Goal: Task Accomplishment & Management: Complete application form

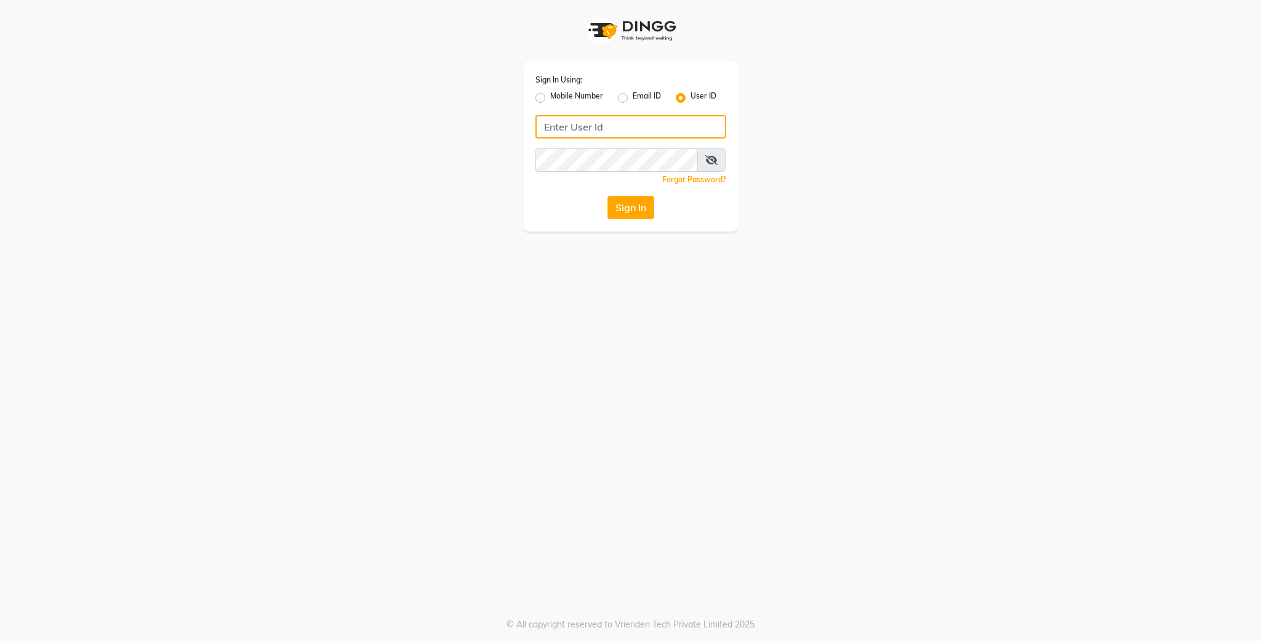
click at [589, 122] on input "Username" at bounding box center [631, 126] width 191 height 23
type input "lit"
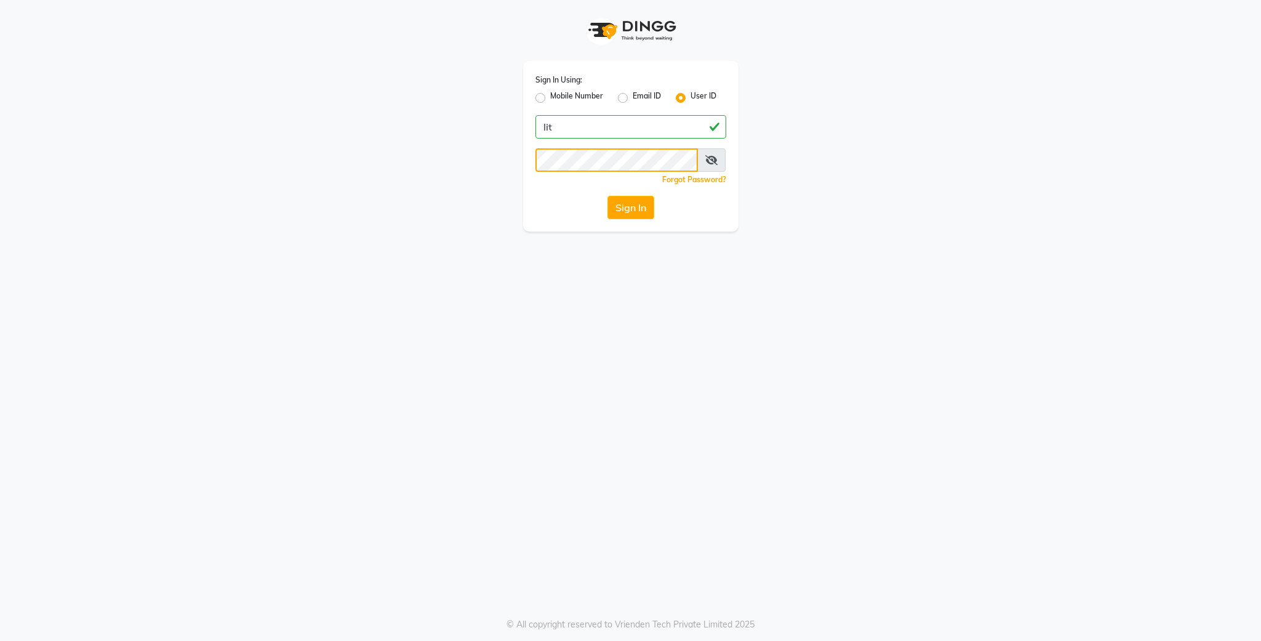
click at [608, 196] on button "Sign In" at bounding box center [631, 207] width 47 height 23
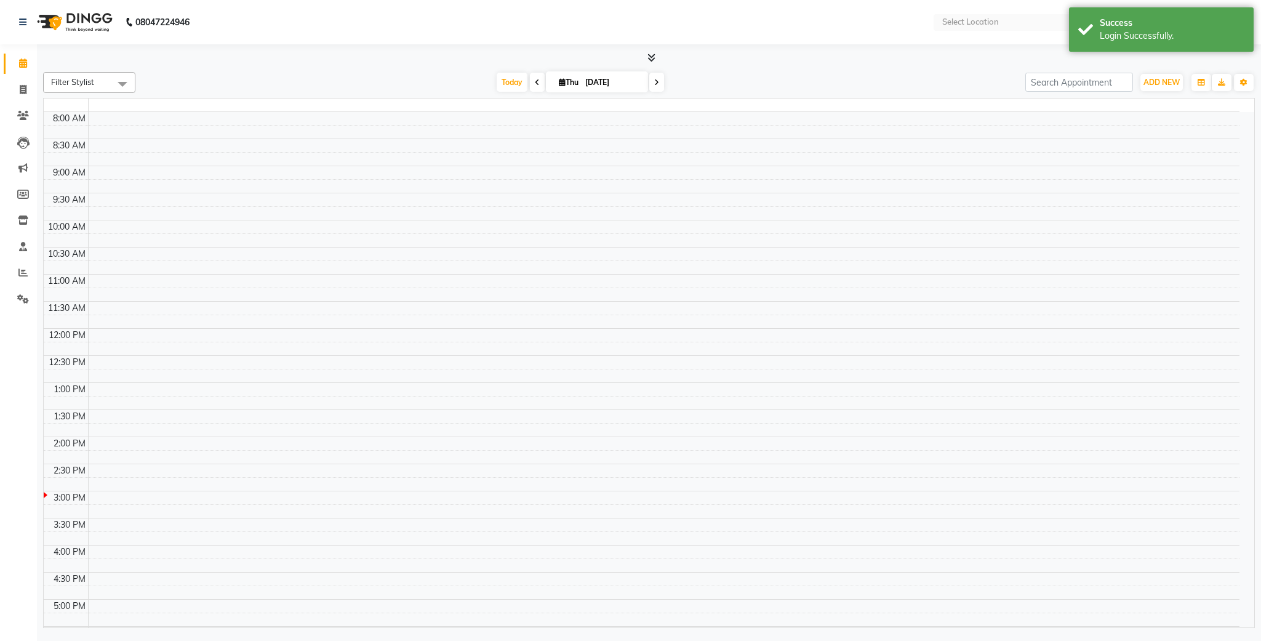
select select "en"
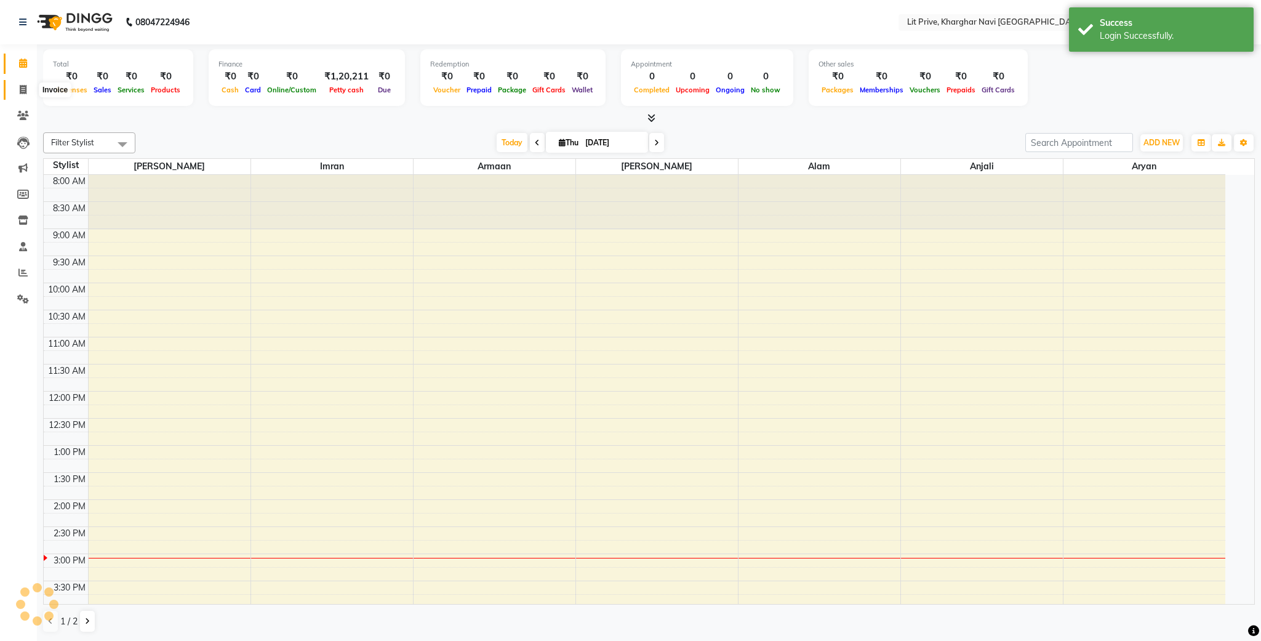
click at [20, 89] on icon at bounding box center [23, 89] width 7 height 9
select select "service"
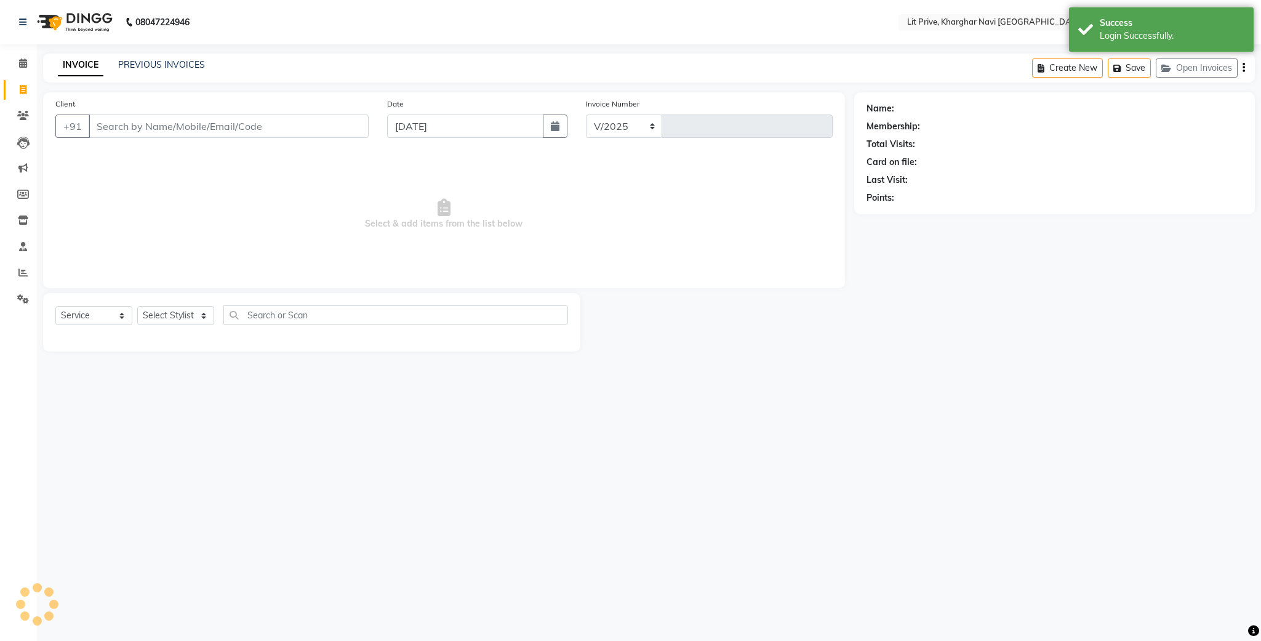
select select "5625"
type input "1654"
click at [181, 318] on select "Select Stylist [PERSON_NAME] [PERSON_NAME] [PERSON_NAME] [PERSON_NAME] [PERSON_…" at bounding box center [175, 315] width 77 height 19
select select "88462"
click at [137, 307] on select "Select Stylist [PERSON_NAME] [PERSON_NAME] [PERSON_NAME] [PERSON_NAME] [PERSON_…" at bounding box center [175, 315] width 77 height 19
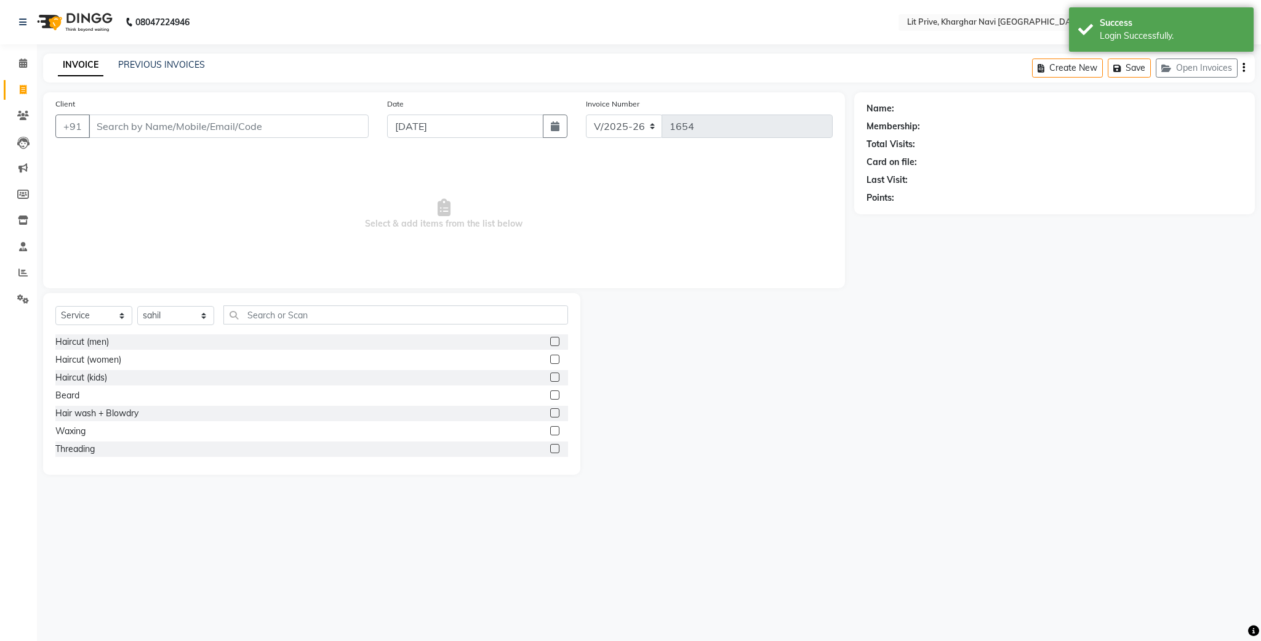
click at [550, 342] on label at bounding box center [554, 341] width 9 height 9
click at [550, 342] on input "checkbox" at bounding box center [554, 342] width 8 height 8
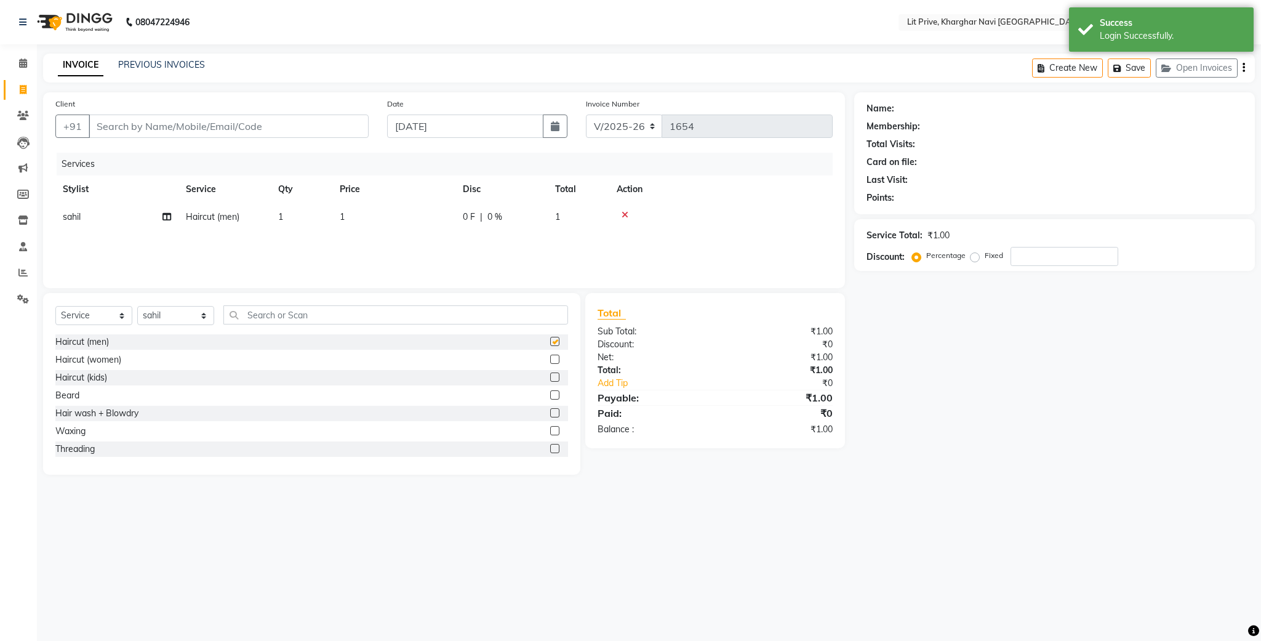
checkbox input "false"
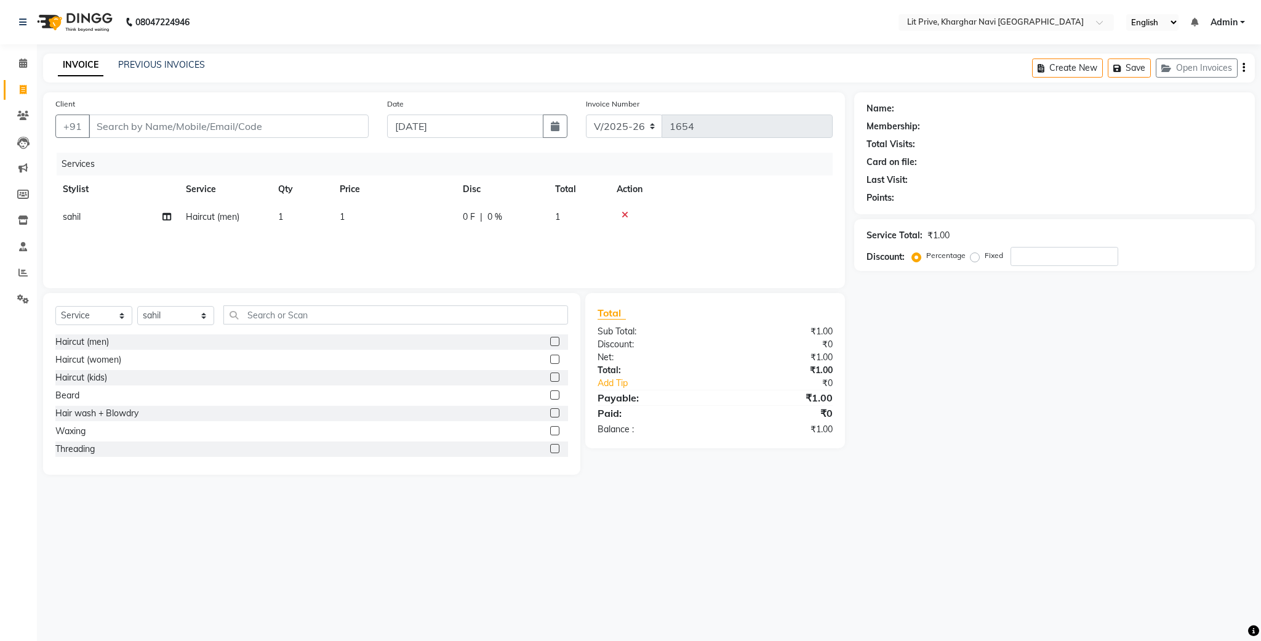
click at [419, 215] on td "1" at bounding box center [393, 217] width 123 height 28
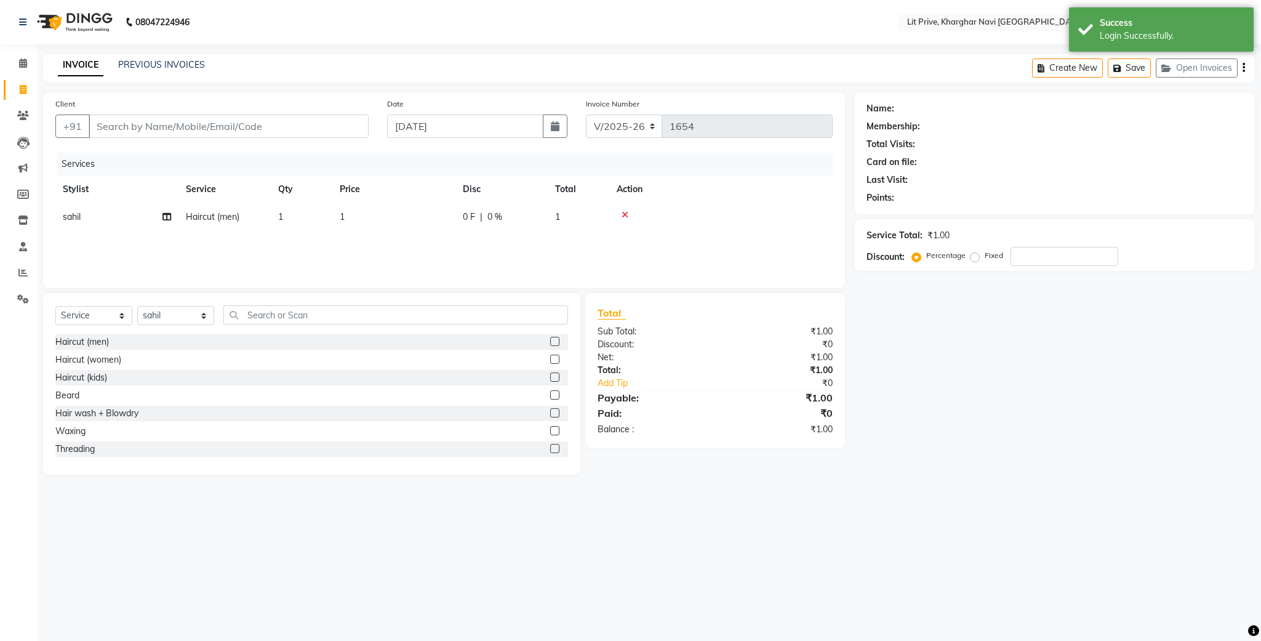
select select "88462"
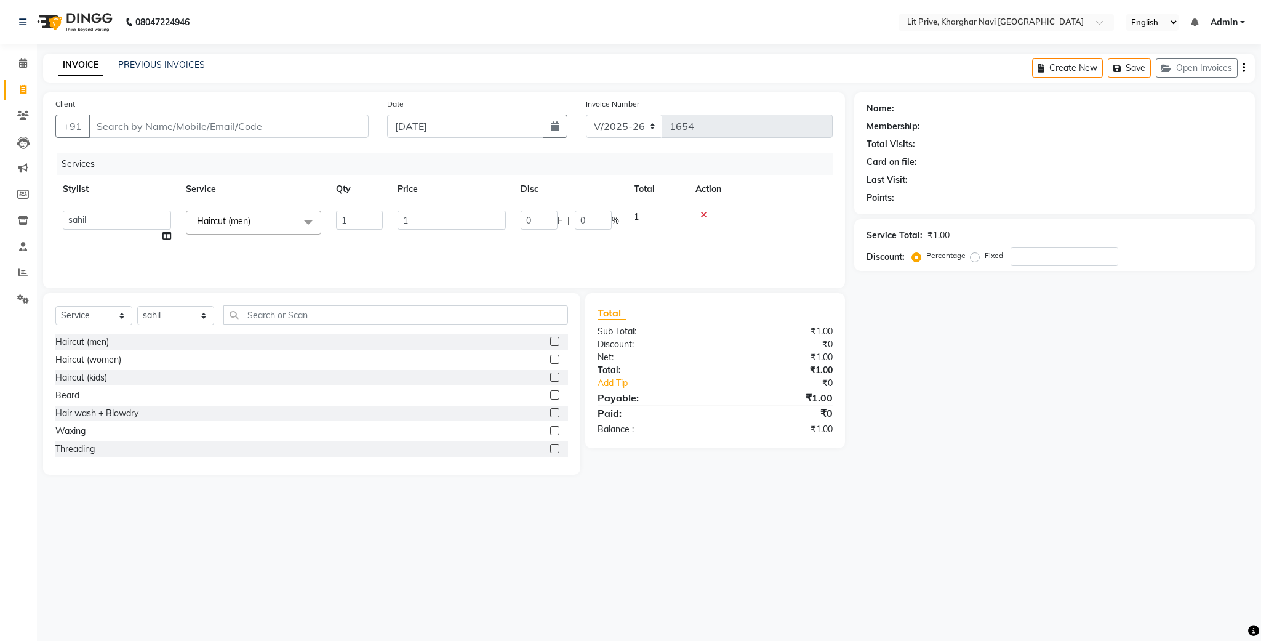
click at [419, 215] on input "1" at bounding box center [452, 220] width 108 height 19
click at [139, 316] on select "Select Stylist [PERSON_NAME] [PERSON_NAME] [PERSON_NAME] [PERSON_NAME] [PERSON_…" at bounding box center [175, 315] width 77 height 19
select select "65621"
click at [137, 307] on select "Select Stylist [PERSON_NAME] [PERSON_NAME] [PERSON_NAME] [PERSON_NAME] [PERSON_…" at bounding box center [175, 315] width 77 height 19
click at [550, 340] on label at bounding box center [554, 341] width 9 height 9
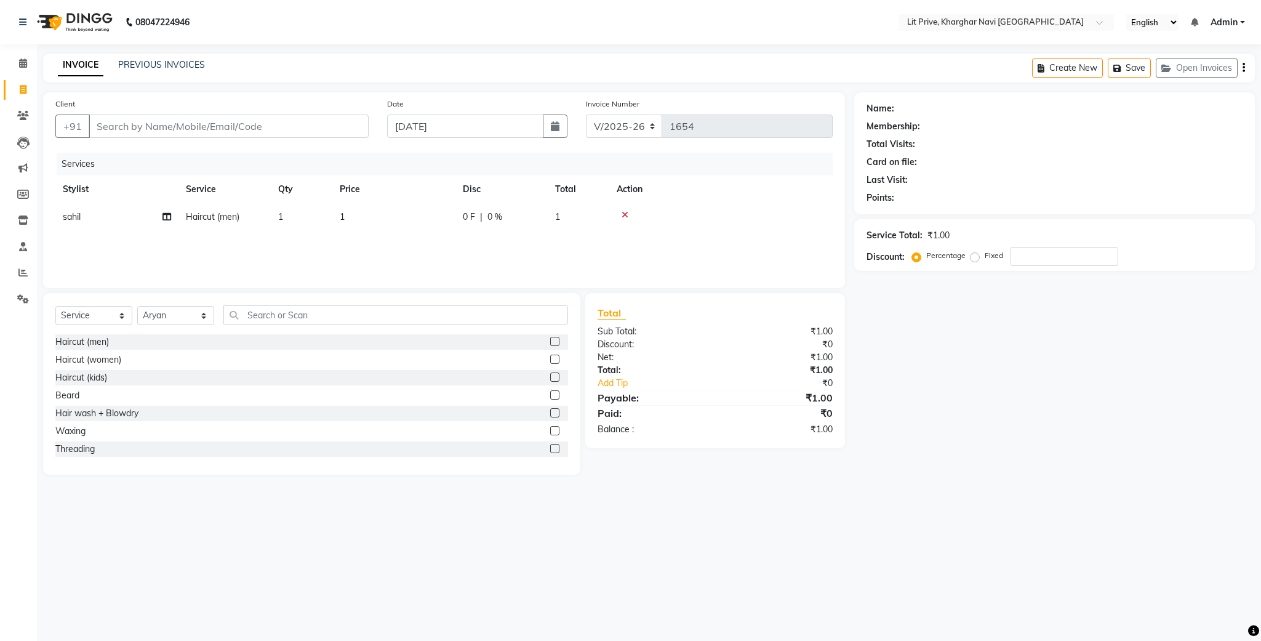
click at [550, 340] on input "checkbox" at bounding box center [554, 342] width 8 height 8
click at [550, 340] on div at bounding box center [559, 341] width 18 height 15
checkbox input "false"
click at [412, 251] on td "1" at bounding box center [393, 245] width 123 height 28
select select "65621"
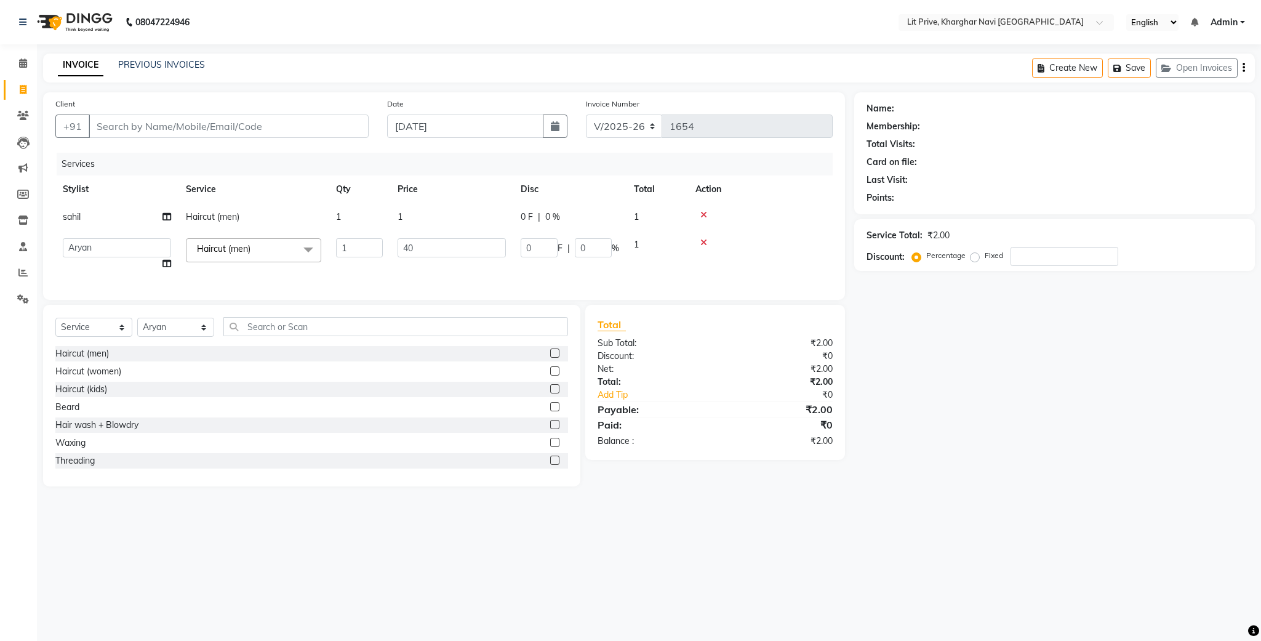
type input "400"
click at [397, 260] on div "Services Stylist Service Qty Price Disc Total Action [PERSON_NAME] Haircut (men…" at bounding box center [444, 220] width 778 height 135
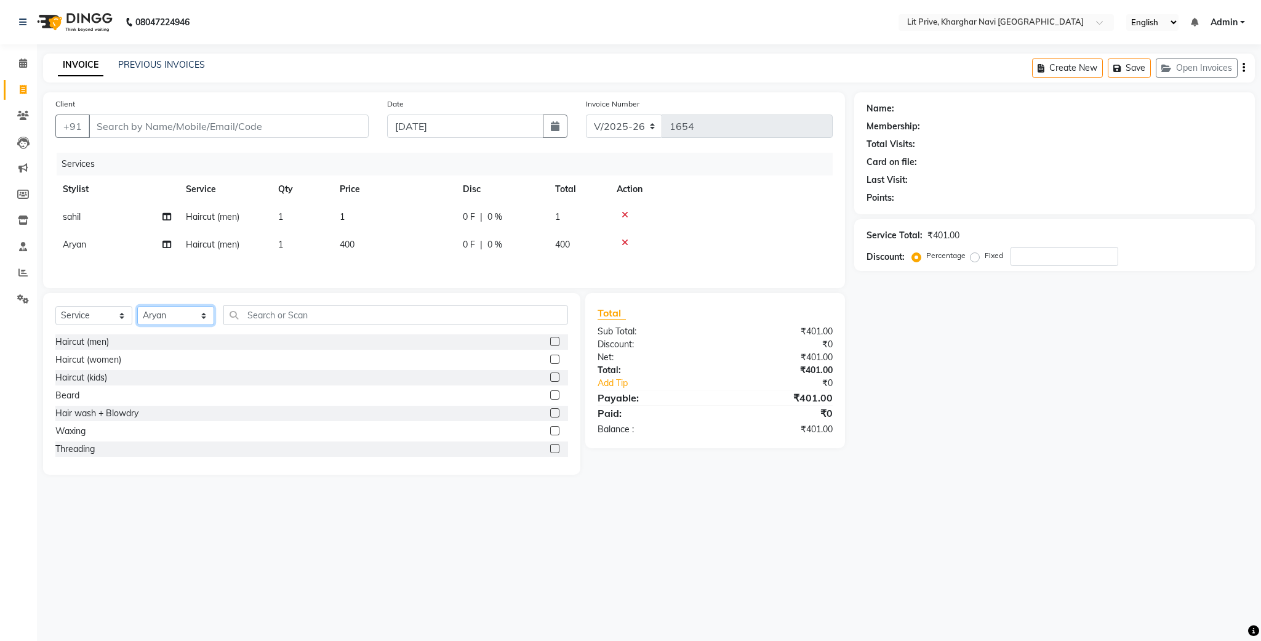
click at [200, 315] on select "Select Stylist [PERSON_NAME] [PERSON_NAME] [PERSON_NAME] [PERSON_NAME] [PERSON_…" at bounding box center [175, 315] width 77 height 19
click at [137, 313] on select "Select Stylist [PERSON_NAME] [PERSON_NAME] [PERSON_NAME] [PERSON_NAME] [PERSON_…" at bounding box center [175, 315] width 77 height 19
click at [180, 325] on select "Select Stylist [PERSON_NAME] [PERSON_NAME] [PERSON_NAME] [PERSON_NAME] [PERSON_…" at bounding box center [175, 315] width 77 height 19
select select "38245"
click at [137, 313] on select "Select Stylist [PERSON_NAME] [PERSON_NAME] [PERSON_NAME] [PERSON_NAME] [PERSON_…" at bounding box center [175, 315] width 77 height 19
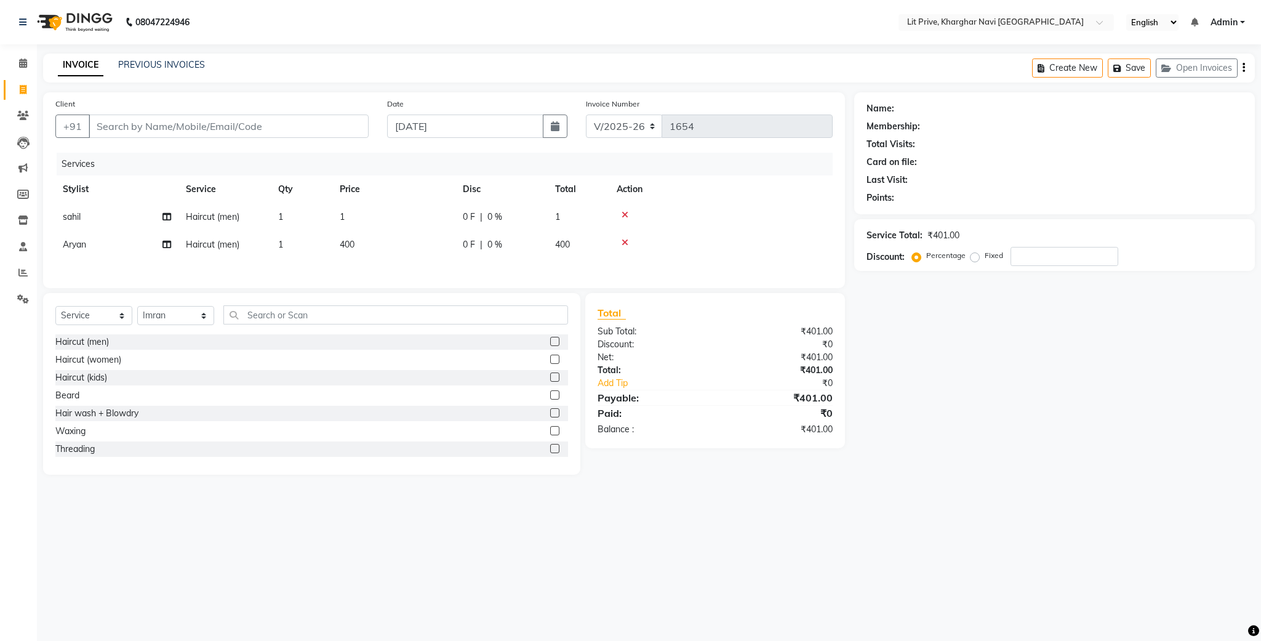
click at [550, 346] on label at bounding box center [554, 341] width 9 height 9
click at [550, 346] on input "checkbox" at bounding box center [554, 342] width 8 height 8
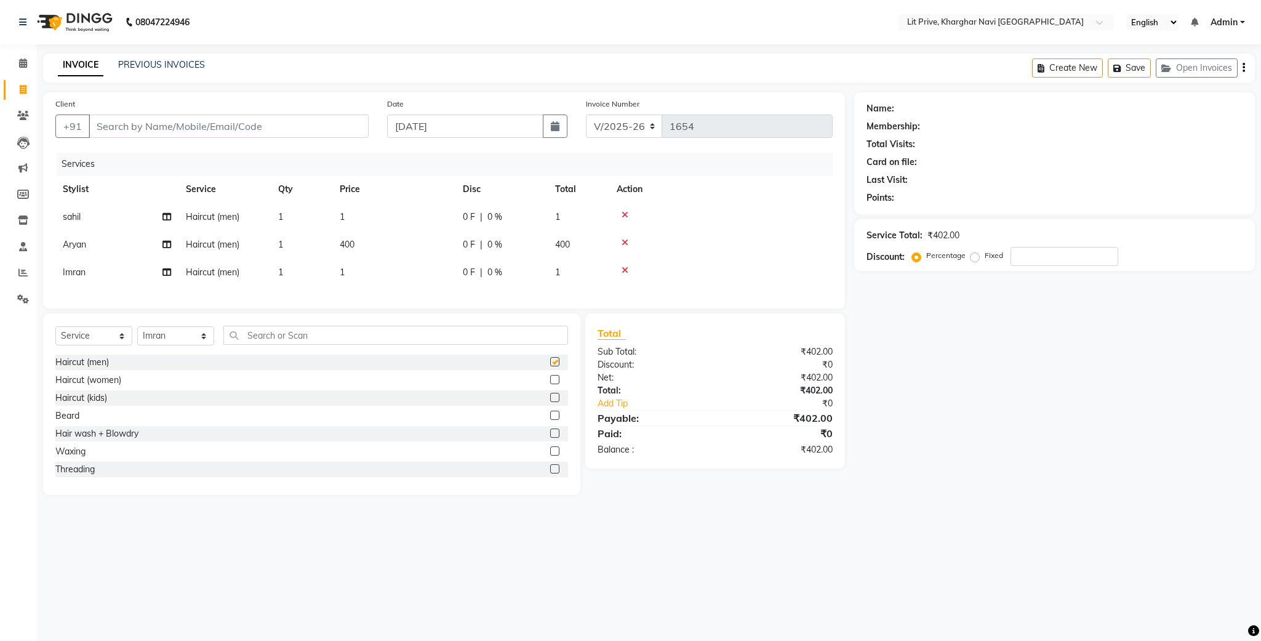
checkbox input "false"
click at [438, 278] on td "1" at bounding box center [393, 273] width 123 height 28
select select "38245"
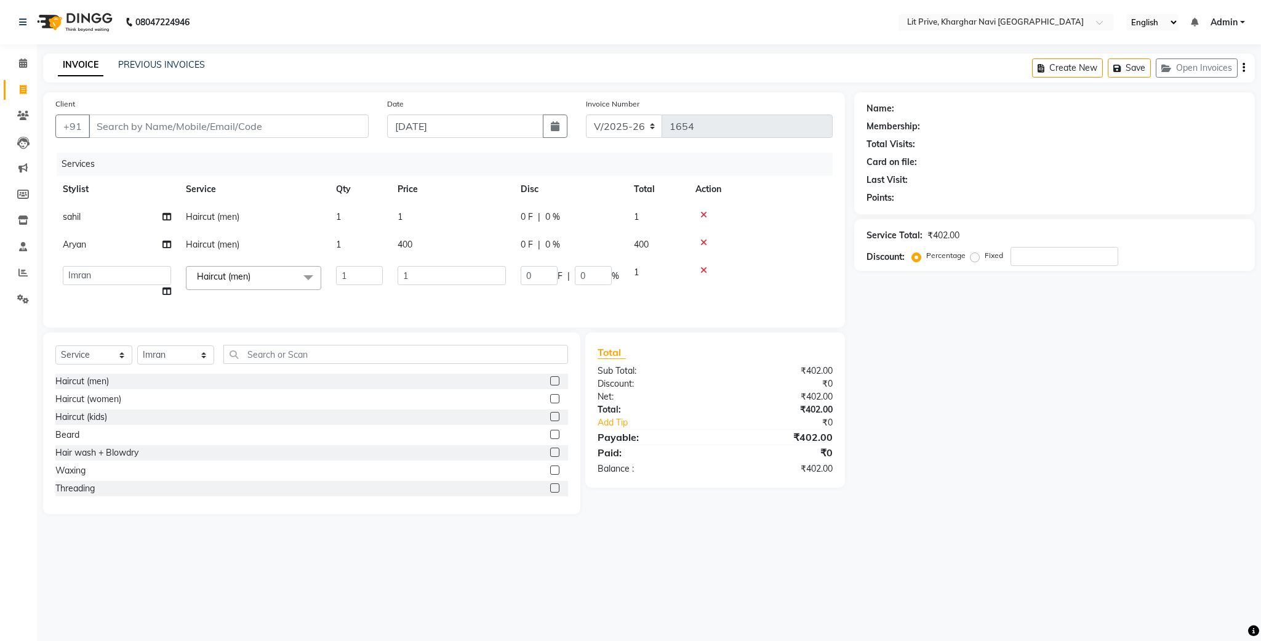
click at [438, 278] on input "1" at bounding box center [452, 275] width 108 height 19
type input "250"
click at [421, 296] on div "Services Stylist Service Qty Price Disc Total Action [PERSON_NAME] Haircut (men…" at bounding box center [444, 234] width 778 height 163
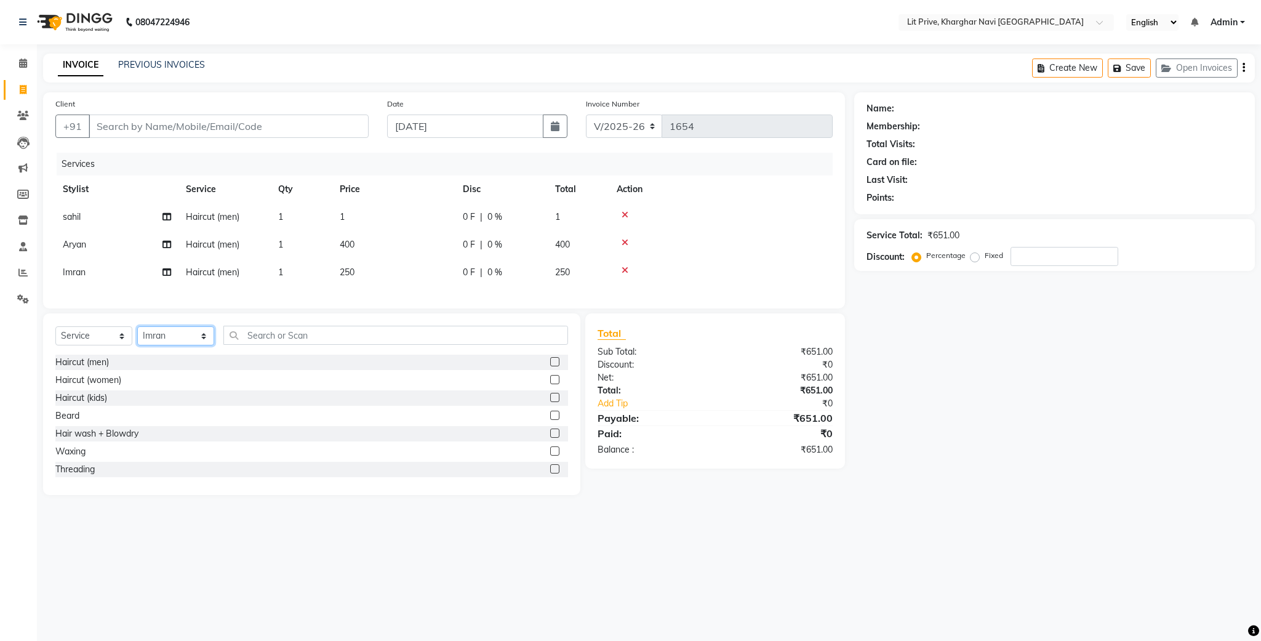
click at [181, 345] on select "Select Stylist [PERSON_NAME] [PERSON_NAME] [PERSON_NAME] [PERSON_NAME] [PERSON_…" at bounding box center [175, 335] width 77 height 19
select select "38393"
click at [137, 340] on select "Select Stylist [PERSON_NAME] [PERSON_NAME] [PERSON_NAME] [PERSON_NAME] [PERSON_…" at bounding box center [175, 335] width 77 height 19
click at [307, 344] on input "text" at bounding box center [395, 335] width 345 height 19
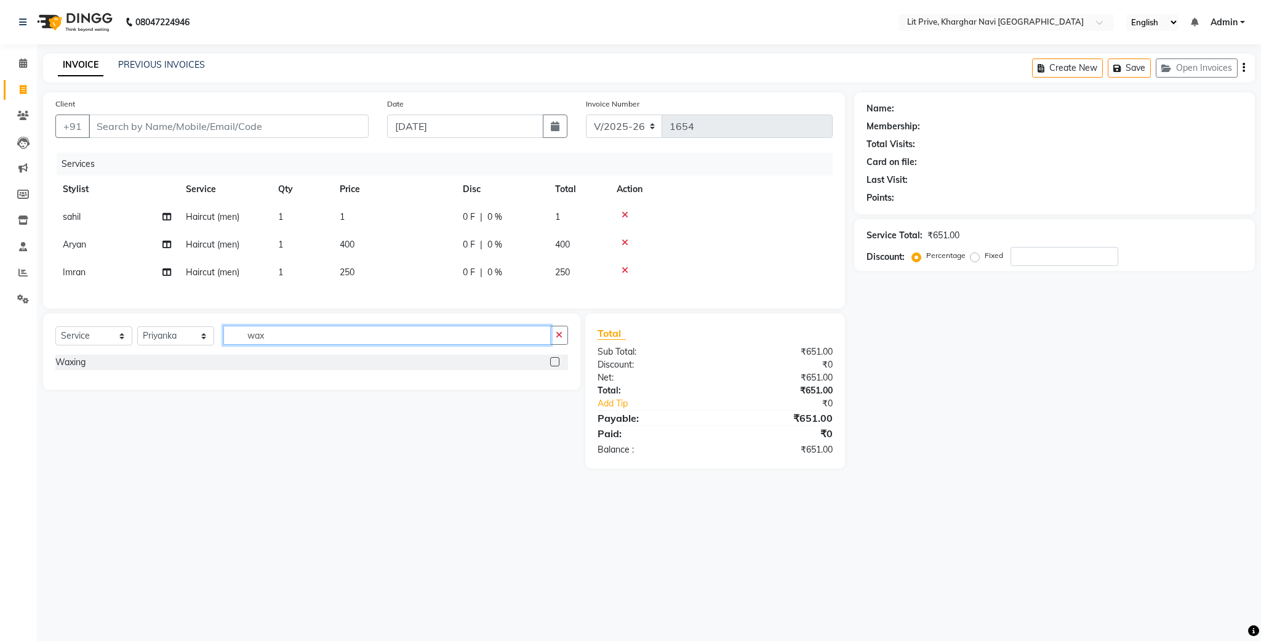
type input "wax"
click at [558, 366] on label at bounding box center [554, 361] width 9 height 9
click at [558, 366] on input "checkbox" at bounding box center [554, 362] width 8 height 8
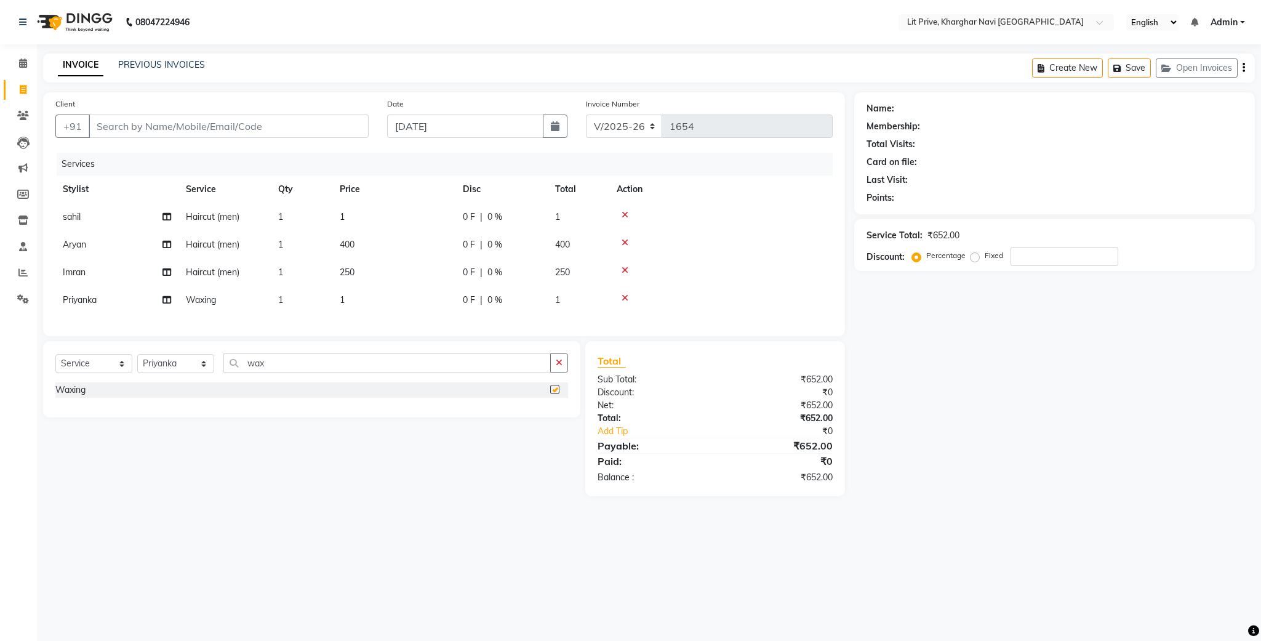
checkbox input "false"
click at [404, 298] on td "1" at bounding box center [393, 300] width 123 height 28
select select "38393"
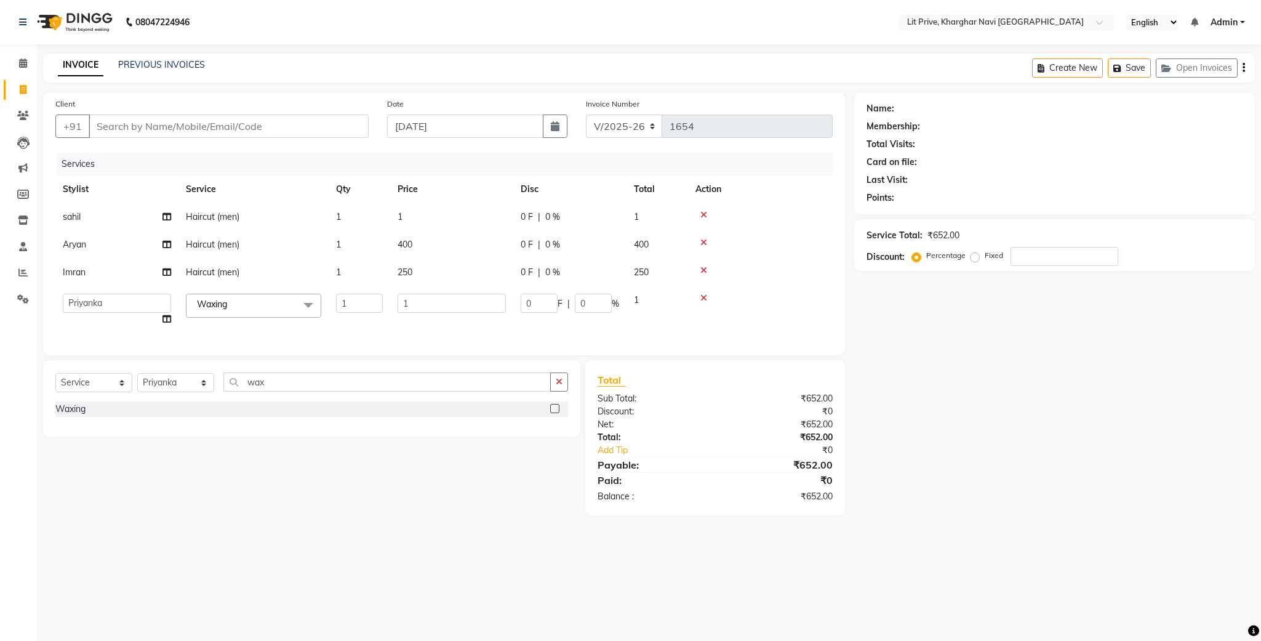
click at [404, 298] on input "1" at bounding box center [452, 303] width 108 height 19
type input "2200"
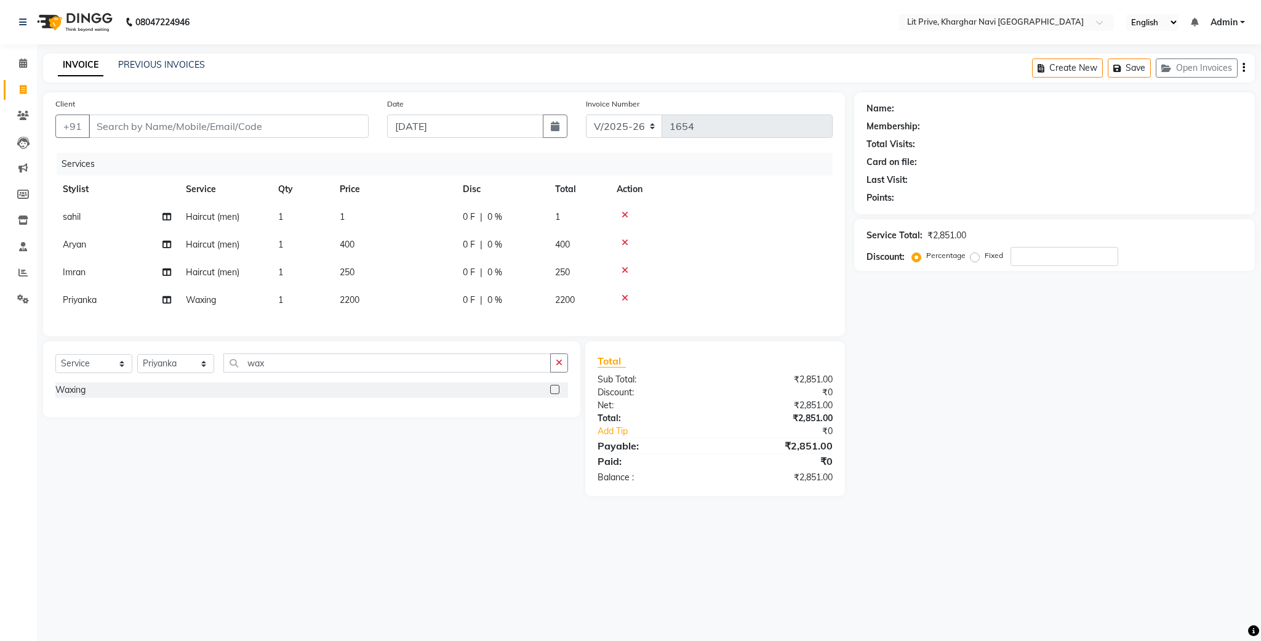
click at [412, 324] on div "Services Stylist Service Qty Price Disc Total Action [PERSON_NAME] Haircut (men…" at bounding box center [444, 238] width 778 height 171
click at [201, 366] on div "Select Service Product Membership Package Voucher Prepaid Gift Card Select Styl…" at bounding box center [311, 379] width 537 height 76
click at [178, 372] on select "Select Stylist [PERSON_NAME] [PERSON_NAME] [PERSON_NAME] [PERSON_NAME] [PERSON_…" at bounding box center [175, 363] width 77 height 19
select select "65618"
click at [137, 368] on select "Select Stylist [PERSON_NAME] [PERSON_NAME] [PERSON_NAME] [PERSON_NAME] [PERSON_…" at bounding box center [175, 363] width 77 height 19
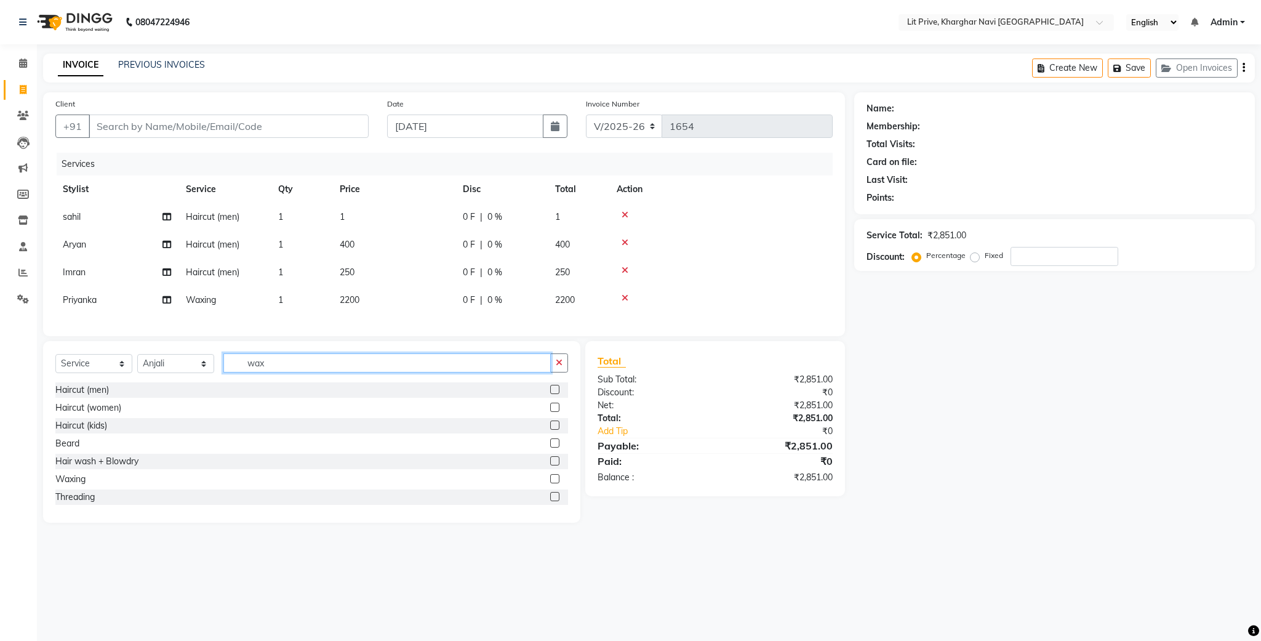
click at [301, 372] on input "wax" at bounding box center [387, 362] width 328 height 19
type input "na"
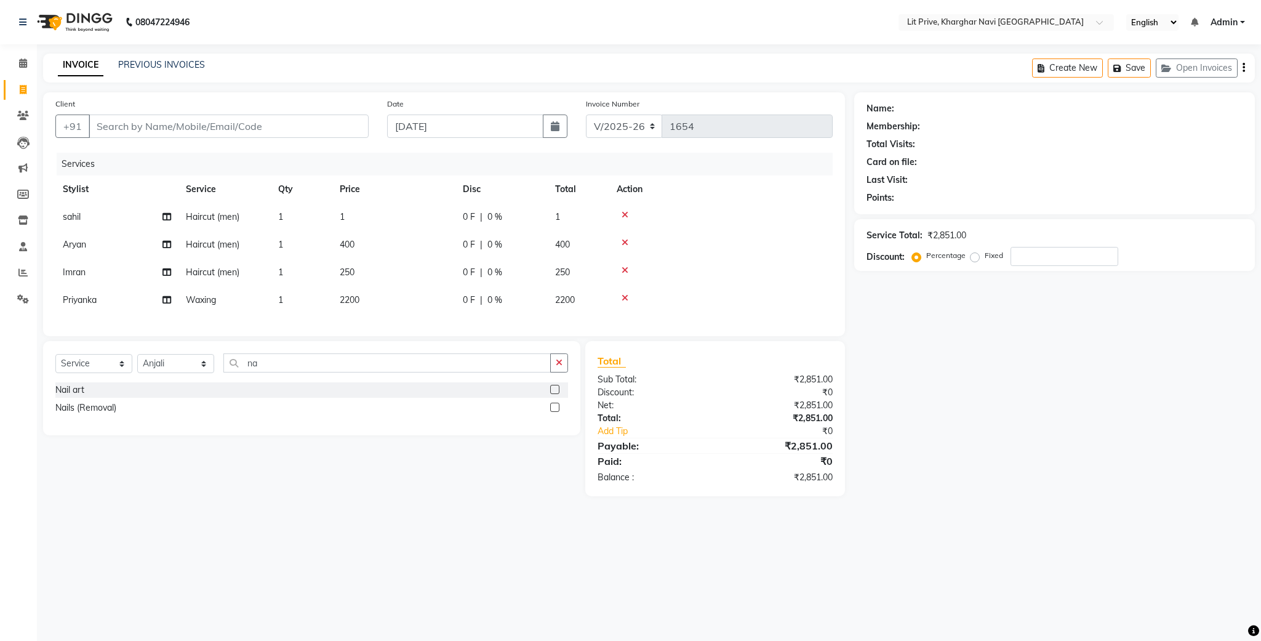
click at [555, 394] on label at bounding box center [554, 389] width 9 height 9
click at [555, 394] on input "checkbox" at bounding box center [554, 390] width 8 height 8
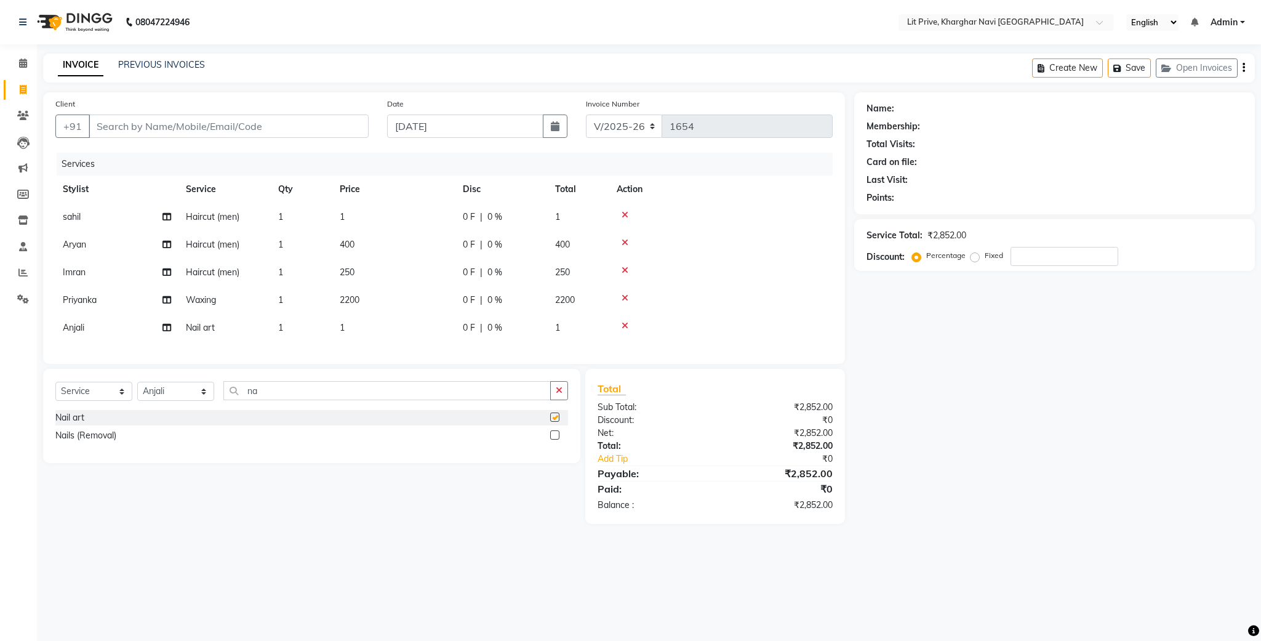
checkbox input "false"
click at [161, 401] on select "Select Stylist [PERSON_NAME] [PERSON_NAME] [PERSON_NAME] [PERSON_NAME] [PERSON_…" at bounding box center [175, 391] width 77 height 19
select select "83138"
click at [137, 396] on select "Select Stylist [PERSON_NAME] [PERSON_NAME] [PERSON_NAME] [PERSON_NAME] [PERSON_…" at bounding box center [175, 391] width 77 height 19
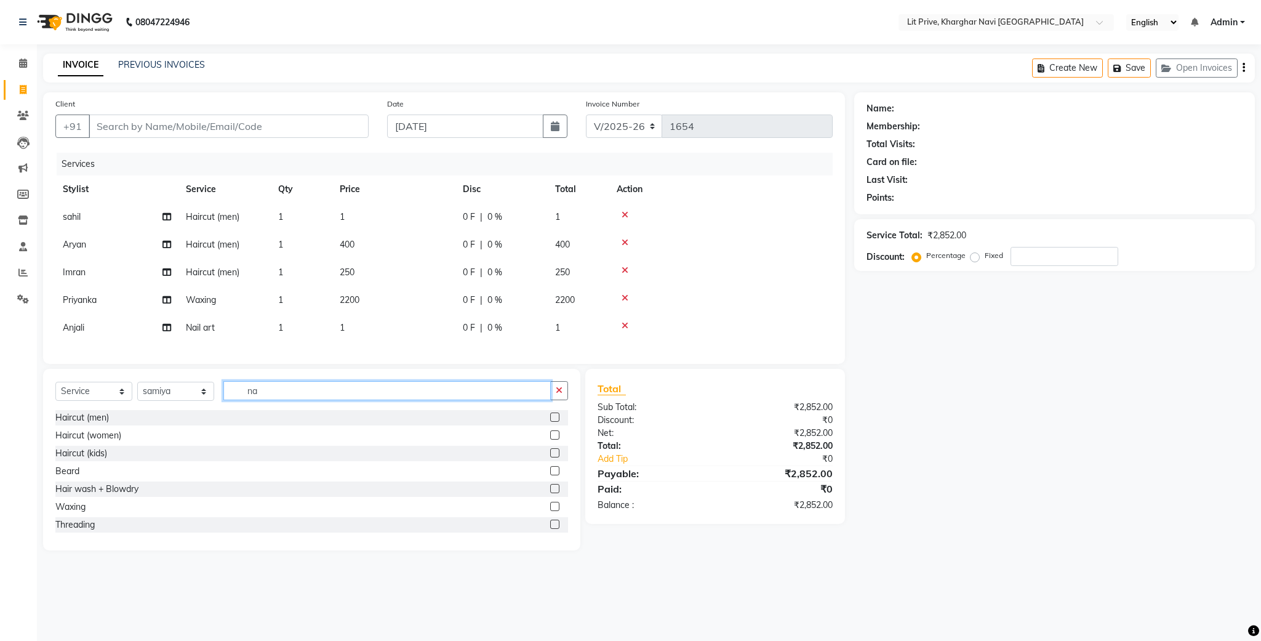
click at [308, 400] on input "na" at bounding box center [387, 390] width 328 height 19
type input "spa"
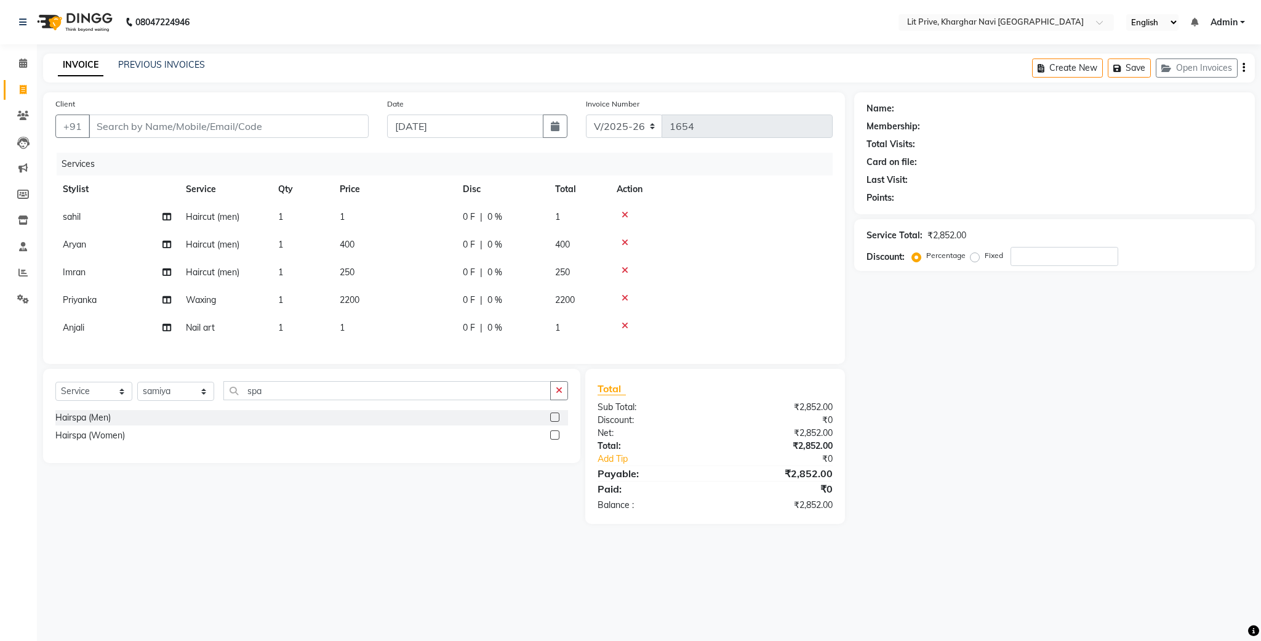
click at [552, 440] on label at bounding box center [554, 434] width 9 height 9
click at [552, 440] on input "checkbox" at bounding box center [554, 436] width 8 height 8
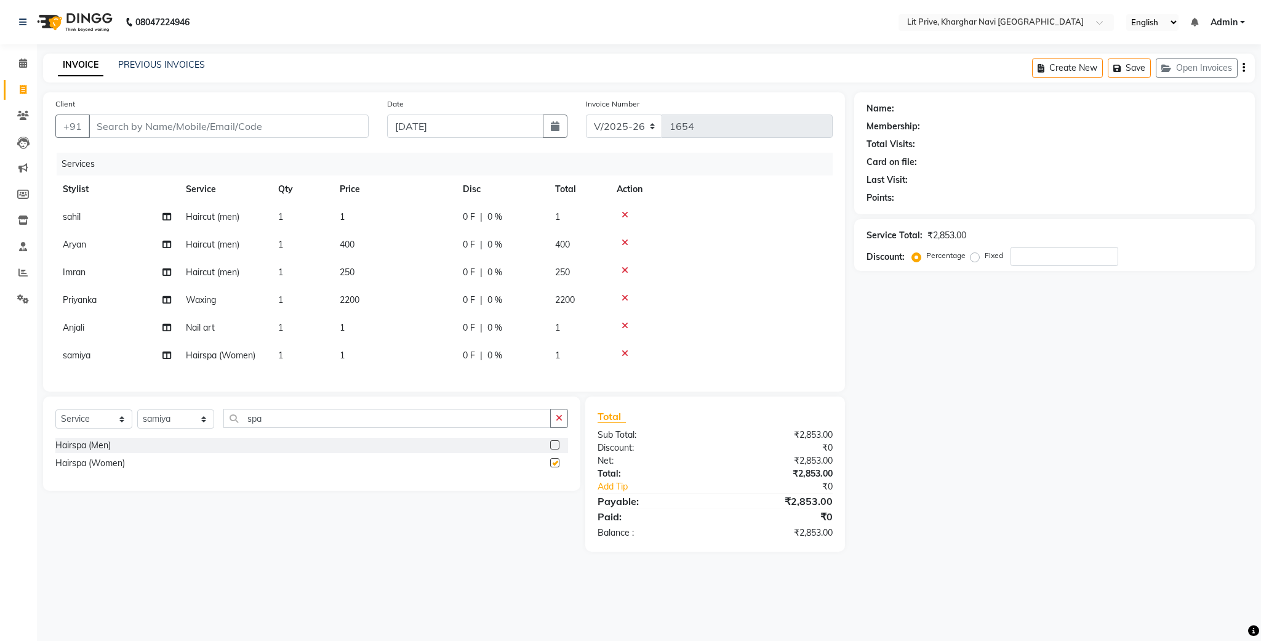
checkbox input "false"
click at [428, 358] on td "1" at bounding box center [393, 356] width 123 height 28
select select "83138"
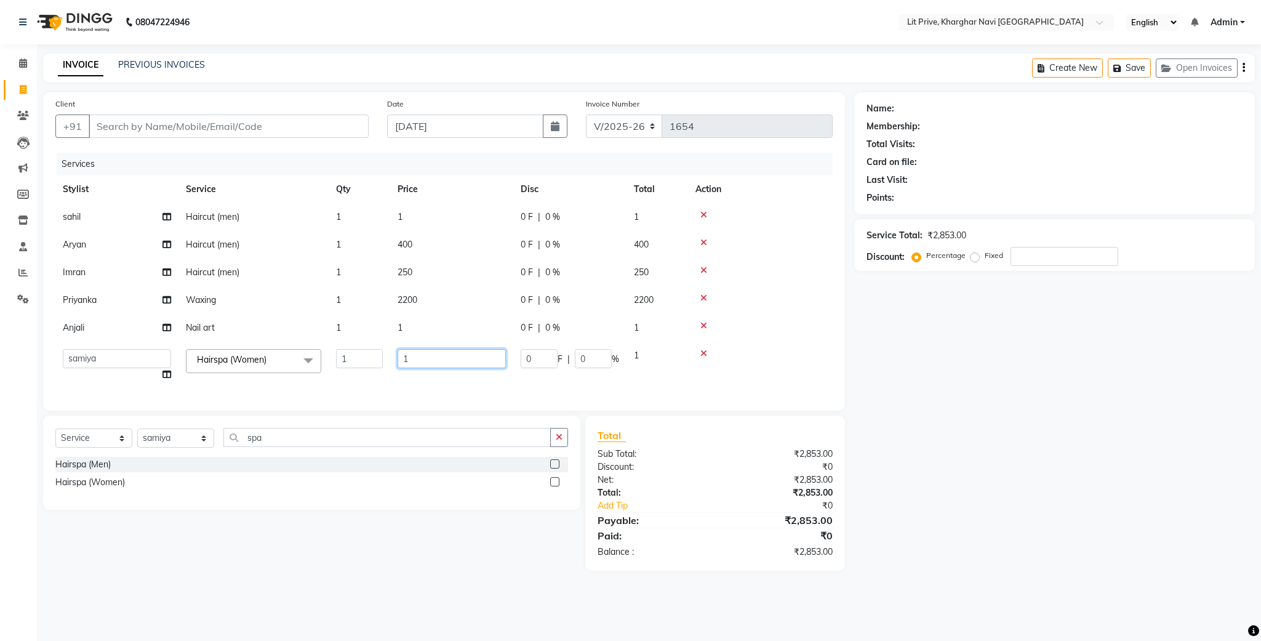
click at [428, 358] on input "1" at bounding box center [452, 358] width 108 height 19
click at [428, 357] on input "1" at bounding box center [452, 358] width 108 height 19
type input "1700"
click at [968, 407] on div "Name: Membership: Total Visits: Card on file: Last Visit: Points: Service Total…" at bounding box center [1060, 331] width 410 height 478
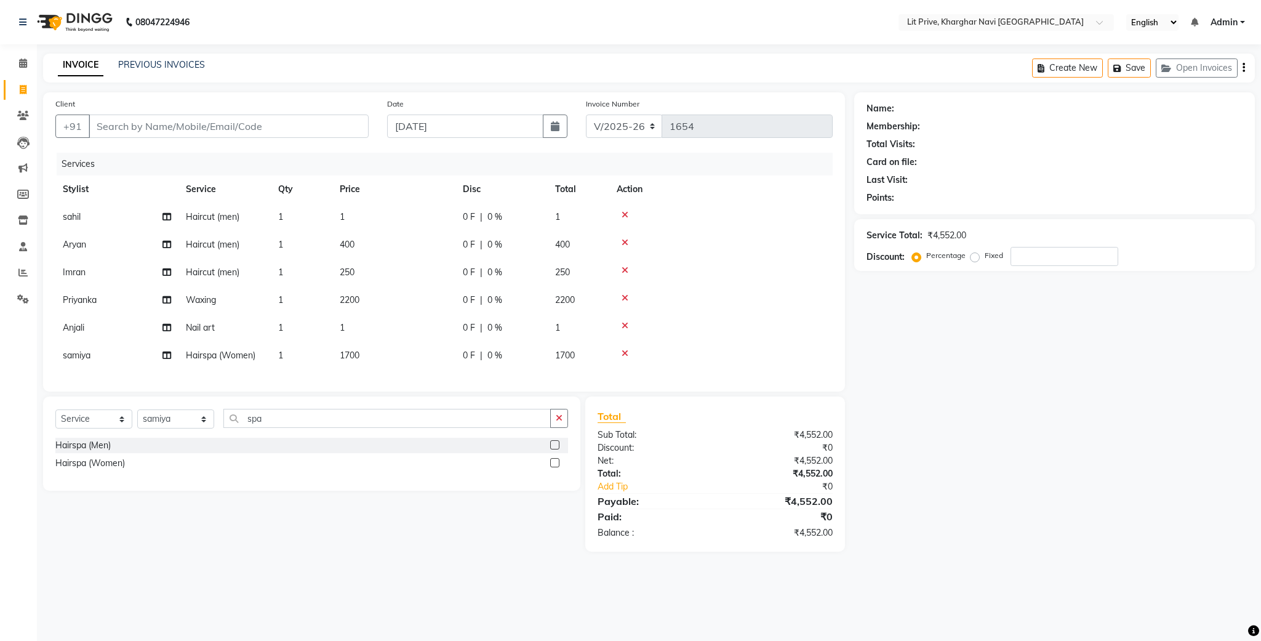
click at [342, 272] on span "250" at bounding box center [347, 272] width 15 height 11
select select "38245"
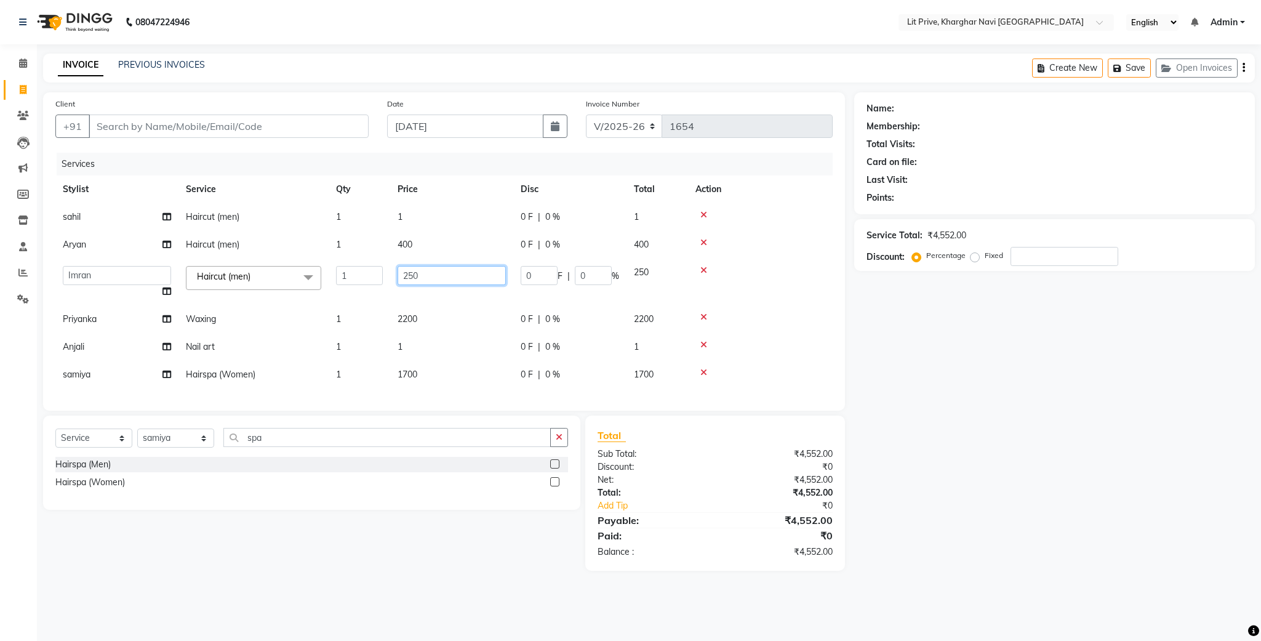
click at [407, 277] on input "250" at bounding box center [452, 275] width 108 height 19
type input "550"
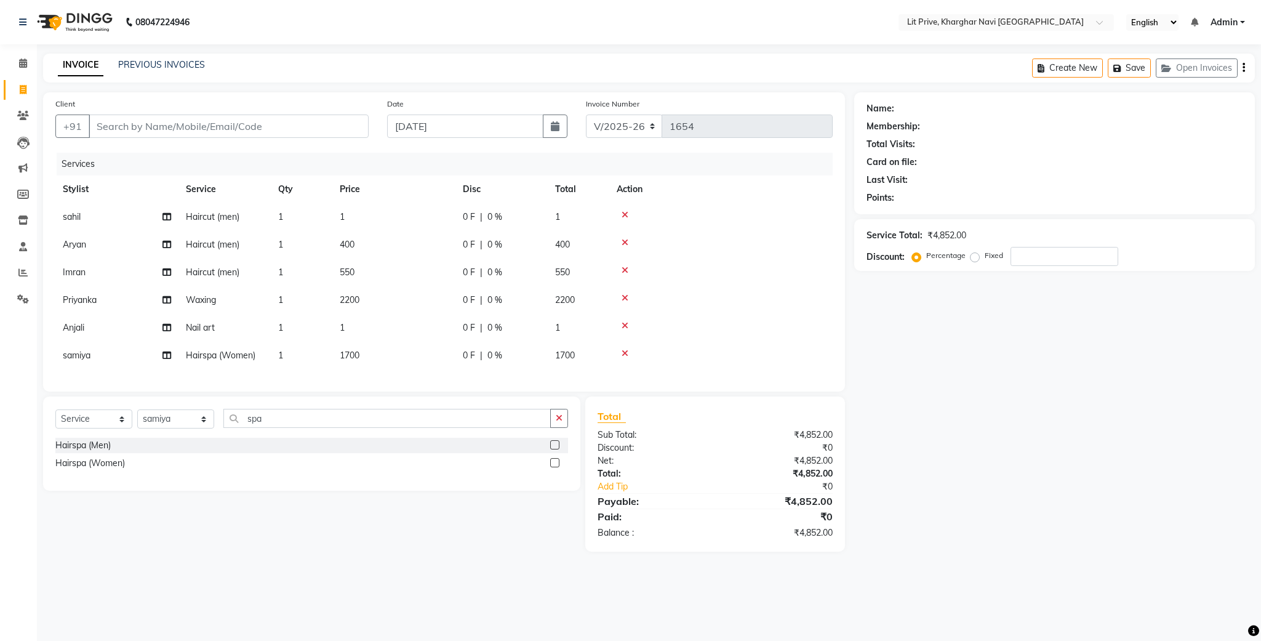
click at [1018, 312] on div "Name: Membership: Total Visits: Card on file: Last Visit: Points: Service Total…" at bounding box center [1060, 321] width 410 height 459
click at [353, 300] on span "2200" at bounding box center [350, 299] width 20 height 11
select select "38393"
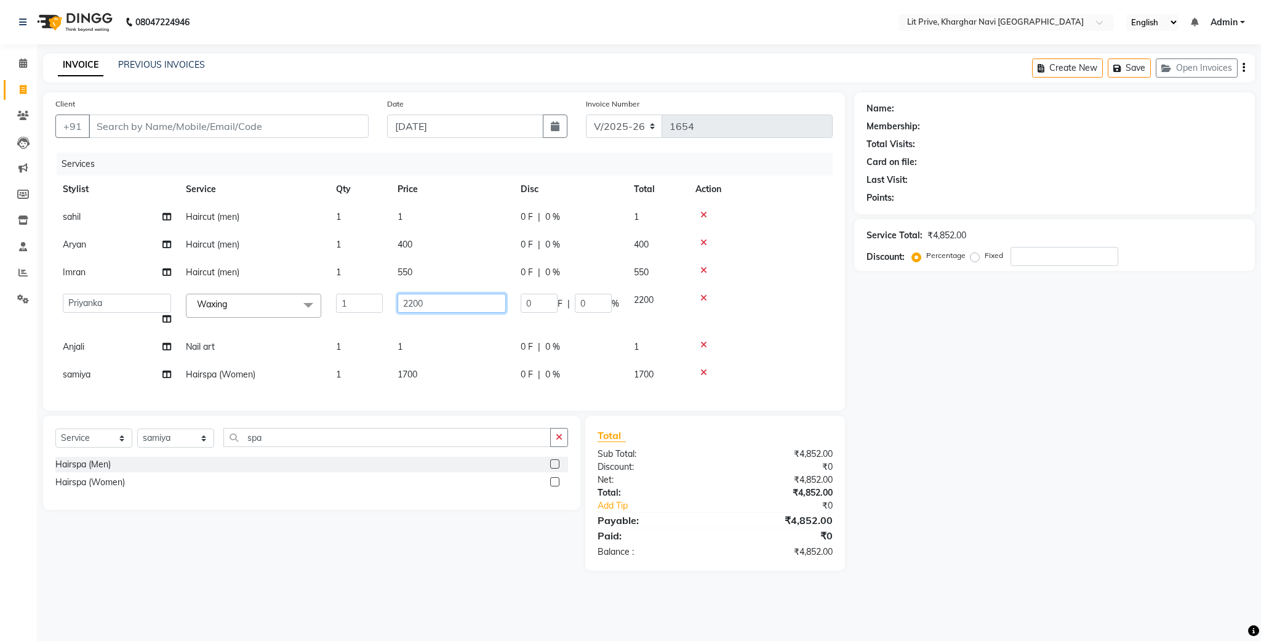
click at [417, 303] on input "2200" at bounding box center [452, 303] width 108 height 19
type input "2590"
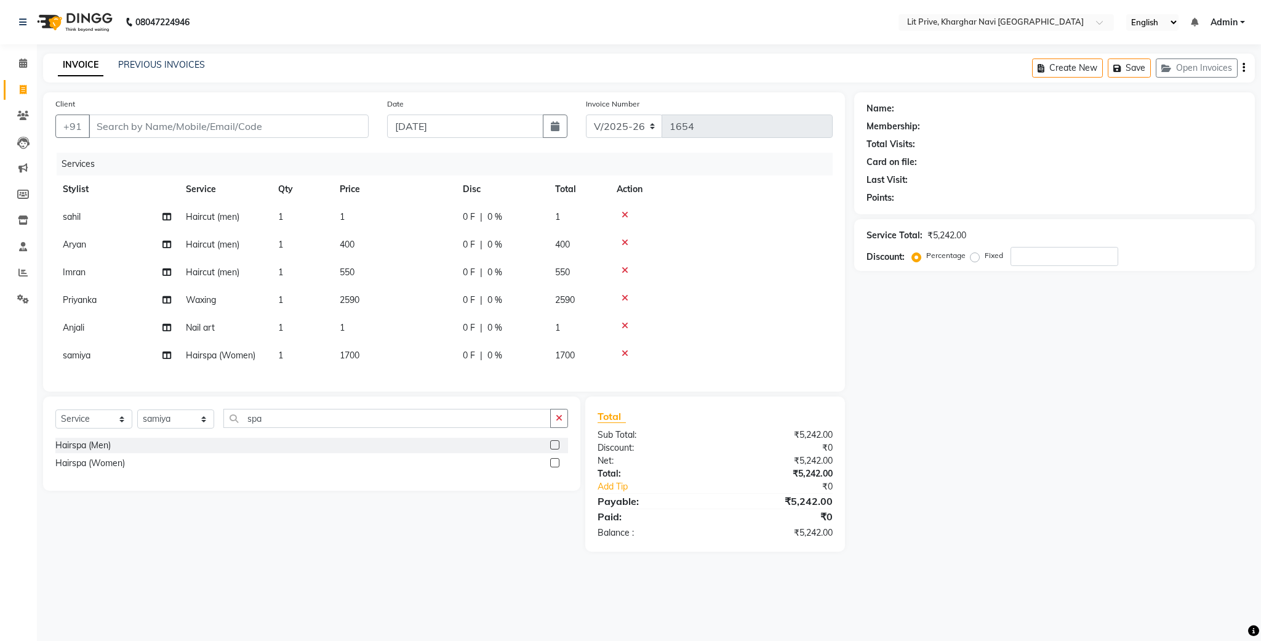
click at [935, 536] on div "Name: Membership: Total Visits: Card on file: Last Visit: Points: Service Total…" at bounding box center [1060, 321] width 410 height 459
click at [203, 428] on select "Select Stylist [PERSON_NAME] [PERSON_NAME] [PERSON_NAME] [PERSON_NAME] [PERSON_…" at bounding box center [175, 418] width 77 height 19
select select "38244"
click at [137, 424] on select "Select Stylist [PERSON_NAME] [PERSON_NAME] [PERSON_NAME] [PERSON_NAME] [PERSON_…" at bounding box center [175, 418] width 77 height 19
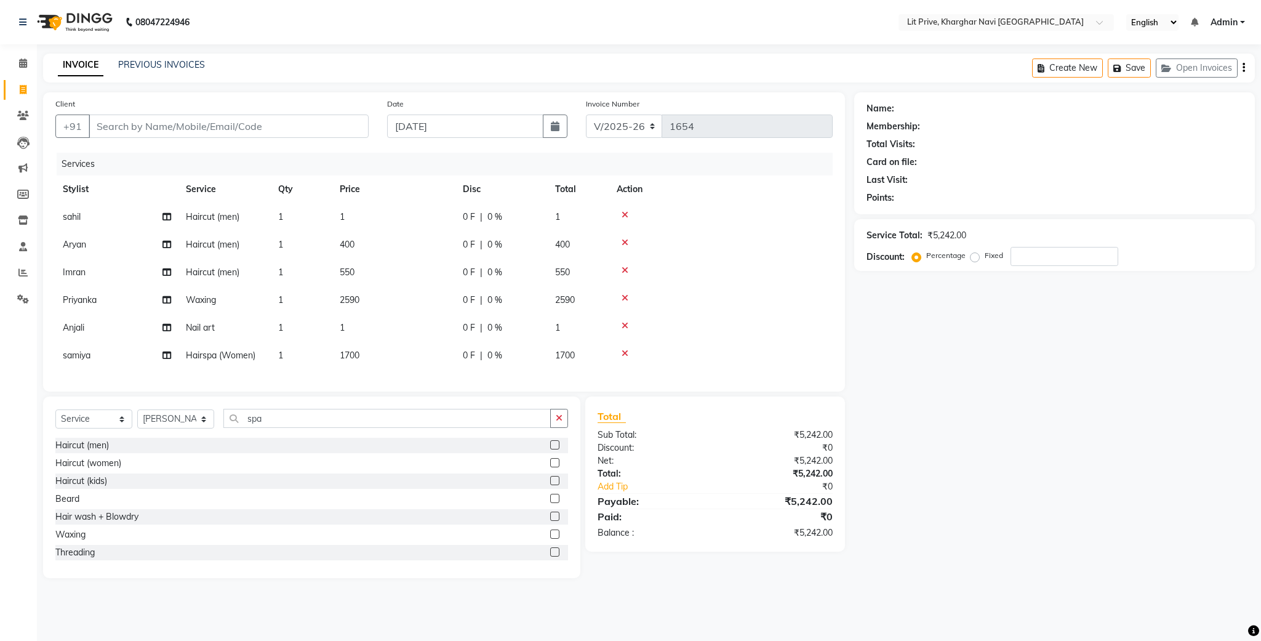
click at [550, 467] on label at bounding box center [554, 462] width 9 height 9
click at [550, 467] on input "checkbox" at bounding box center [554, 463] width 8 height 8
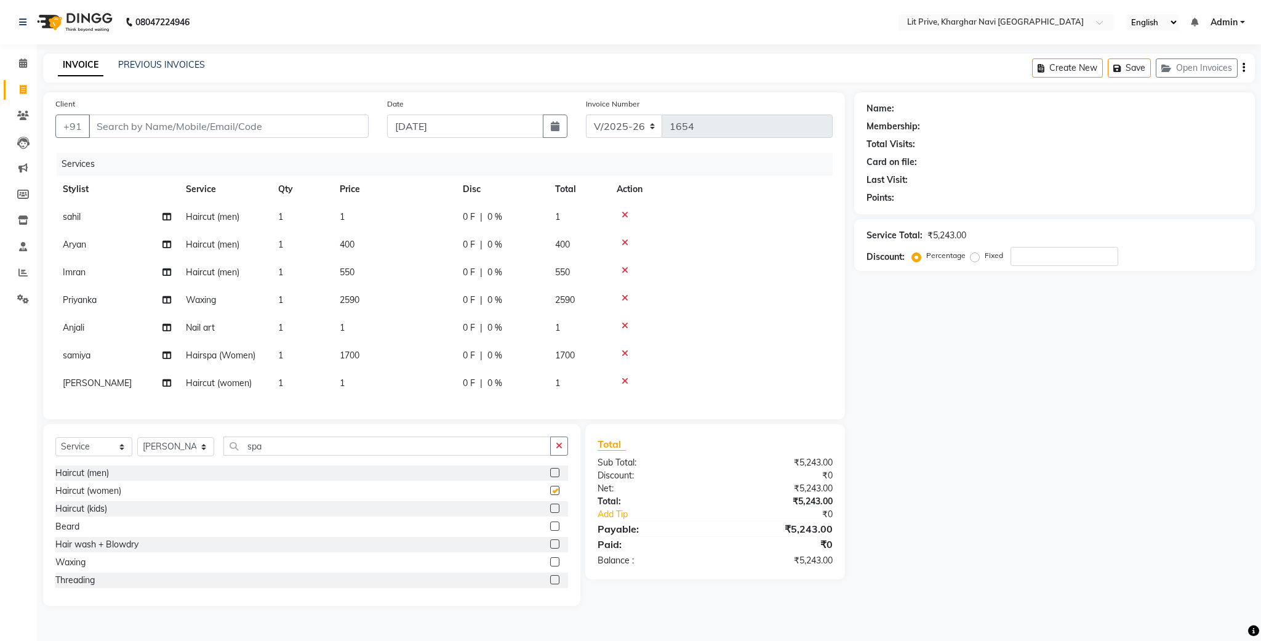
checkbox input "false"
click at [348, 383] on td "1" at bounding box center [393, 383] width 123 height 28
select select "38244"
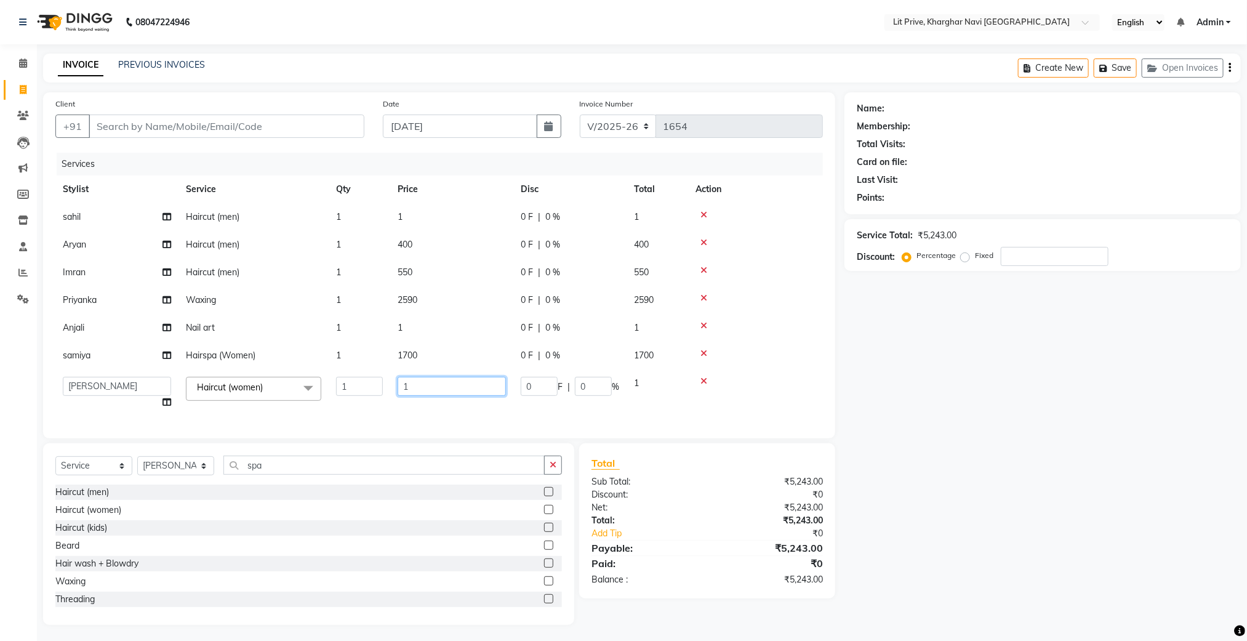
click at [419, 383] on input "1" at bounding box center [452, 386] width 108 height 19
type input "600"
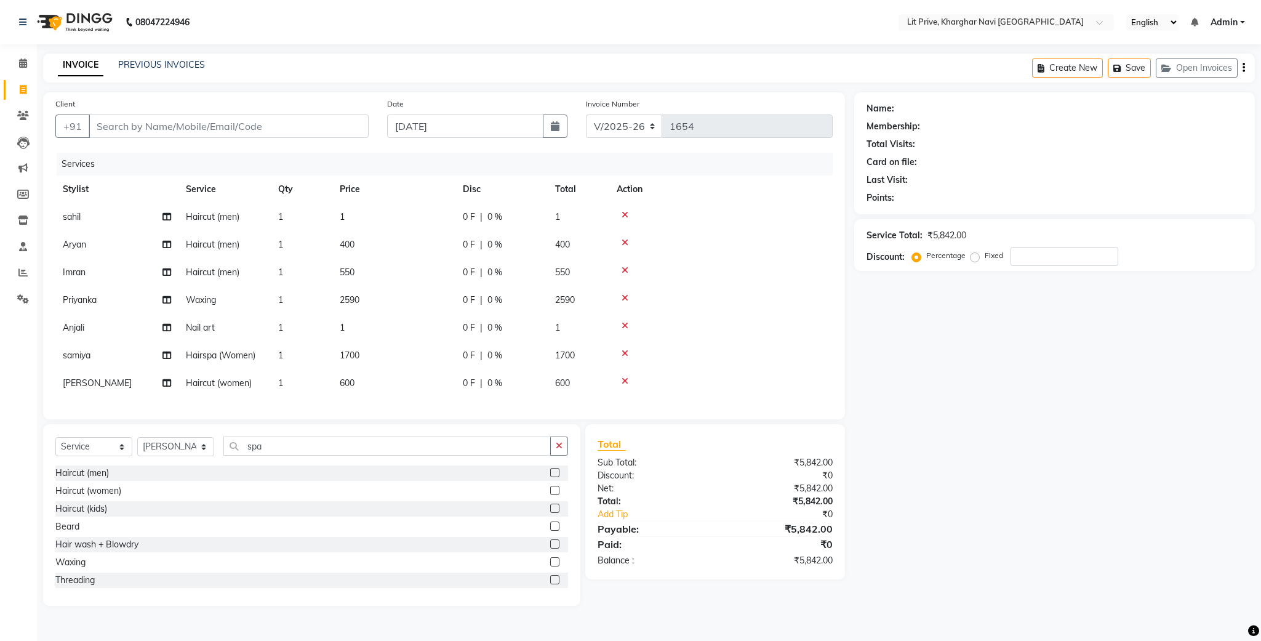
click at [909, 481] on div "Name: Membership: Total Visits: Card on file: Last Visit: Points: Service Total…" at bounding box center [1060, 348] width 410 height 513
click at [409, 215] on td "1" at bounding box center [393, 217] width 123 height 28
select select "88462"
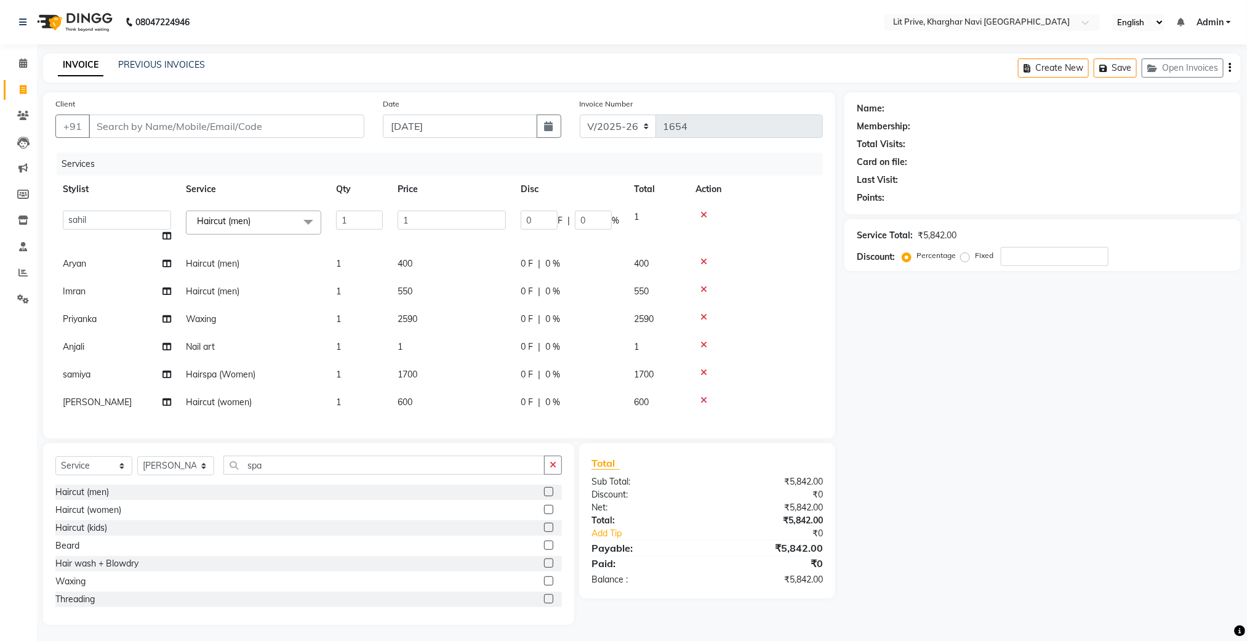
click at [704, 212] on icon at bounding box center [704, 215] width 7 height 9
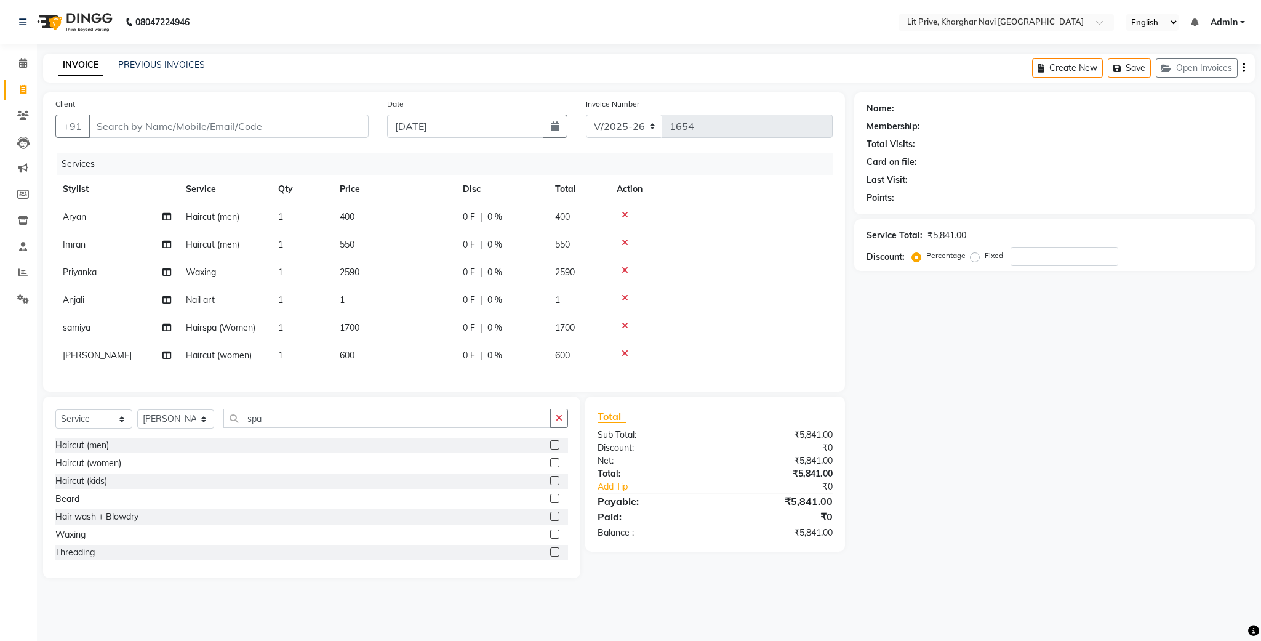
click at [404, 244] on td "550" at bounding box center [393, 245] width 123 height 28
select select "38245"
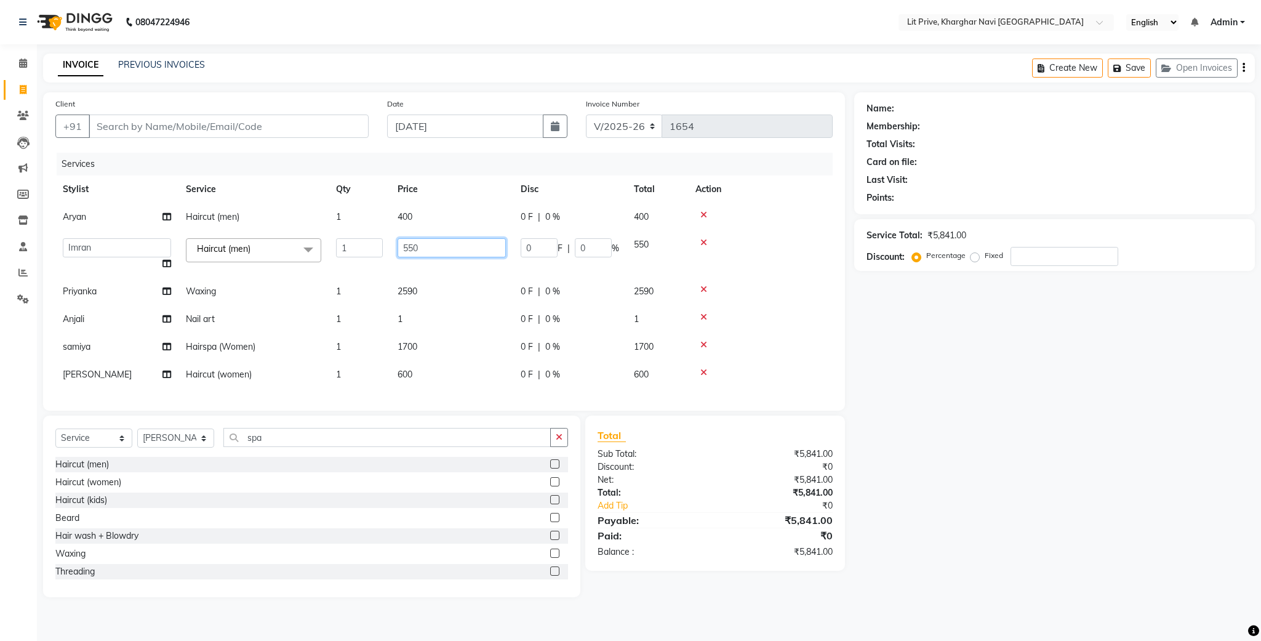
click at [404, 244] on input "550" at bounding box center [452, 247] width 108 height 19
type input "650"
click at [920, 381] on div "Name: Membership: Total Visits: Card on file: Last Visit: Points: Service Total…" at bounding box center [1060, 344] width 410 height 505
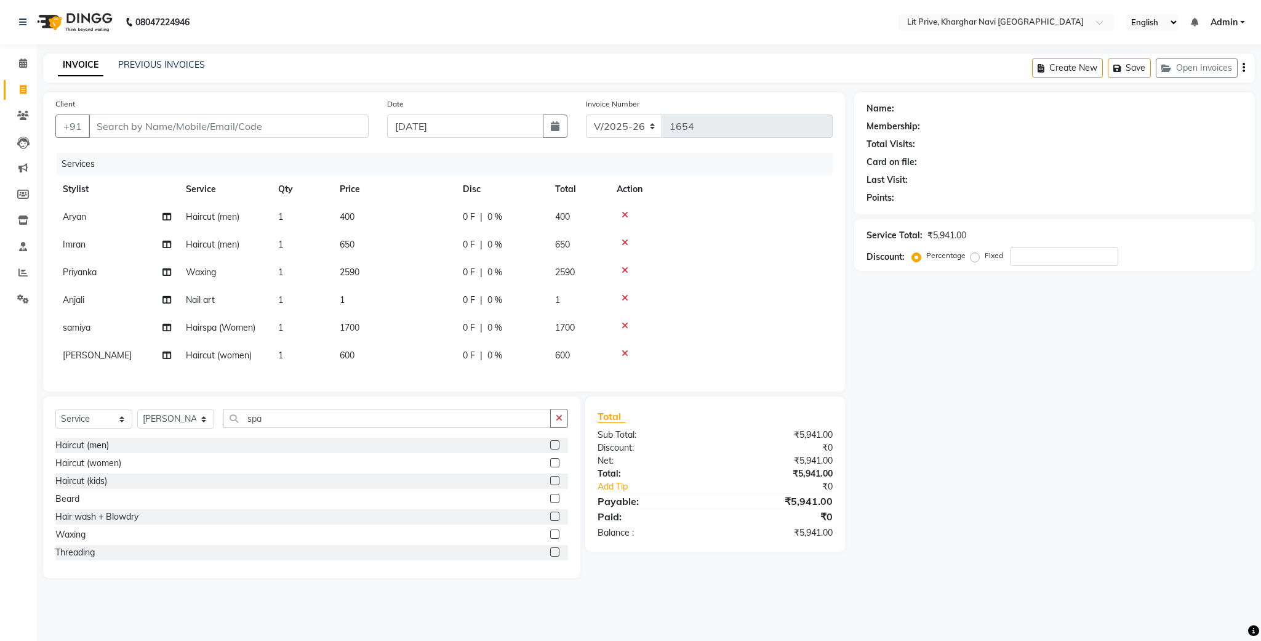
click at [410, 292] on td "1" at bounding box center [393, 300] width 123 height 28
select select "65618"
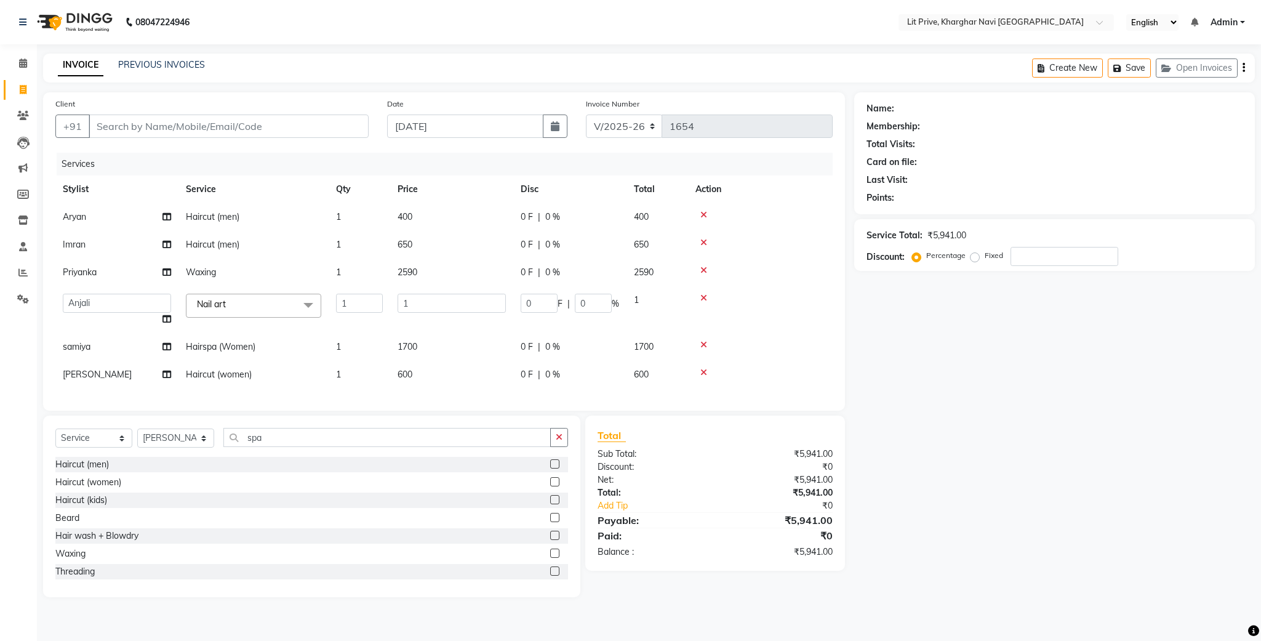
click at [410, 292] on td "1" at bounding box center [451, 309] width 123 height 47
click at [432, 308] on input "1" at bounding box center [452, 303] width 108 height 19
type input "3700"
click at [895, 362] on div "Name: Membership: Total Visits: Card on file: Last Visit: Points: Service Total…" at bounding box center [1060, 344] width 410 height 505
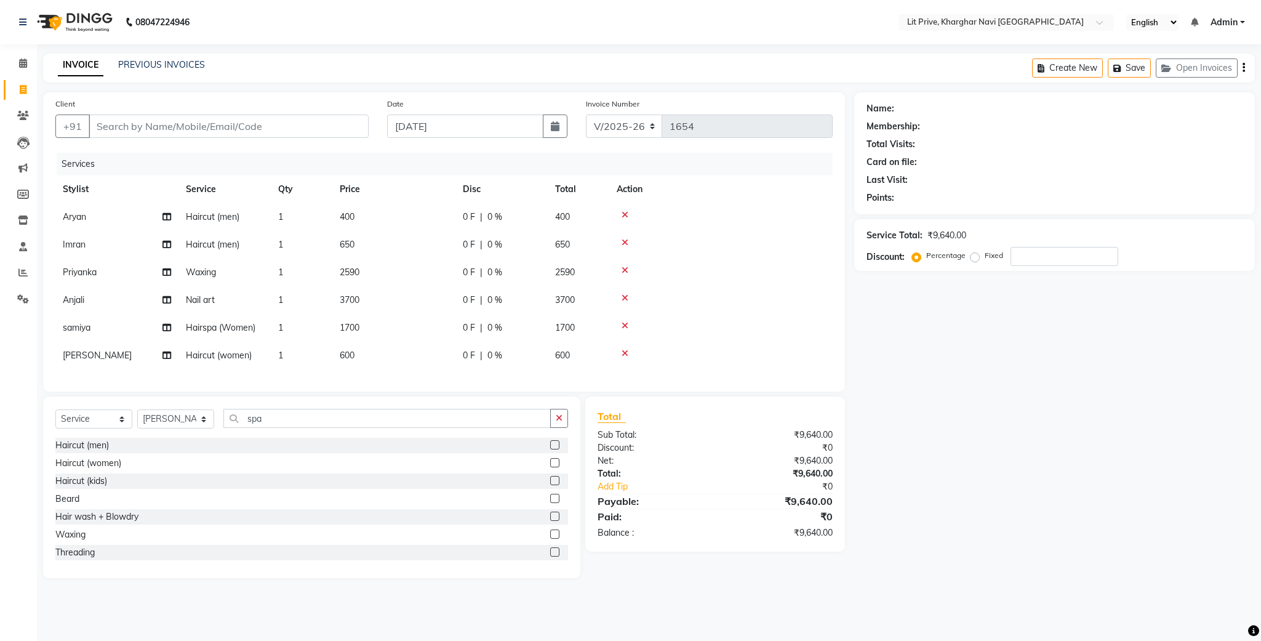
click at [342, 350] on span "600" at bounding box center [347, 355] width 15 height 11
select select "38244"
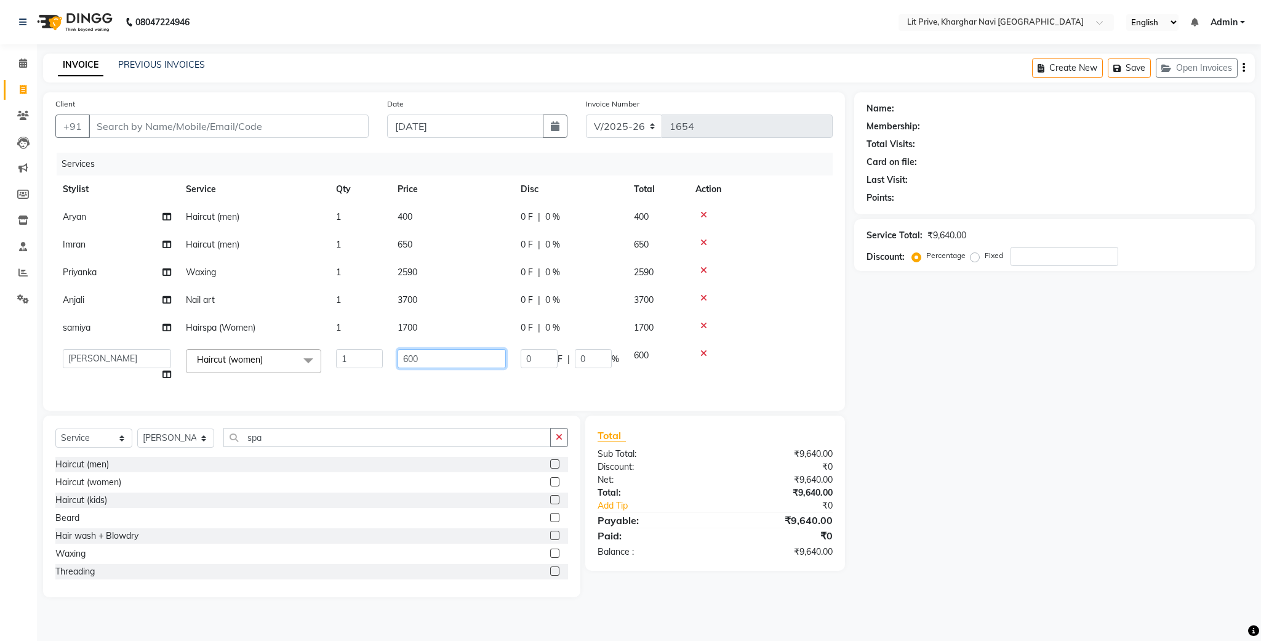
click at [407, 357] on input "600" at bounding box center [452, 358] width 108 height 19
type input "800"
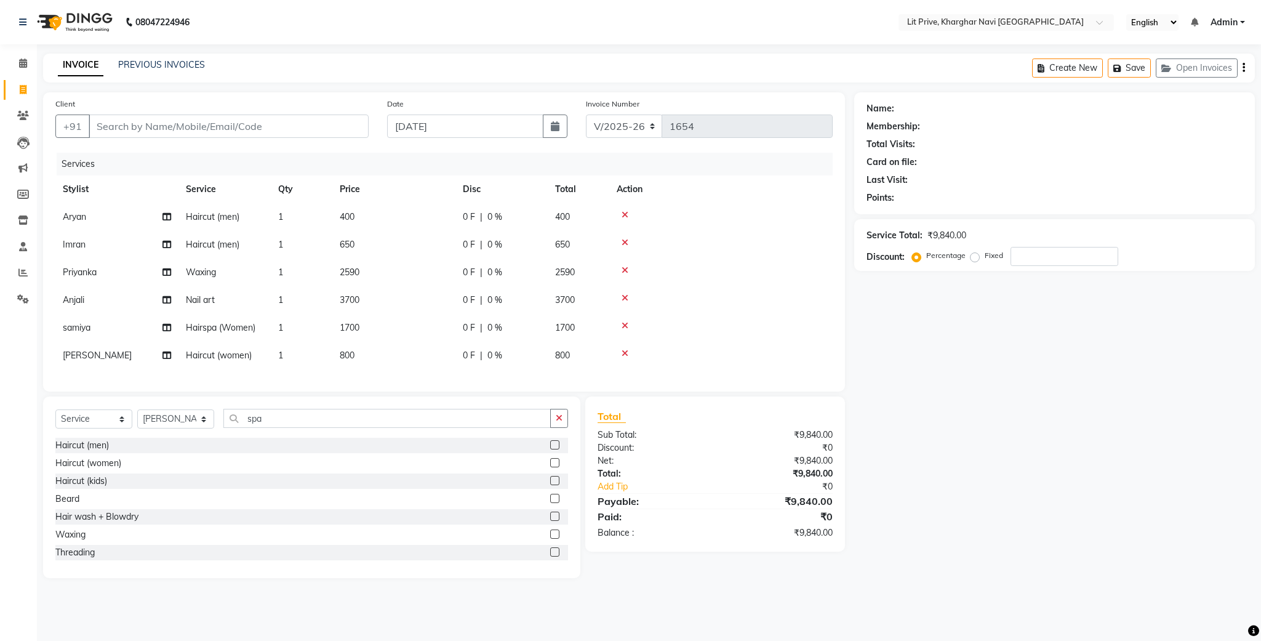
click at [981, 434] on div "Name: Membership: Total Visits: Card on file: Last Visit: Points: Service Total…" at bounding box center [1060, 335] width 410 height 486
click at [218, 115] on input "Client" at bounding box center [229, 126] width 280 height 23
type input "l"
type input "0"
click at [181, 149] on ngb-highlight "8693000021" at bounding box center [173, 155] width 62 height 12
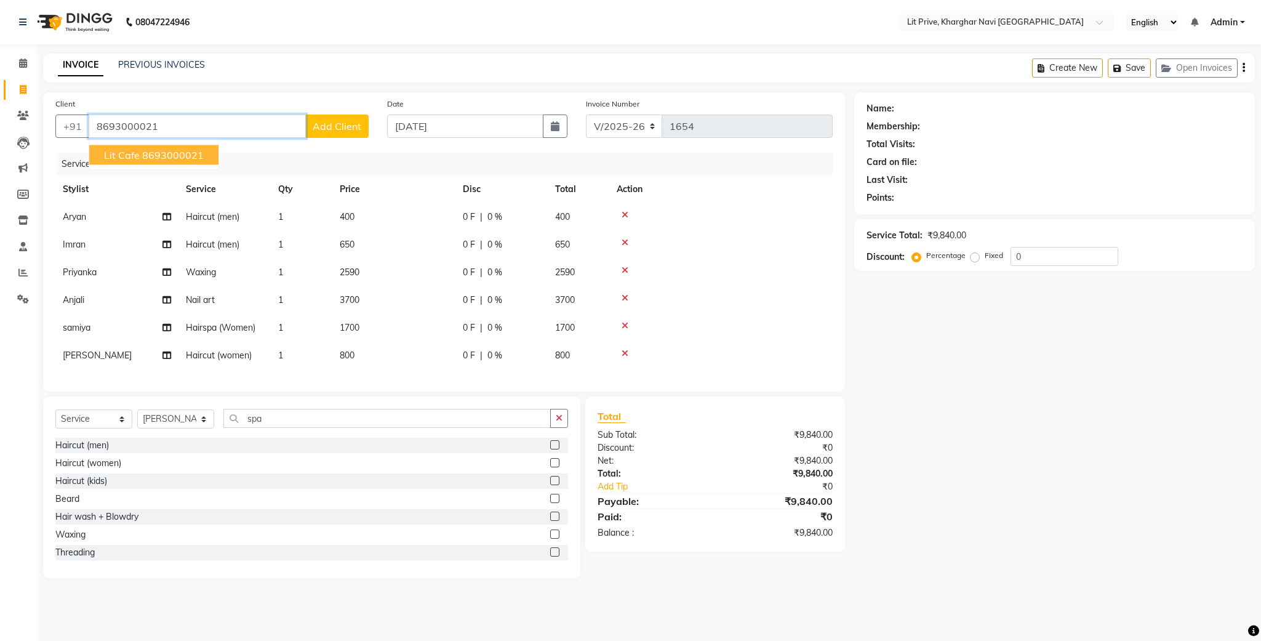
type input "8693000021"
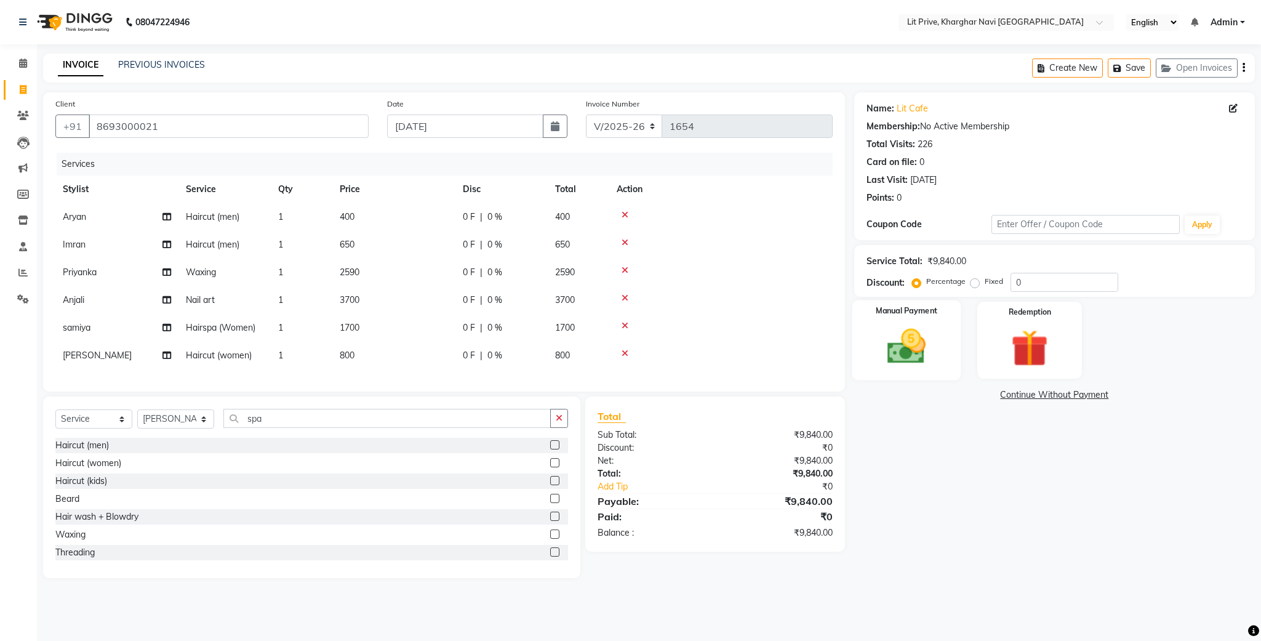
click at [907, 348] on img at bounding box center [906, 346] width 63 height 44
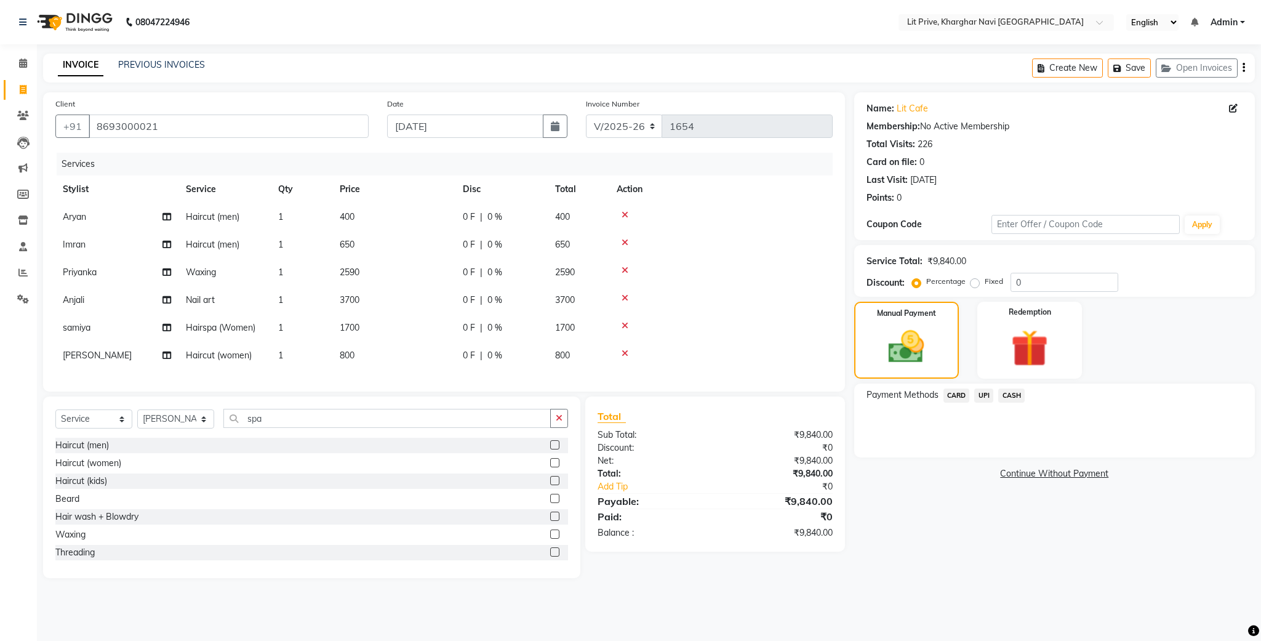
click at [980, 400] on span "UPI" at bounding box center [984, 395] width 19 height 14
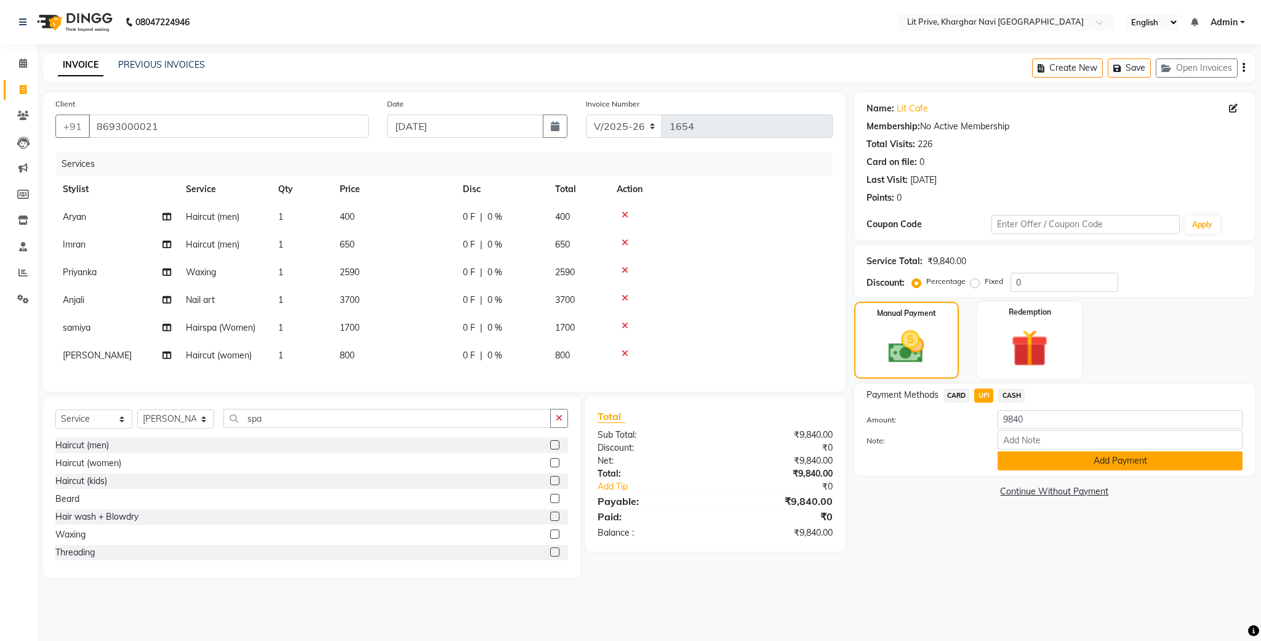
click at [1120, 461] on button "Add Payment" at bounding box center [1120, 460] width 245 height 19
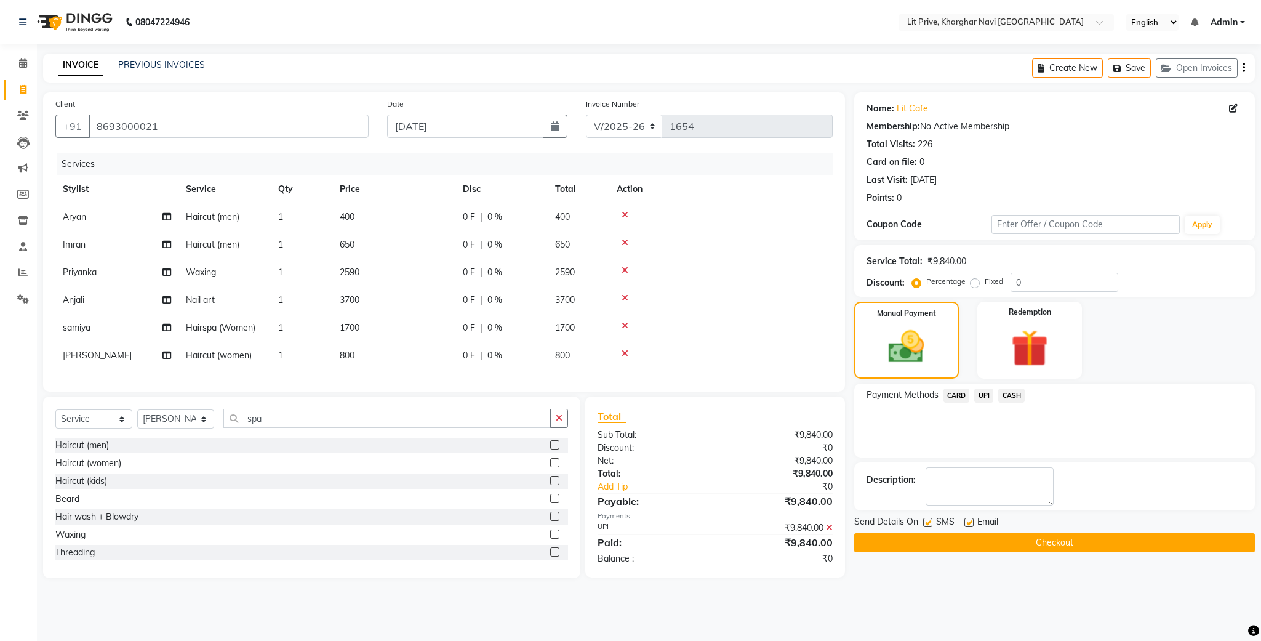
click at [926, 523] on label at bounding box center [927, 522] width 9 height 9
click at [926, 523] on input "checkbox" at bounding box center [927, 523] width 8 height 8
checkbox input "false"
click at [968, 521] on label at bounding box center [969, 522] width 9 height 9
click at [968, 521] on input "checkbox" at bounding box center [969, 523] width 8 height 8
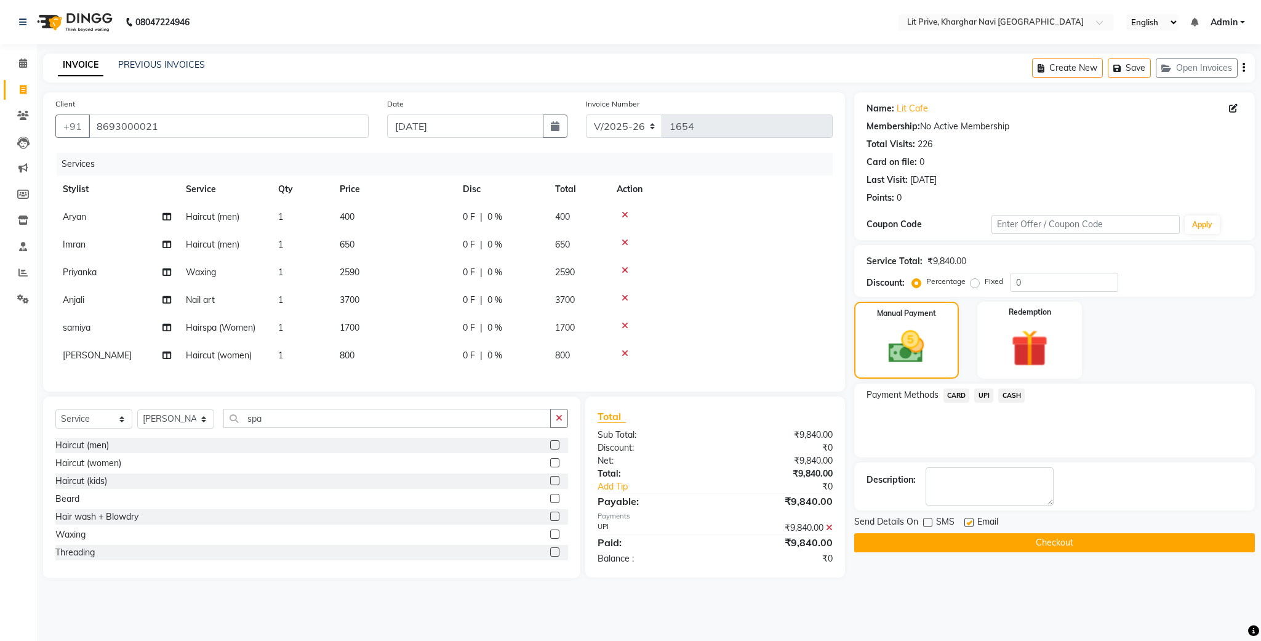
checkbox input "false"
click at [1031, 545] on button "Checkout" at bounding box center [1055, 542] width 401 height 19
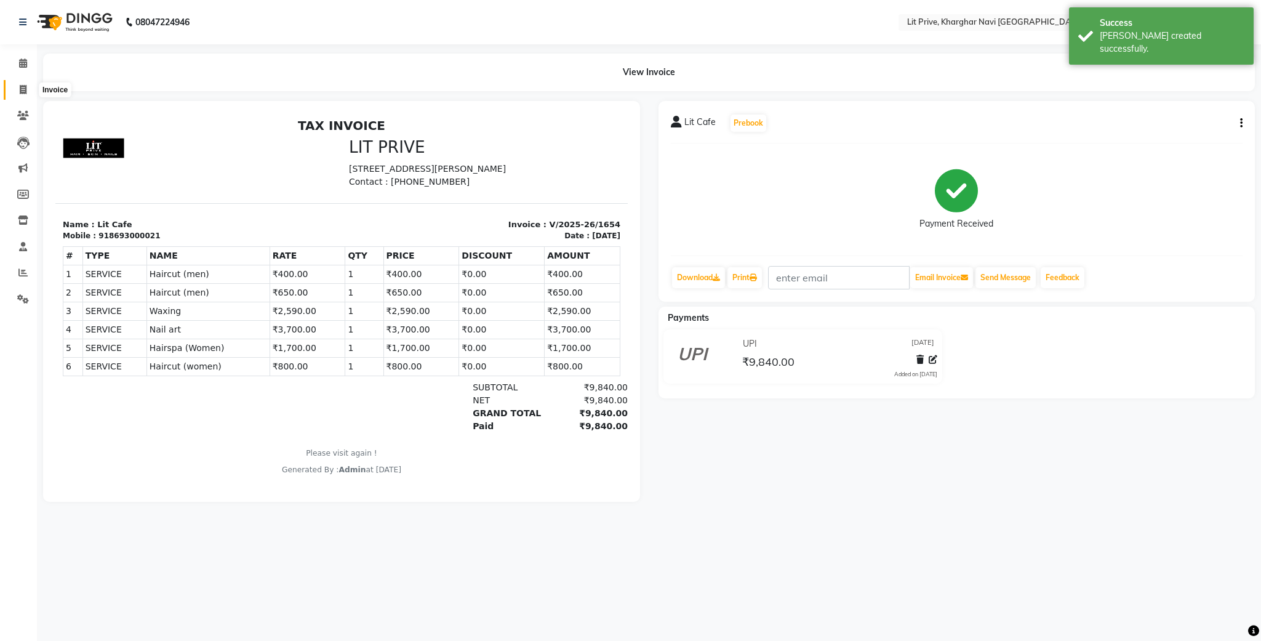
click at [25, 87] on icon at bounding box center [23, 89] width 7 height 9
select select "service"
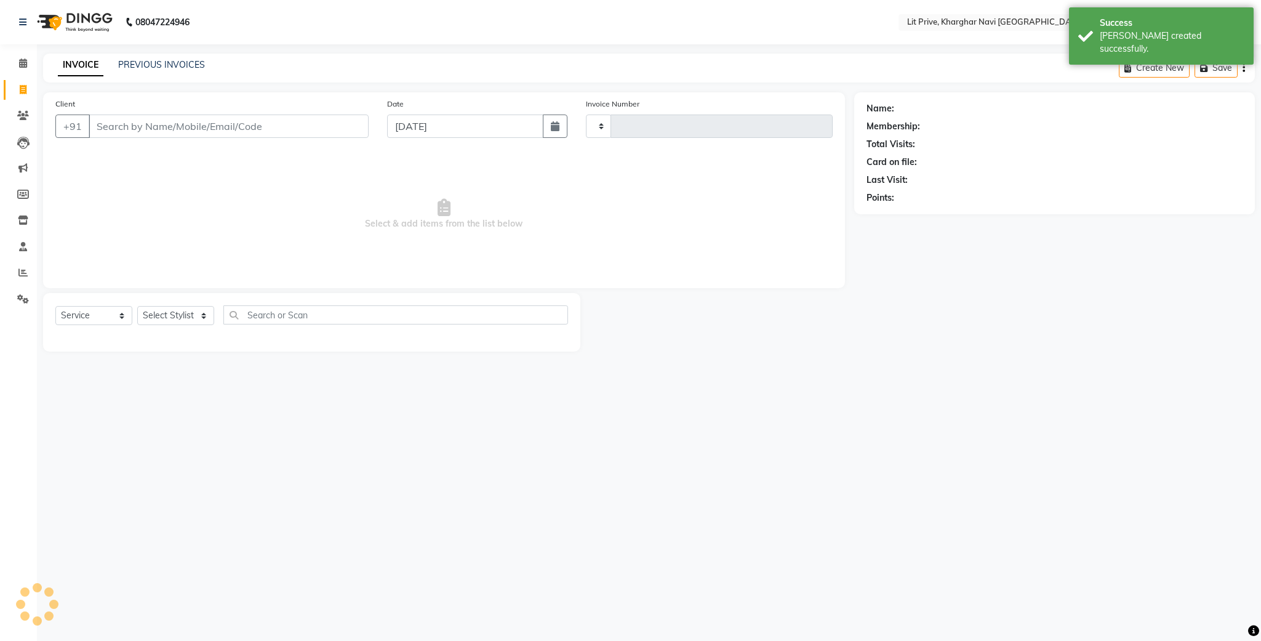
type input "1655"
select select "5625"
click at [172, 62] on link "PREVIOUS INVOICES" at bounding box center [161, 64] width 87 height 11
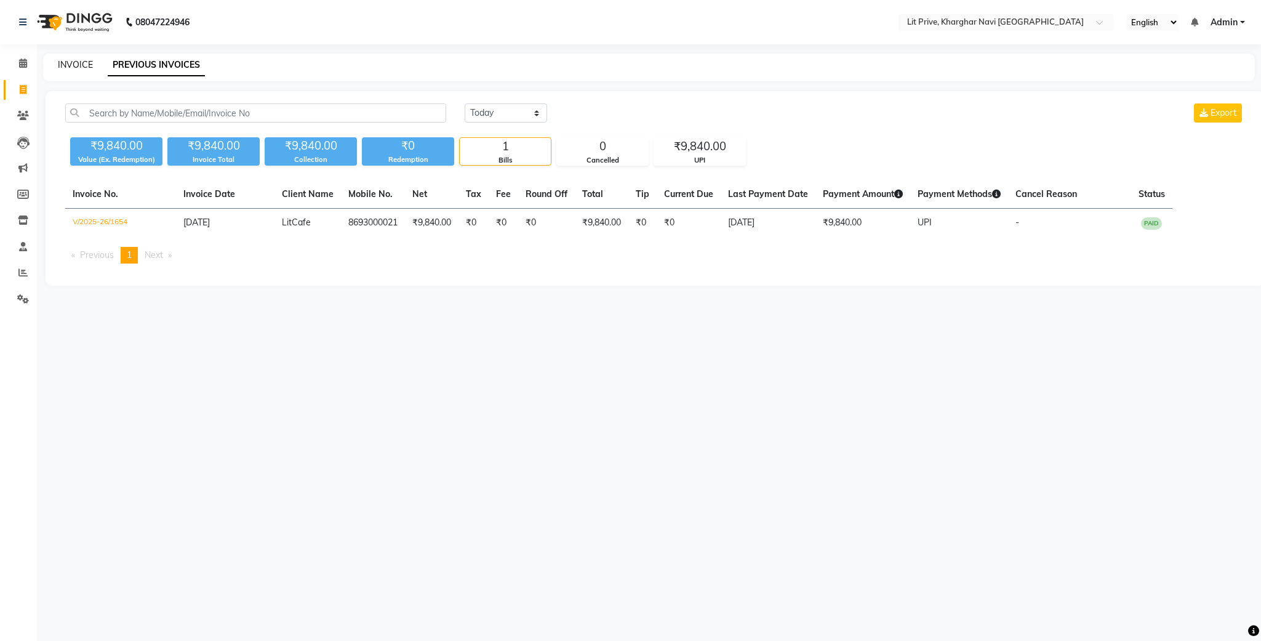
click at [78, 62] on link "INVOICE" at bounding box center [75, 64] width 35 height 11
select select "service"
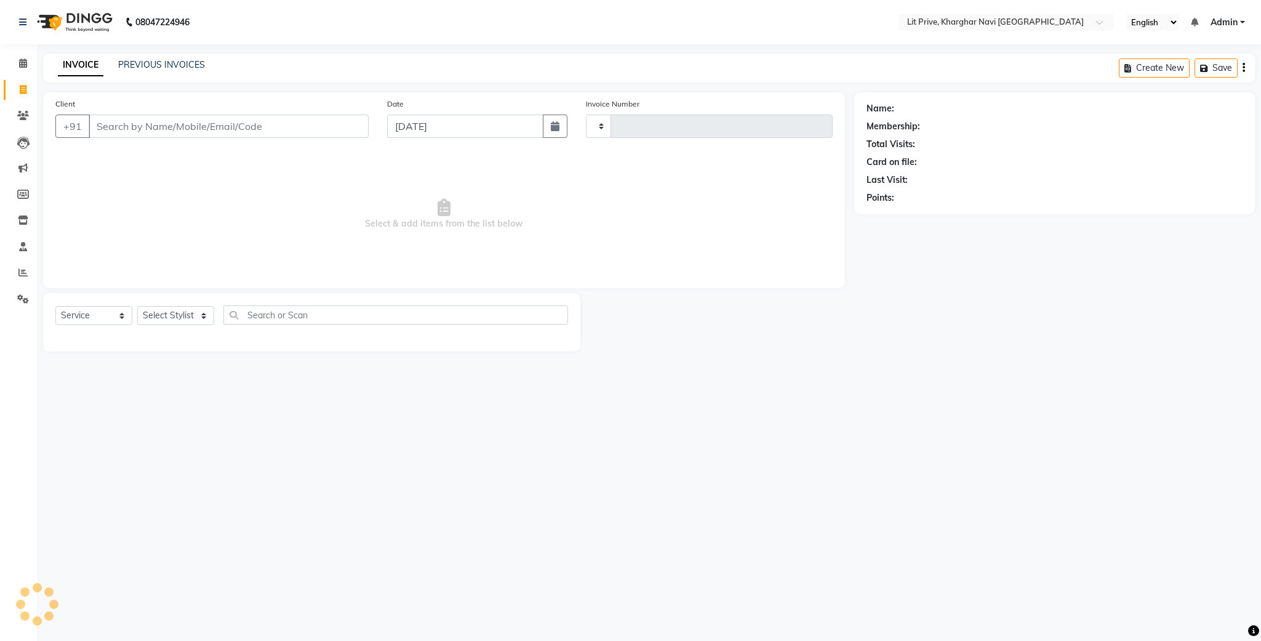
type input "1655"
select select "5625"
click at [200, 320] on select "Select Stylist [PERSON_NAME] [PERSON_NAME] [PERSON_NAME] [PERSON_NAME] [PERSON_…" at bounding box center [175, 315] width 77 height 19
select select "88462"
click at [137, 307] on select "Select Stylist [PERSON_NAME] [PERSON_NAME] [PERSON_NAME] [PERSON_NAME] [PERSON_…" at bounding box center [175, 315] width 77 height 19
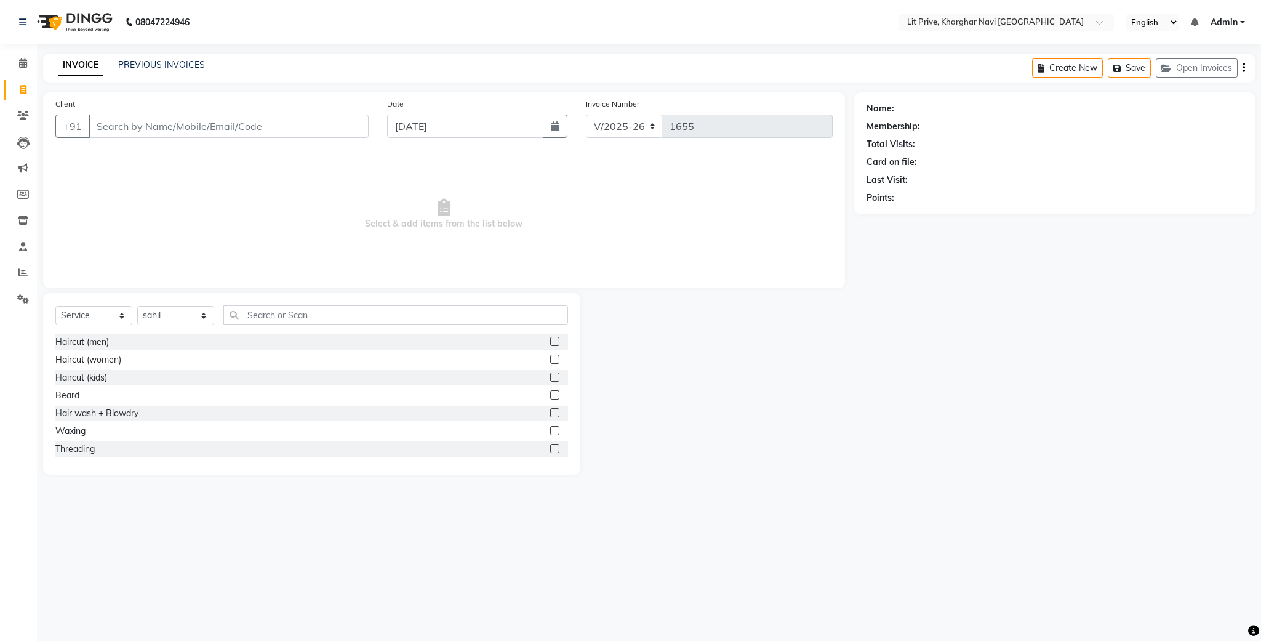
click at [550, 344] on label at bounding box center [554, 341] width 9 height 9
click at [550, 344] on input "checkbox" at bounding box center [554, 342] width 8 height 8
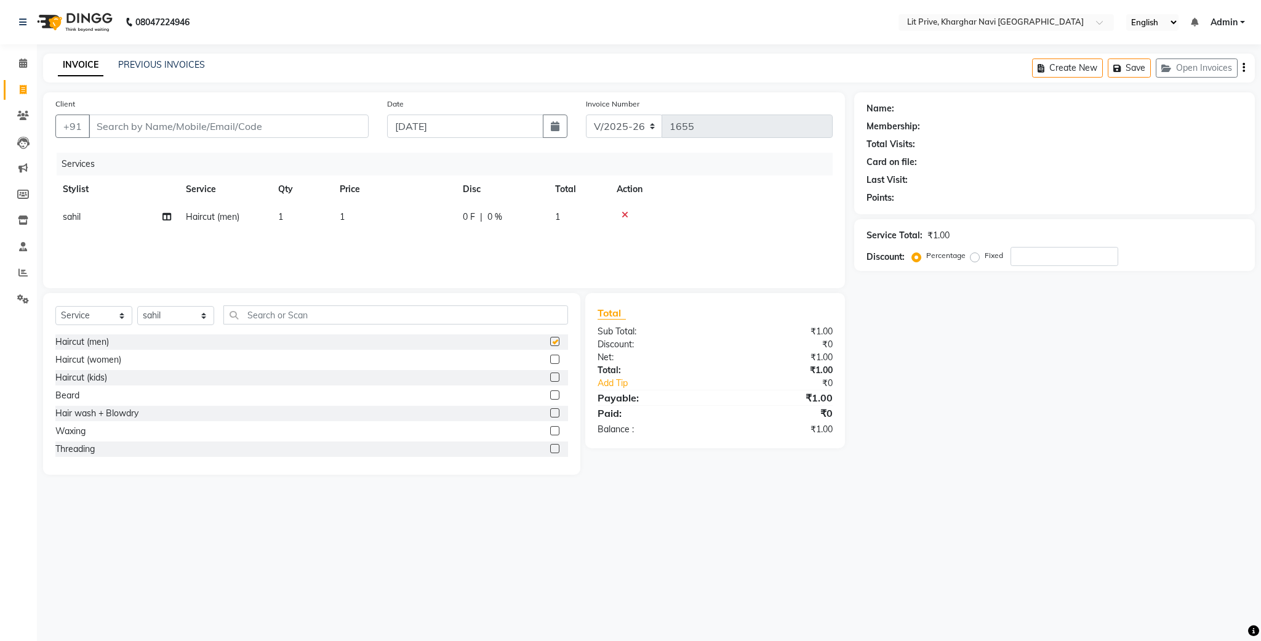
checkbox input "false"
click at [345, 218] on td "1" at bounding box center [393, 217] width 123 height 28
select select "88462"
click at [430, 213] on input "1" at bounding box center [452, 220] width 108 height 19
type input "250"
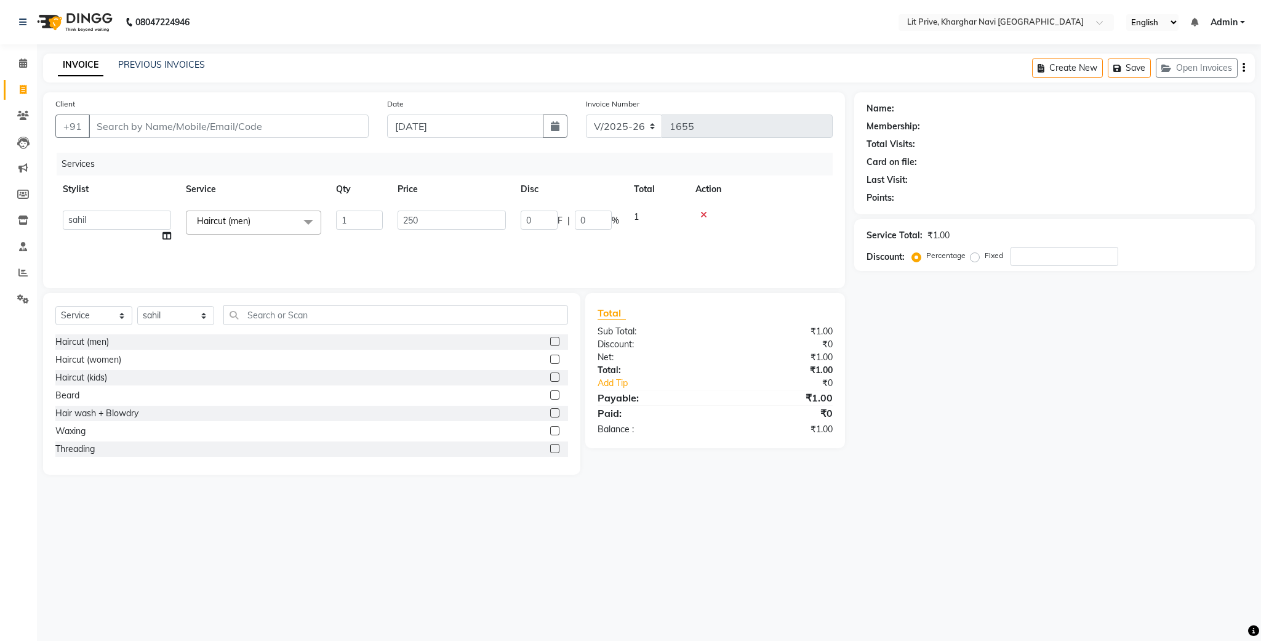
click at [1194, 449] on div "Name: Membership: Total Visits: Card on file: Last Visit: Points: Service Total…" at bounding box center [1060, 283] width 410 height 382
click at [357, 212] on td "250" at bounding box center [393, 217] width 123 height 28
select select "88462"
click at [464, 222] on input "250" at bounding box center [452, 220] width 108 height 19
type input "2"
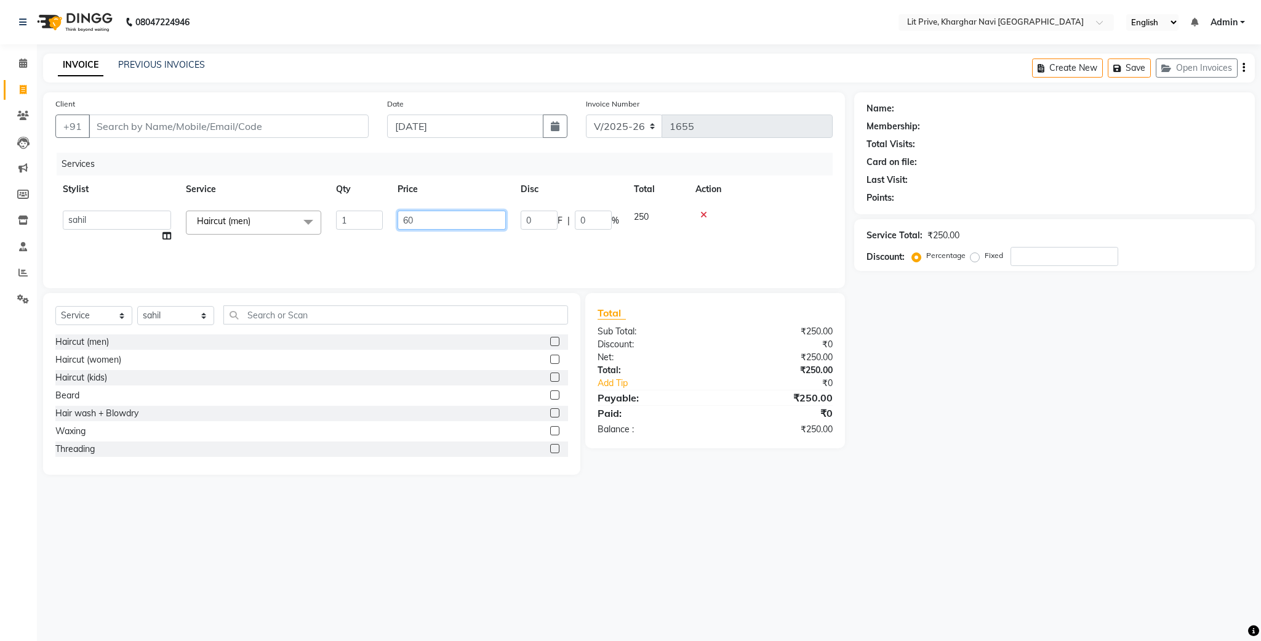
type input "600"
click at [1016, 444] on div "Name: Membership: Total Visits: Card on file: Last Visit: Points: Service Total…" at bounding box center [1060, 283] width 410 height 382
click at [206, 318] on select "Select Stylist [PERSON_NAME] [PERSON_NAME] [PERSON_NAME] [PERSON_NAME] [PERSON_…" at bounding box center [175, 315] width 77 height 19
select select "38393"
click at [137, 307] on select "Select Stylist [PERSON_NAME] [PERSON_NAME] [PERSON_NAME] [PERSON_NAME] [PERSON_…" at bounding box center [175, 315] width 77 height 19
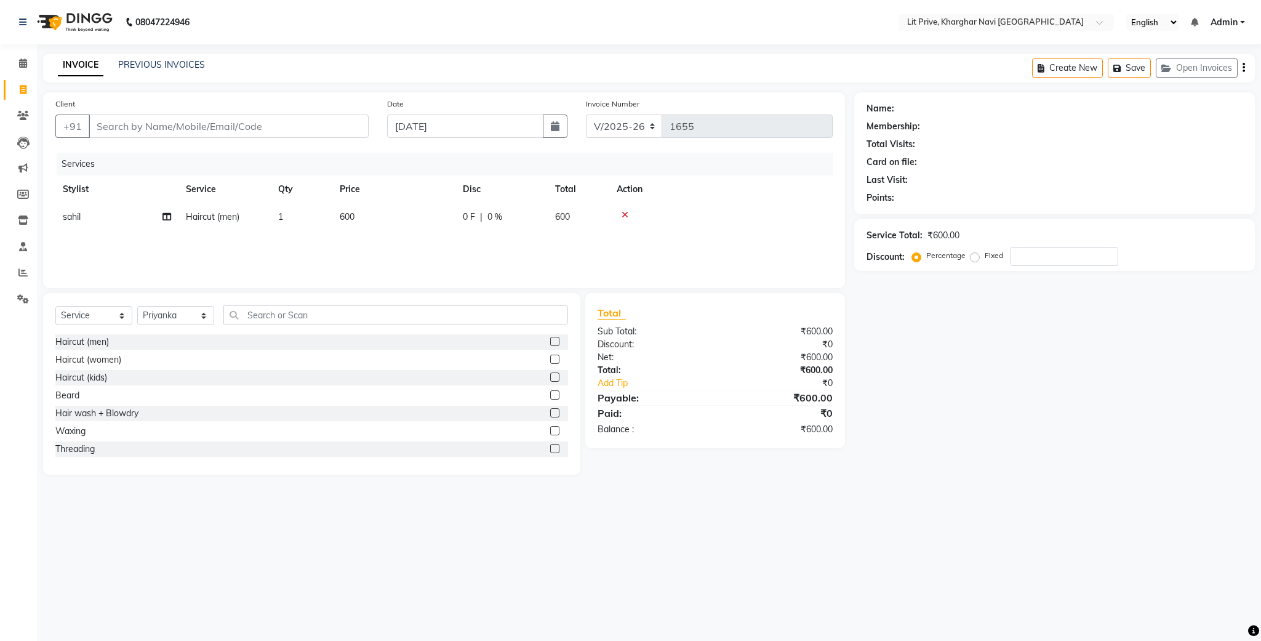
click at [550, 427] on label at bounding box center [554, 430] width 9 height 9
click at [550, 427] on input "checkbox" at bounding box center [554, 431] width 8 height 8
checkbox input "false"
click at [361, 233] on td "1" at bounding box center [393, 245] width 123 height 28
select select "38393"
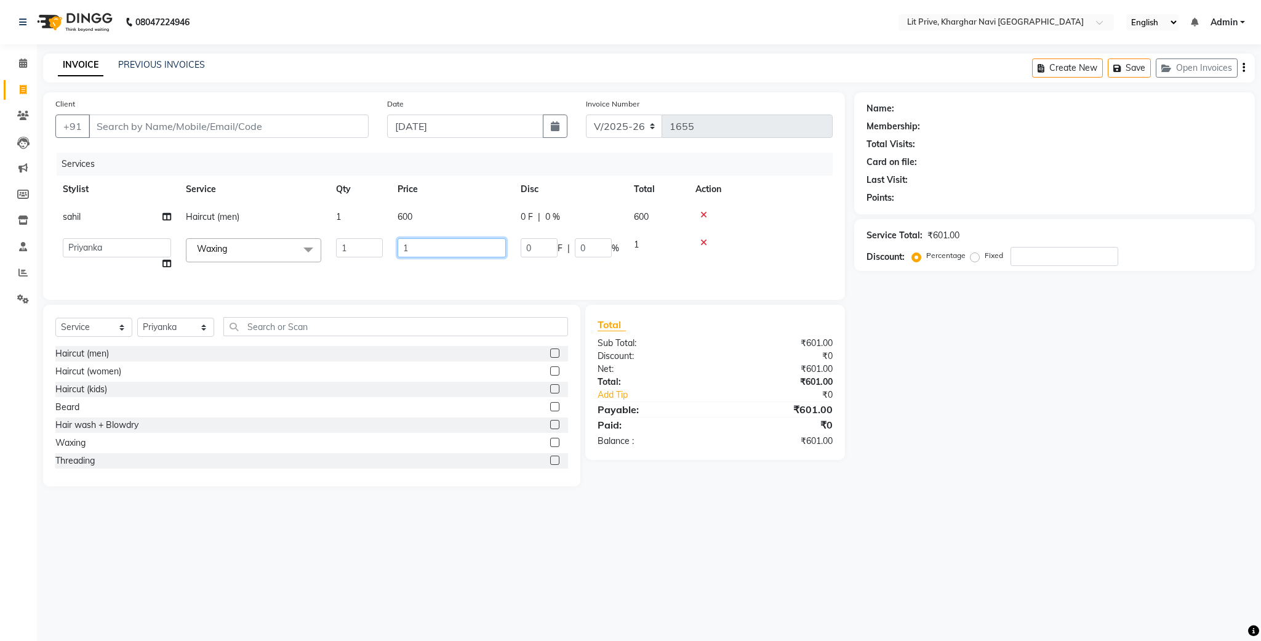
click at [416, 252] on input "1" at bounding box center [452, 247] width 108 height 19
type input "900"
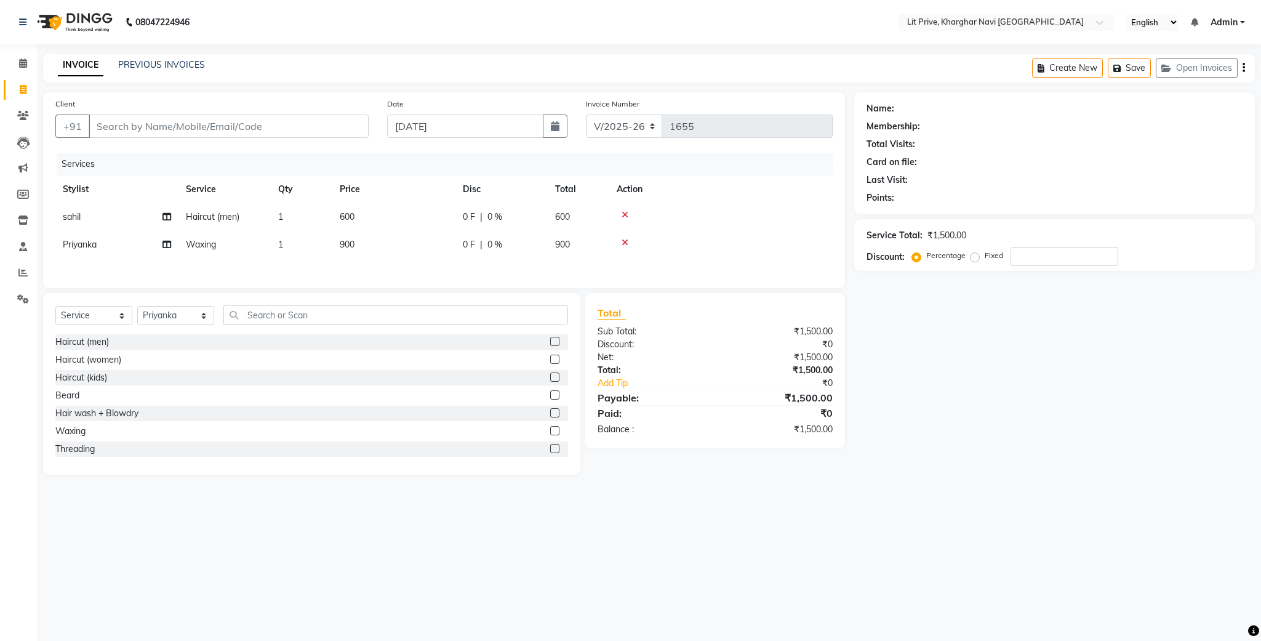
click at [965, 451] on div "Name: Membership: Total Visits: Card on file: Last Visit: Points: Service Total…" at bounding box center [1060, 283] width 410 height 382
click at [204, 323] on select "Select Stylist [PERSON_NAME] [PERSON_NAME] [PERSON_NAME] [PERSON_NAME] [PERSON_…" at bounding box center [175, 315] width 77 height 19
select select "38244"
click at [137, 313] on select "Select Stylist [PERSON_NAME] [PERSON_NAME] [PERSON_NAME] [PERSON_NAME] [PERSON_…" at bounding box center [175, 315] width 77 height 19
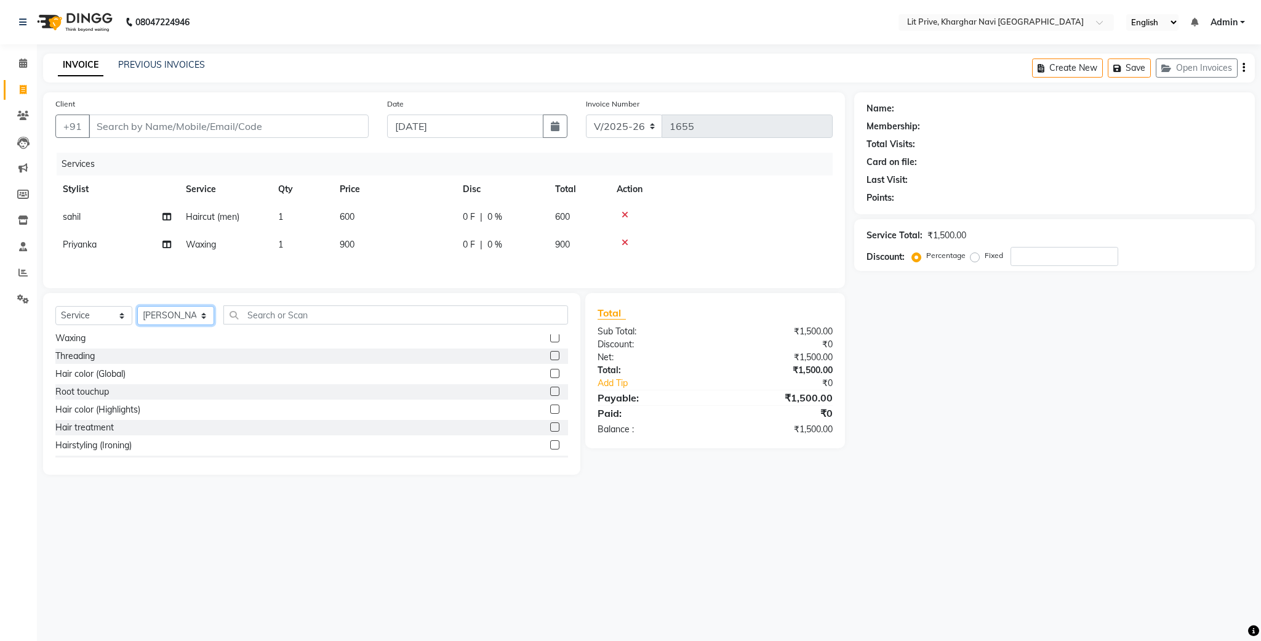
scroll to position [111, 0]
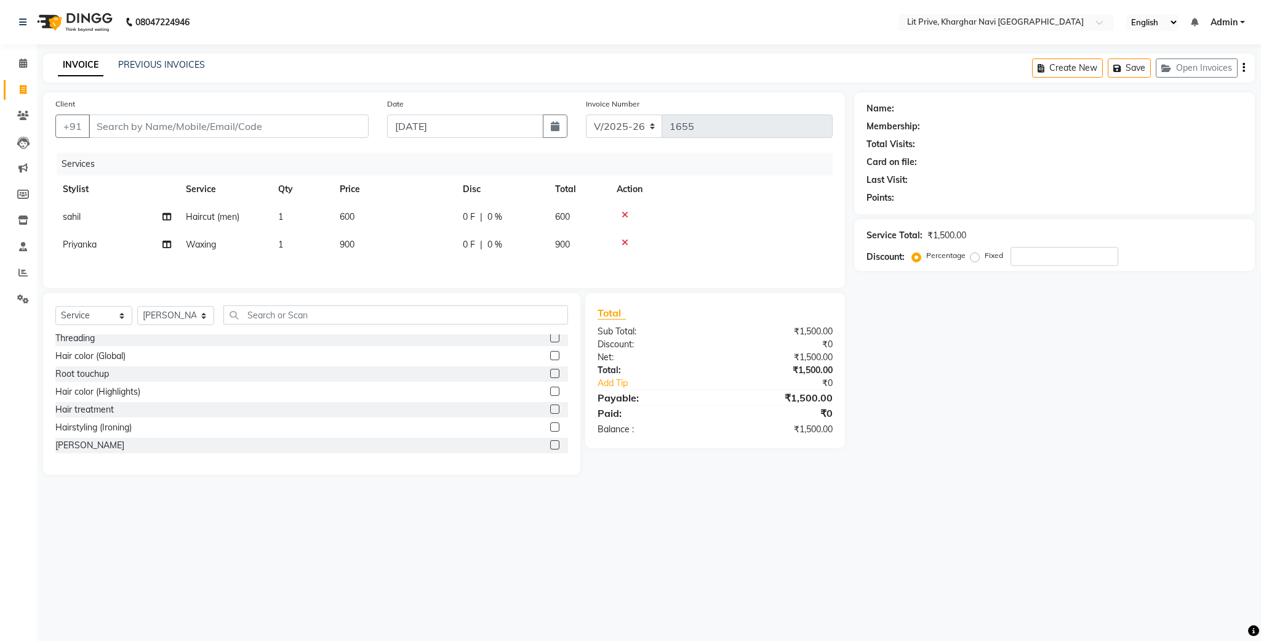
click at [550, 377] on label at bounding box center [554, 373] width 9 height 9
click at [550, 377] on input "checkbox" at bounding box center [554, 374] width 8 height 8
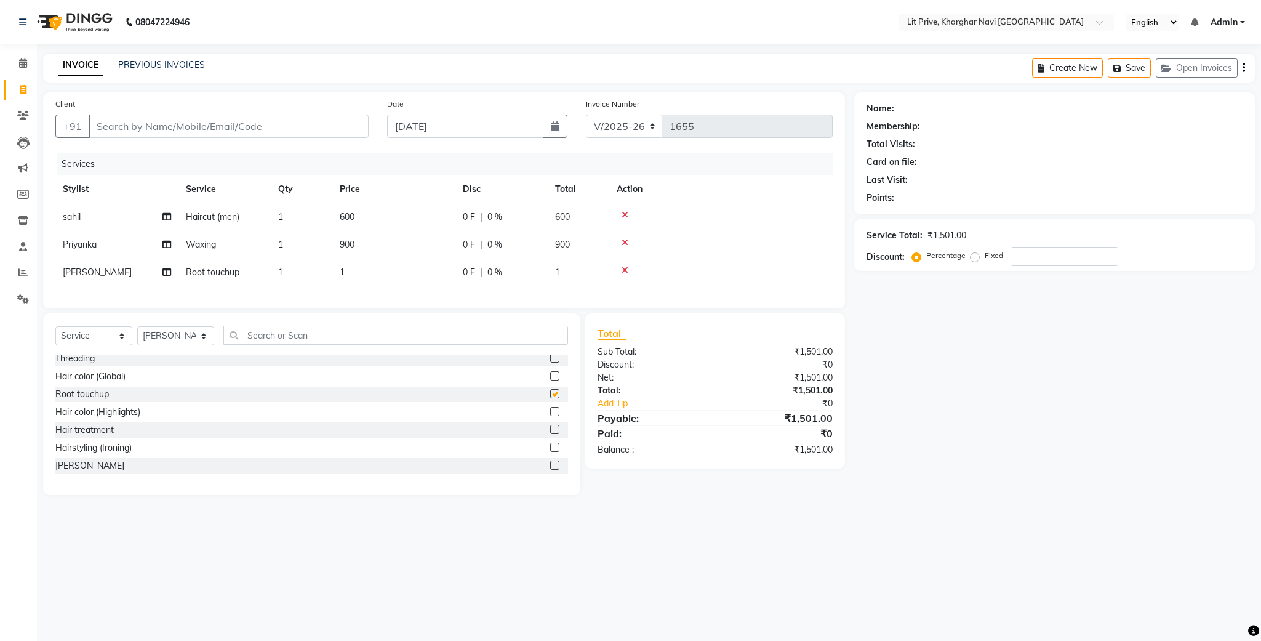
checkbox input "false"
click at [353, 268] on td "1" at bounding box center [393, 273] width 123 height 28
select select "38244"
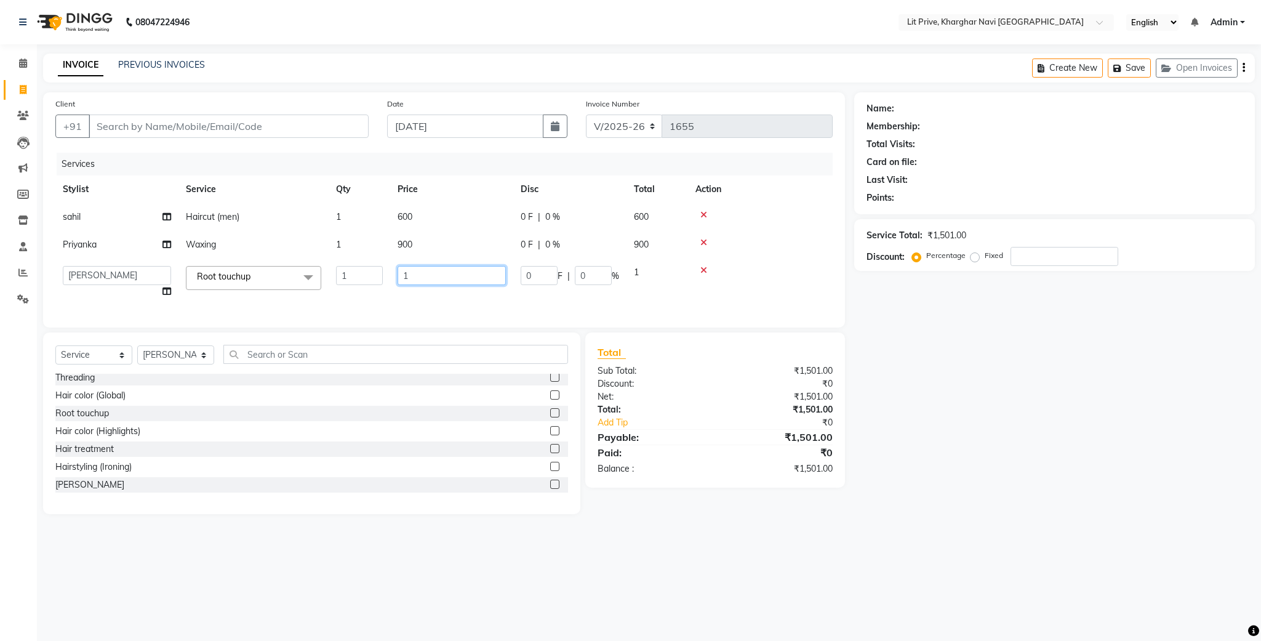
click at [433, 272] on input "1" at bounding box center [452, 275] width 108 height 19
type input "1700"
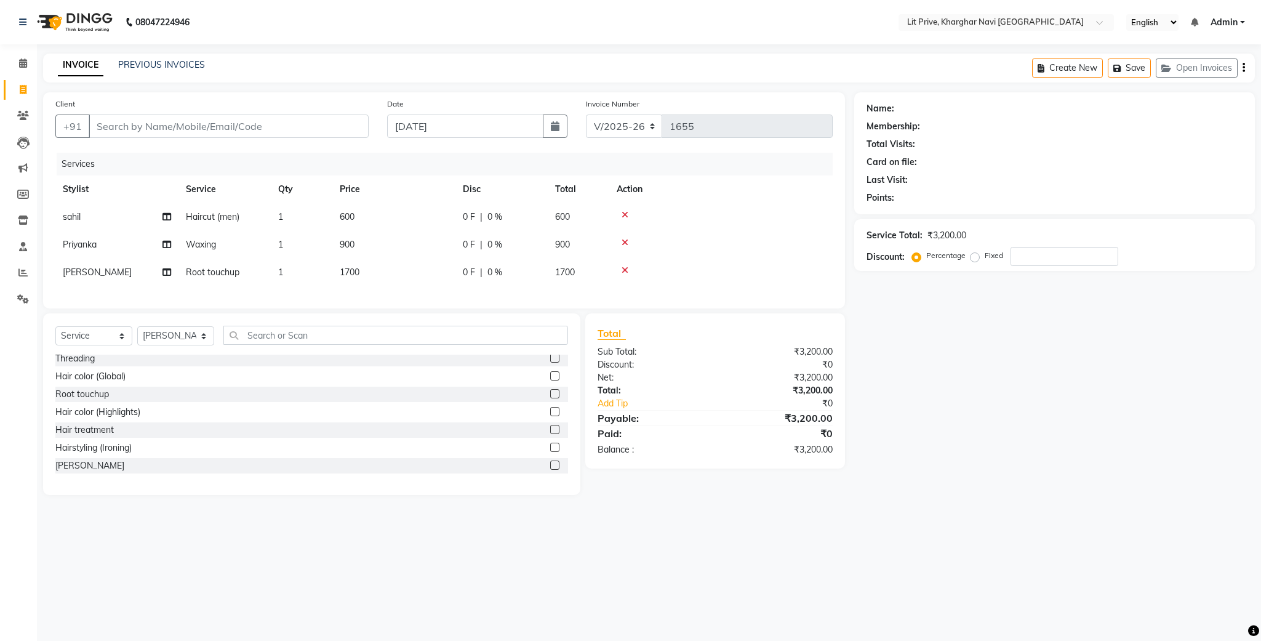
click at [1013, 421] on div "Name: Membership: Total Visits: Card on file: Last Visit: Points: Service Total…" at bounding box center [1060, 293] width 410 height 403
click at [349, 243] on span "900" at bounding box center [347, 244] width 15 height 11
select select "38393"
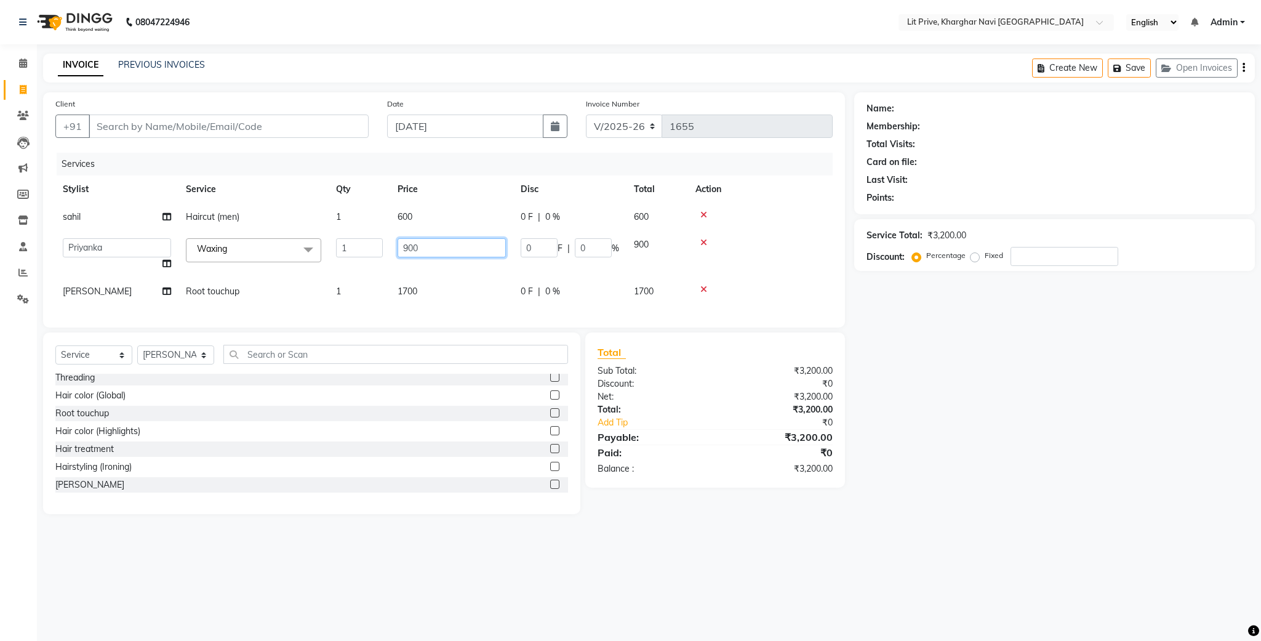
click at [412, 246] on input "900" at bounding box center [452, 247] width 108 height 19
click at [418, 247] on input "90" at bounding box center [452, 247] width 108 height 19
click at [407, 244] on input "90" at bounding box center [452, 247] width 108 height 19
type input "950"
click at [1016, 468] on div "Name: Membership: Total Visits: Card on file: Last Visit: Points: Service Total…" at bounding box center [1060, 303] width 410 height 422
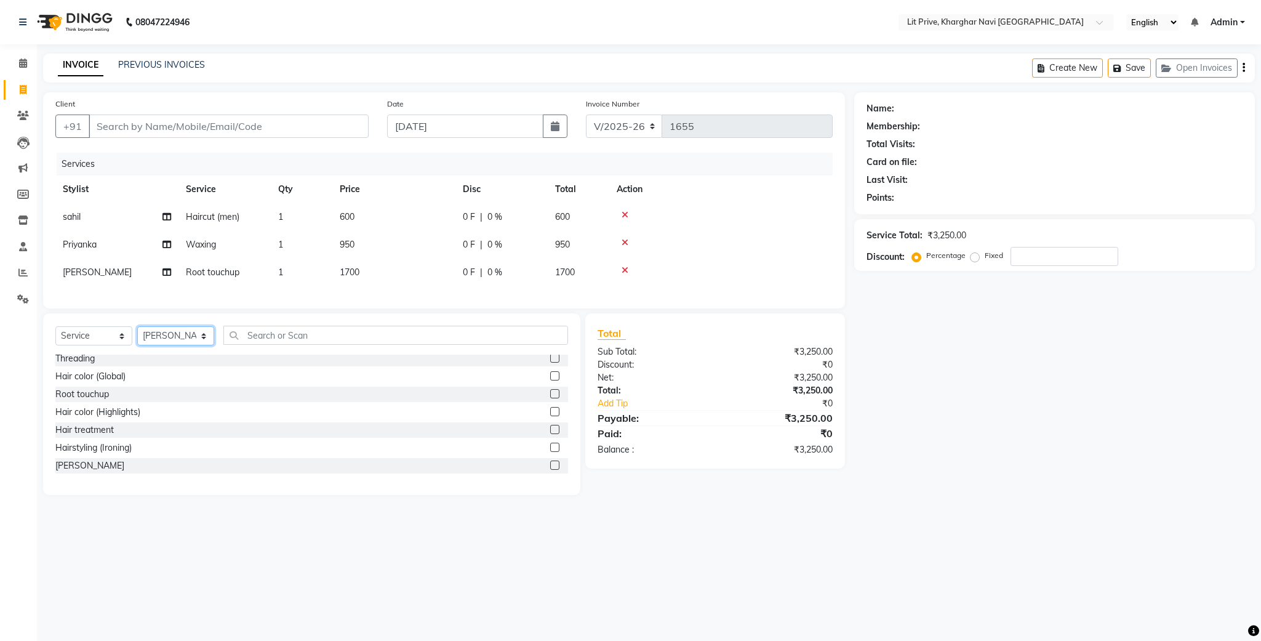
click at [199, 345] on select "Select Stylist [PERSON_NAME] [PERSON_NAME] [PERSON_NAME] [PERSON_NAME] [PERSON_…" at bounding box center [175, 335] width 77 height 19
select select "83138"
click at [137, 340] on select "Select Stylist [PERSON_NAME] [PERSON_NAME] [PERSON_NAME] [PERSON_NAME] [PERSON_…" at bounding box center [175, 335] width 77 height 19
click at [550, 398] on label at bounding box center [554, 393] width 9 height 9
click at [550, 398] on input "checkbox" at bounding box center [554, 394] width 8 height 8
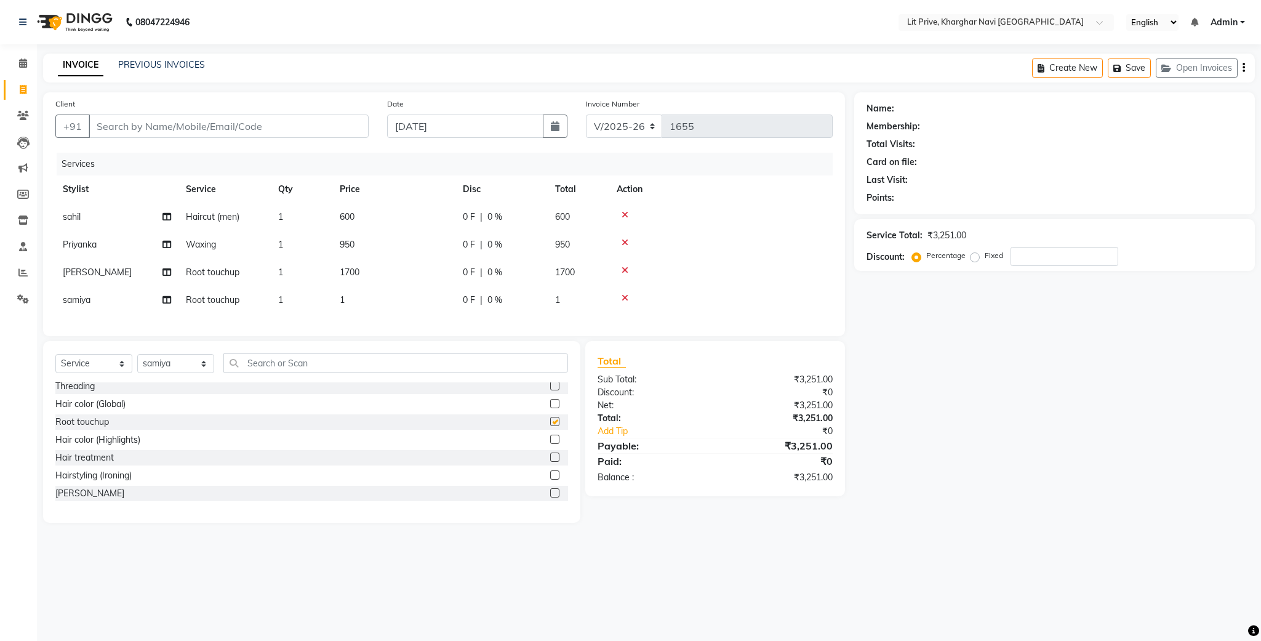
checkbox input "false"
click at [363, 296] on td "1" at bounding box center [393, 300] width 123 height 28
select select "83138"
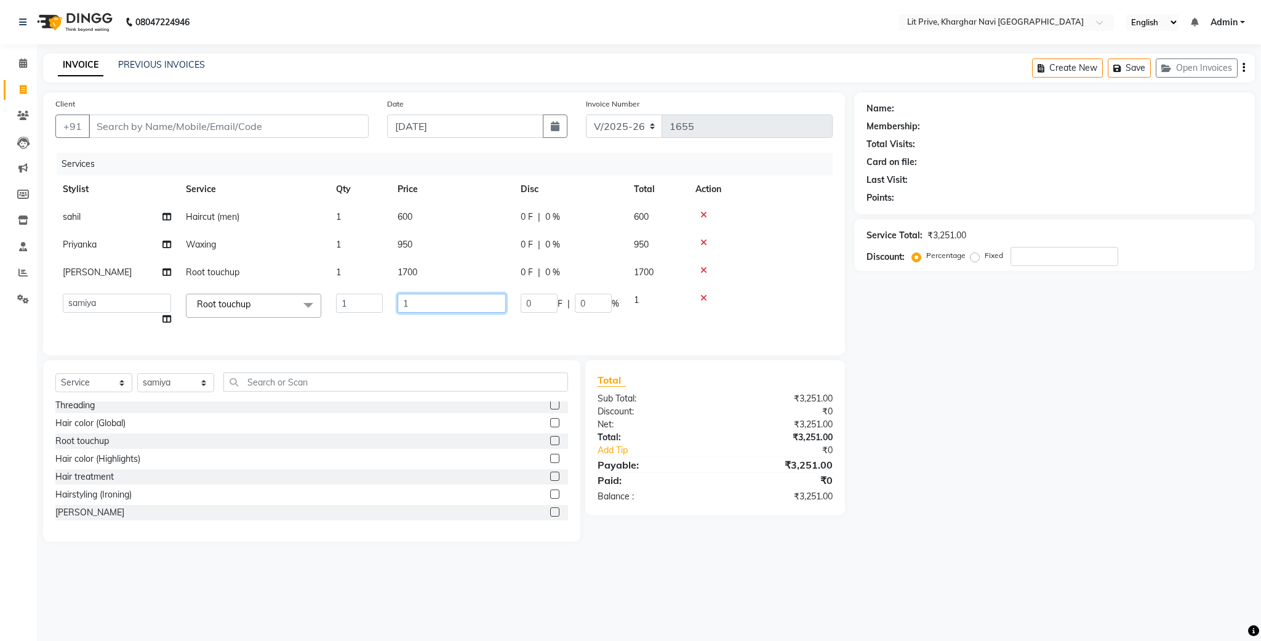
click at [416, 305] on input "1" at bounding box center [452, 303] width 108 height 19
click at [416, 305] on input "number" at bounding box center [452, 303] width 108 height 19
click at [204, 400] on div "Select Service Product Membership Package Voucher Prepaid Gift Card Select Styl…" at bounding box center [311, 451] width 537 height 182
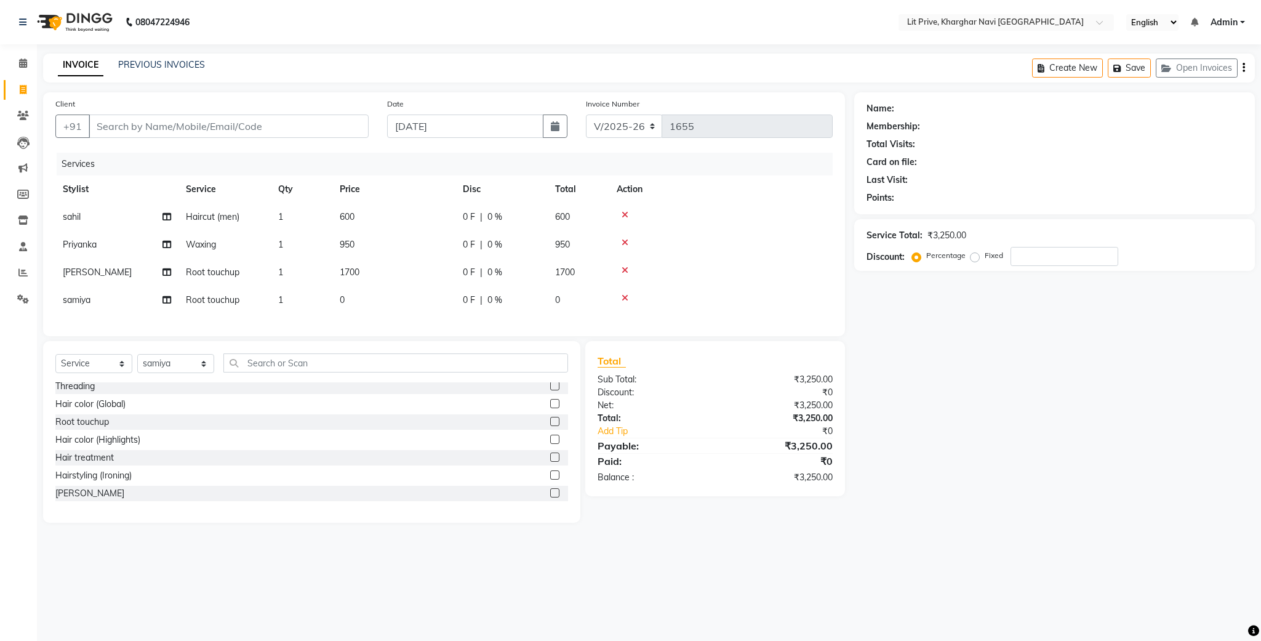
click at [360, 294] on td "0" at bounding box center [393, 300] width 123 height 28
select select "83138"
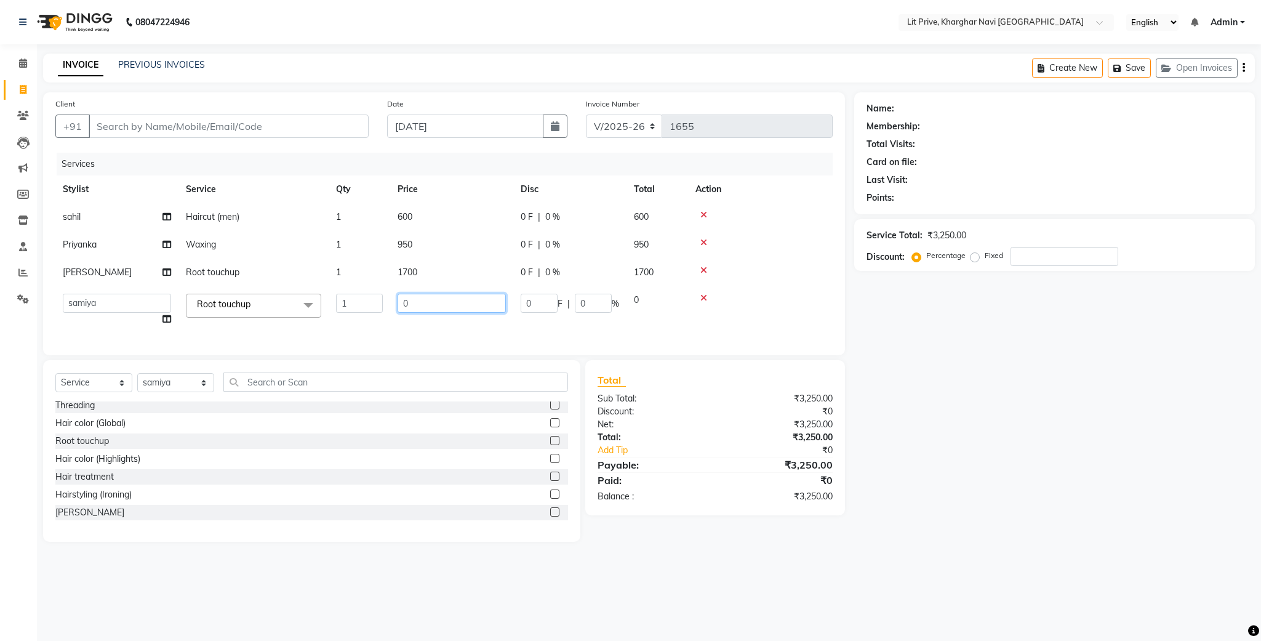
click at [425, 296] on input "0" at bounding box center [452, 303] width 108 height 19
type input "1300"
click at [1016, 496] on div "Name: Membership: Total Visits: Card on file: Last Visit: Points: Service Total…" at bounding box center [1060, 316] width 410 height 449
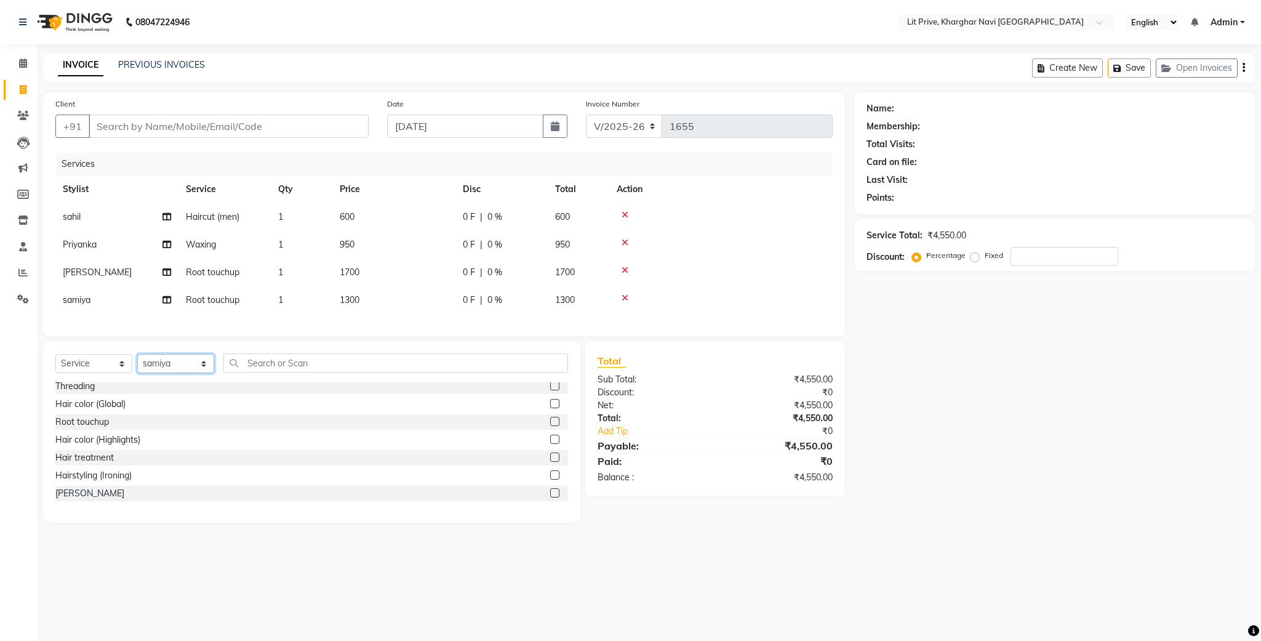
click at [202, 373] on select "Select Stylist [PERSON_NAME] [PERSON_NAME] [PERSON_NAME] [PERSON_NAME] [PERSON_…" at bounding box center [175, 363] width 77 height 19
select select "38245"
click at [137, 368] on select "Select Stylist [PERSON_NAME] [PERSON_NAME] [PERSON_NAME] [PERSON_NAME] [PERSON_…" at bounding box center [175, 363] width 77 height 19
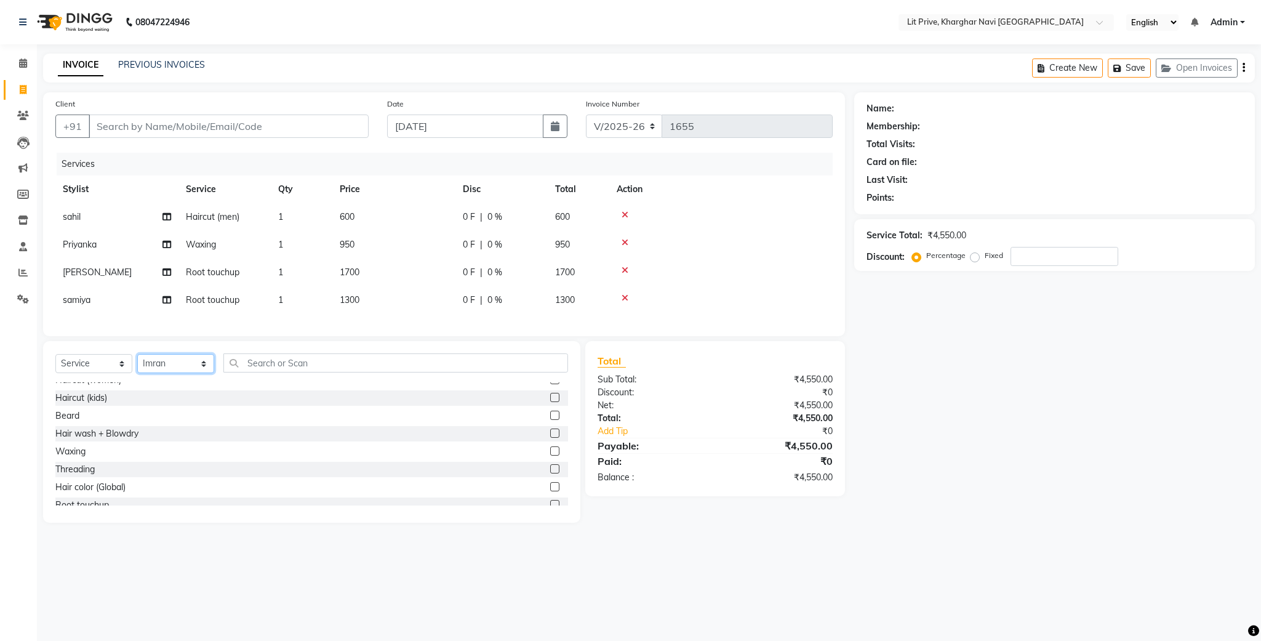
scroll to position [0, 0]
click at [550, 394] on label at bounding box center [554, 389] width 9 height 9
click at [550, 394] on input "checkbox" at bounding box center [554, 390] width 8 height 8
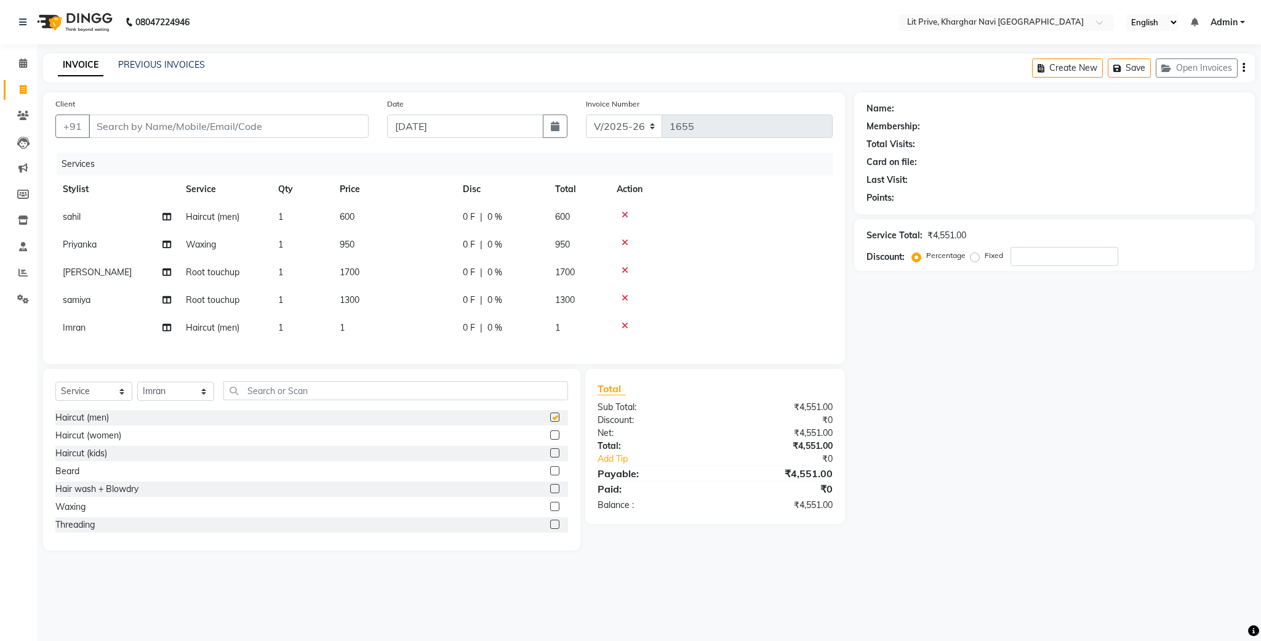
checkbox input "false"
click at [361, 334] on td "1" at bounding box center [393, 328] width 123 height 28
select select "38245"
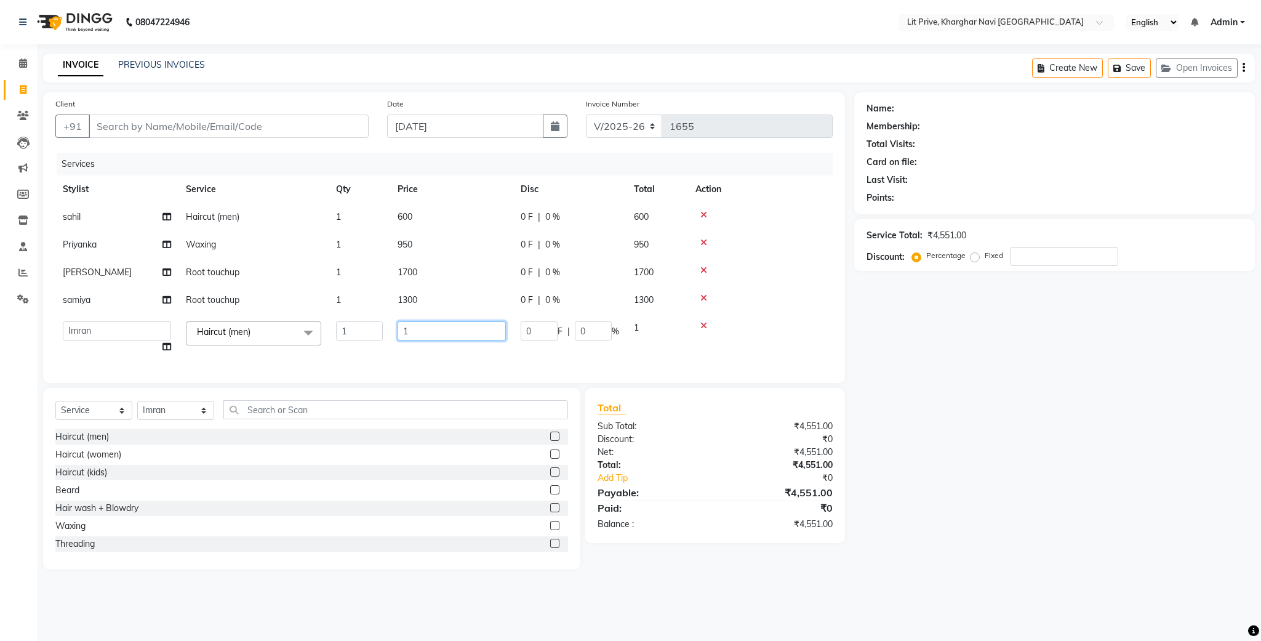
click at [436, 326] on input "1" at bounding box center [452, 330] width 108 height 19
type input "550"
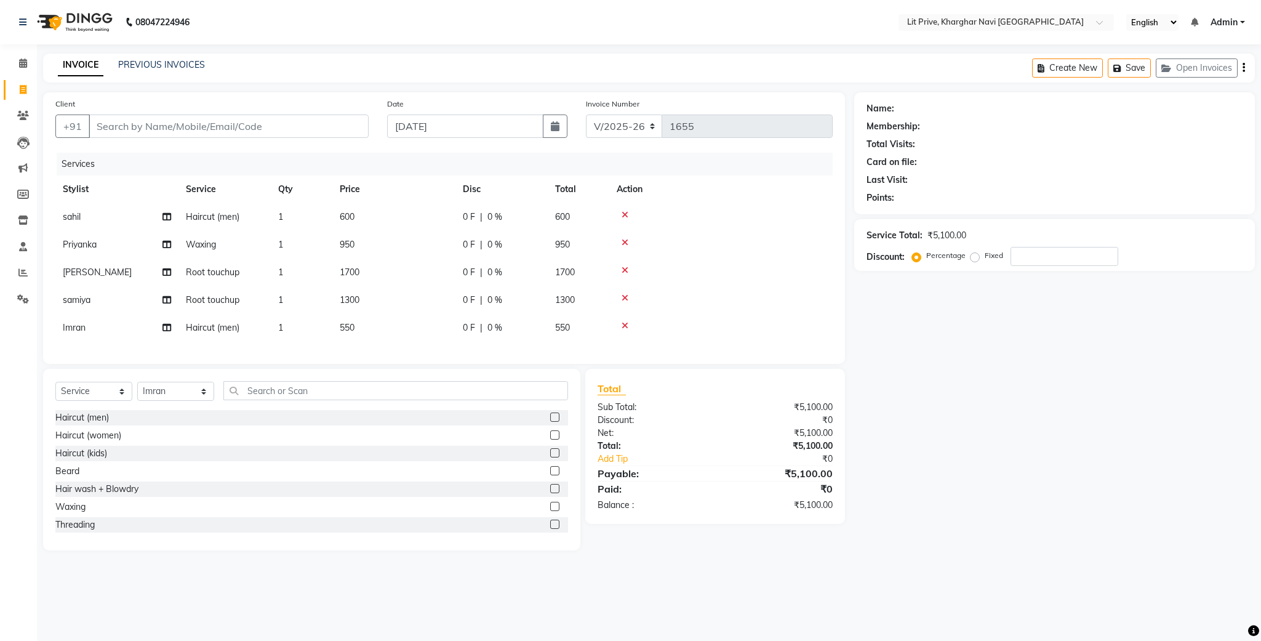
click at [965, 453] on div "Name: Membership: Total Visits: Card on file: Last Visit: Points: Service Total…" at bounding box center [1060, 321] width 410 height 458
click at [203, 401] on select "Select Stylist [PERSON_NAME] [PERSON_NAME] [PERSON_NAME] [PERSON_NAME] [PERSON_…" at bounding box center [175, 391] width 77 height 19
select select "65621"
click at [137, 396] on select "Select Stylist [PERSON_NAME] [PERSON_NAME] [PERSON_NAME] [PERSON_NAME] [PERSON_…" at bounding box center [175, 391] width 77 height 19
click at [550, 422] on label at bounding box center [554, 416] width 9 height 9
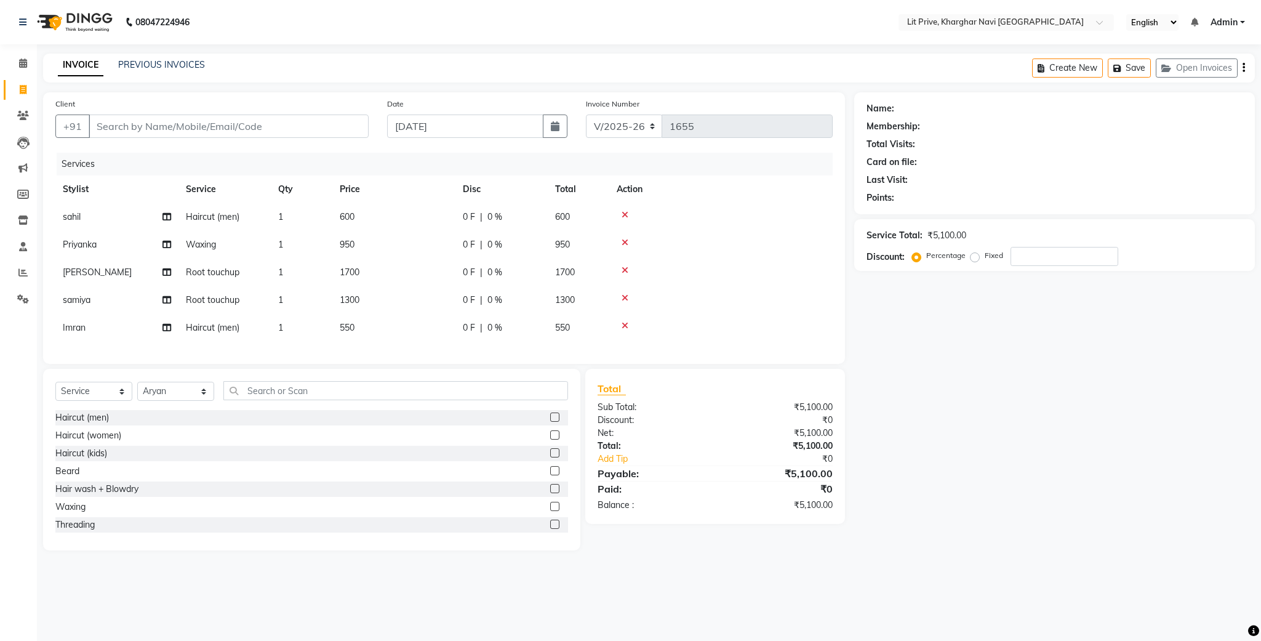
click at [550, 422] on input "checkbox" at bounding box center [554, 418] width 8 height 8
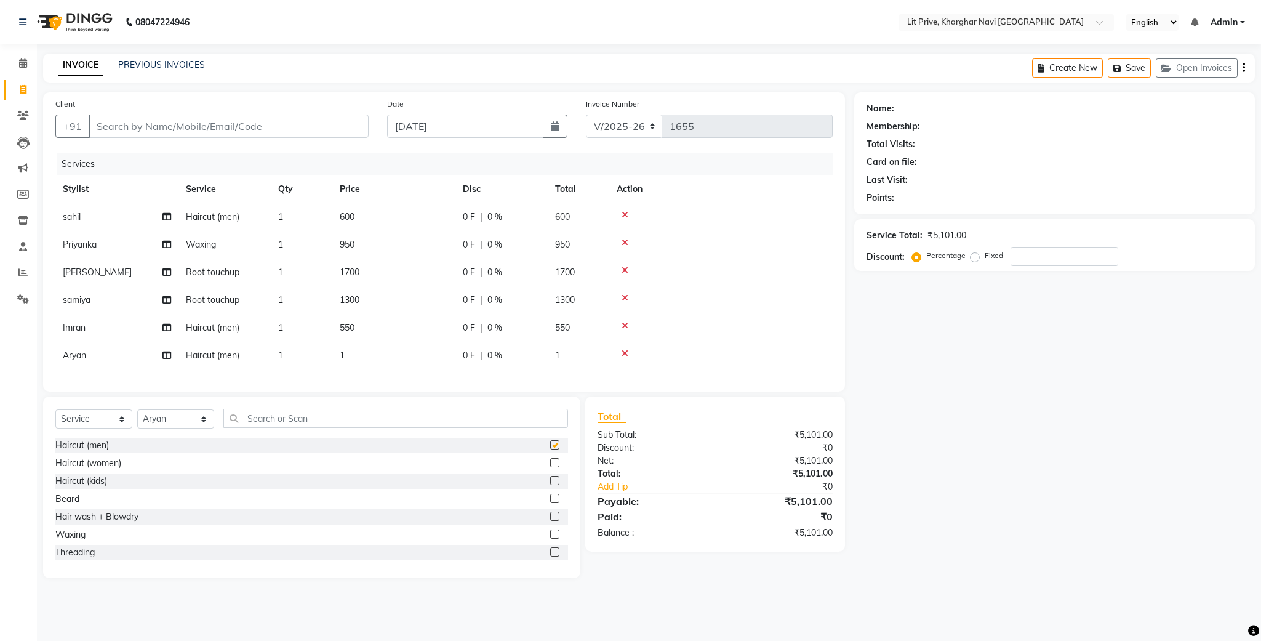
checkbox input "false"
click at [353, 347] on td "1" at bounding box center [393, 356] width 123 height 28
select select "65621"
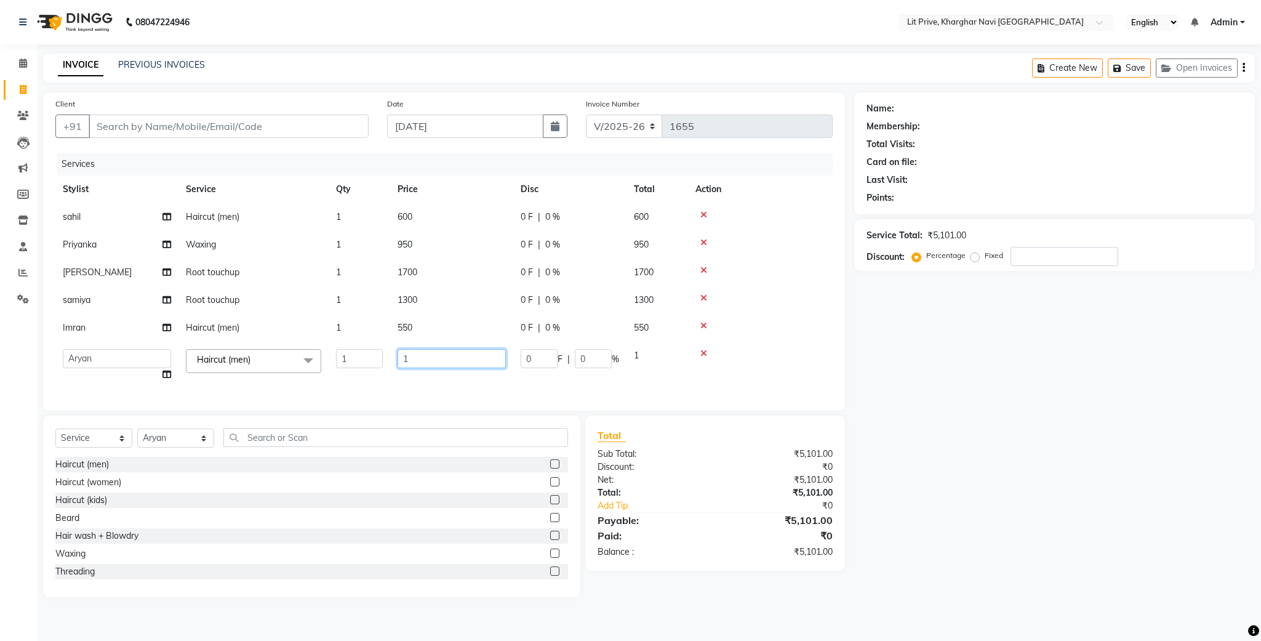
click at [459, 351] on input "1" at bounding box center [452, 358] width 108 height 19
type input "1000"
click at [1260, 386] on div "Name: Membership: Total Visits: Card on file: Last Visit: Points: Service Total…" at bounding box center [1060, 344] width 410 height 505
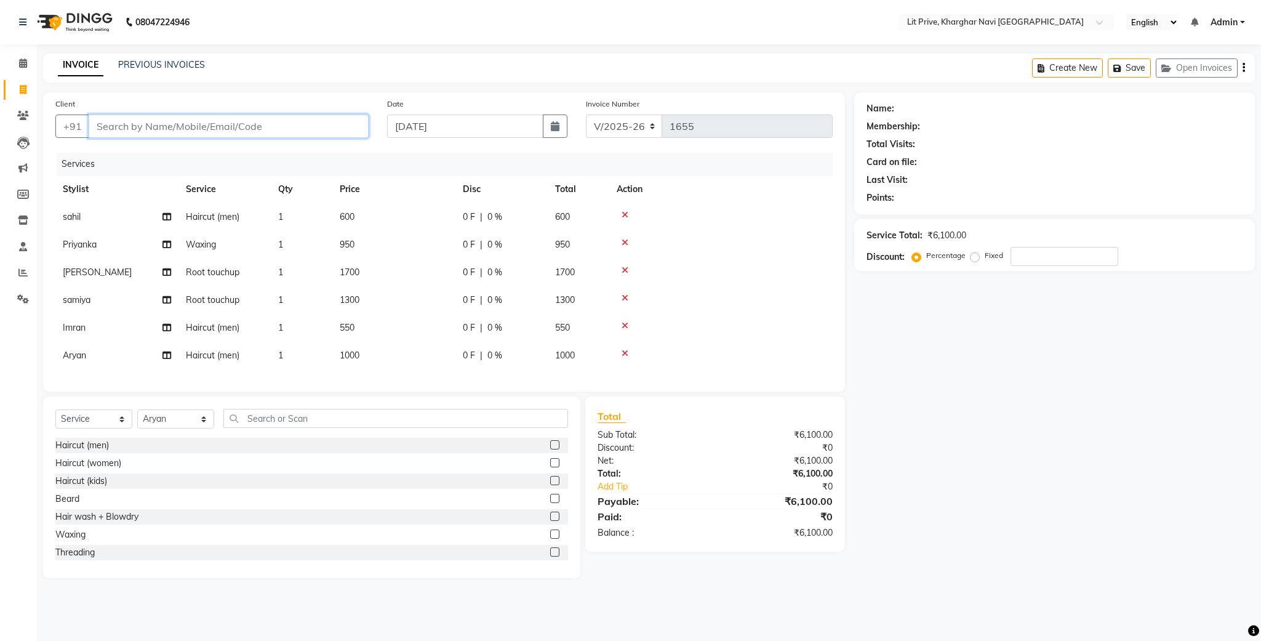
click at [292, 126] on input "Client" at bounding box center [229, 126] width 280 height 23
type input "l"
type input "0"
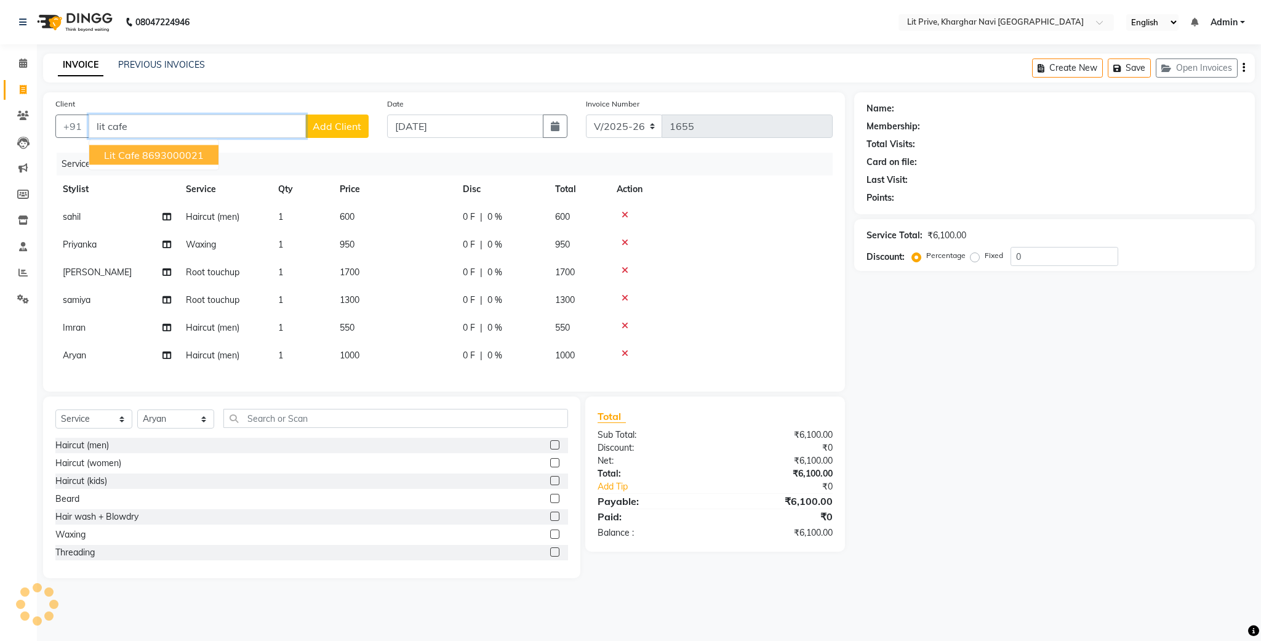
click at [188, 150] on ngb-highlight "8693000021" at bounding box center [173, 155] width 62 height 12
type input "8693000021"
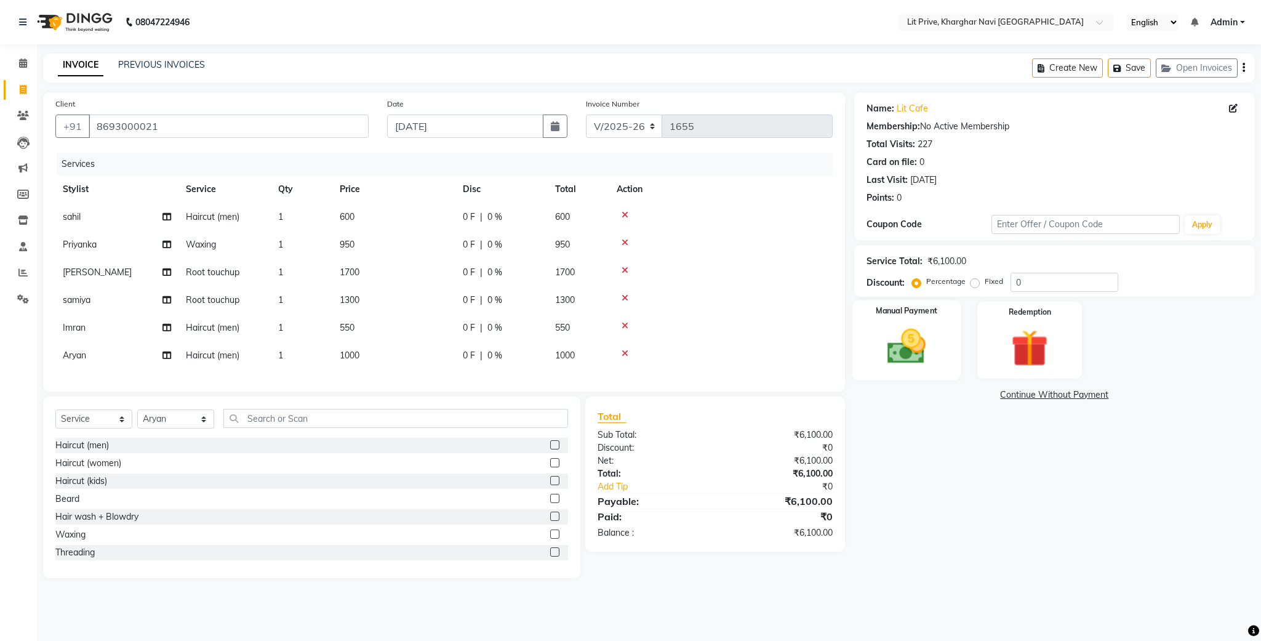
click at [912, 334] on img at bounding box center [906, 346] width 63 height 44
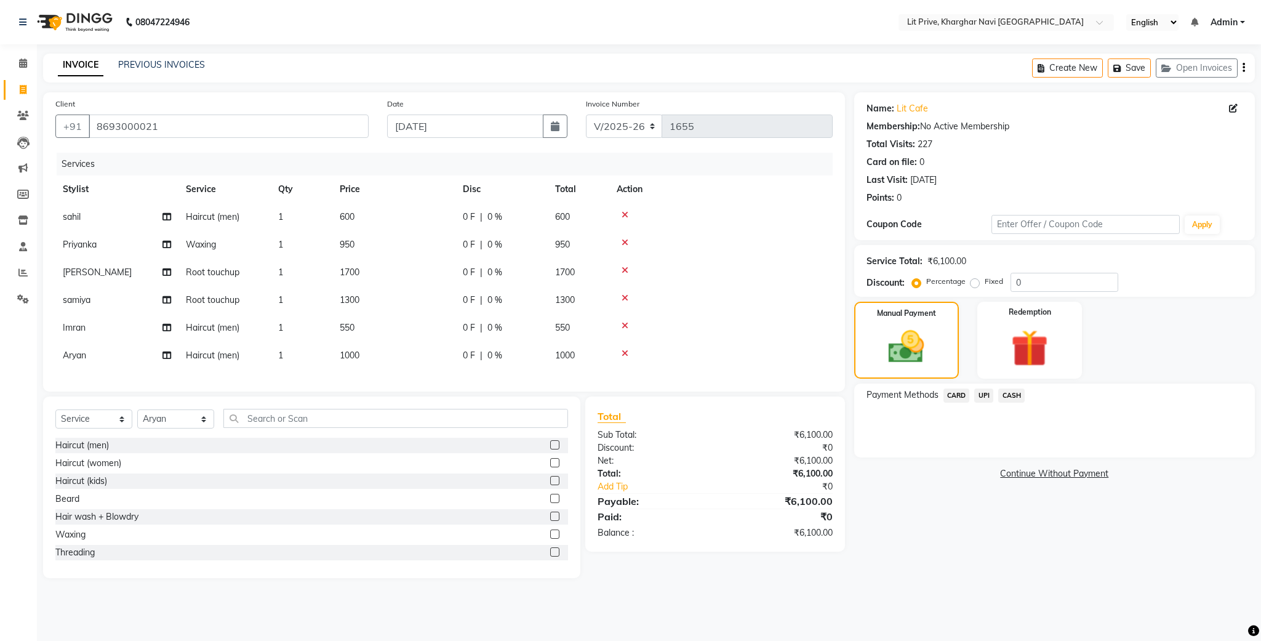
click at [979, 392] on span "UPI" at bounding box center [984, 395] width 19 height 14
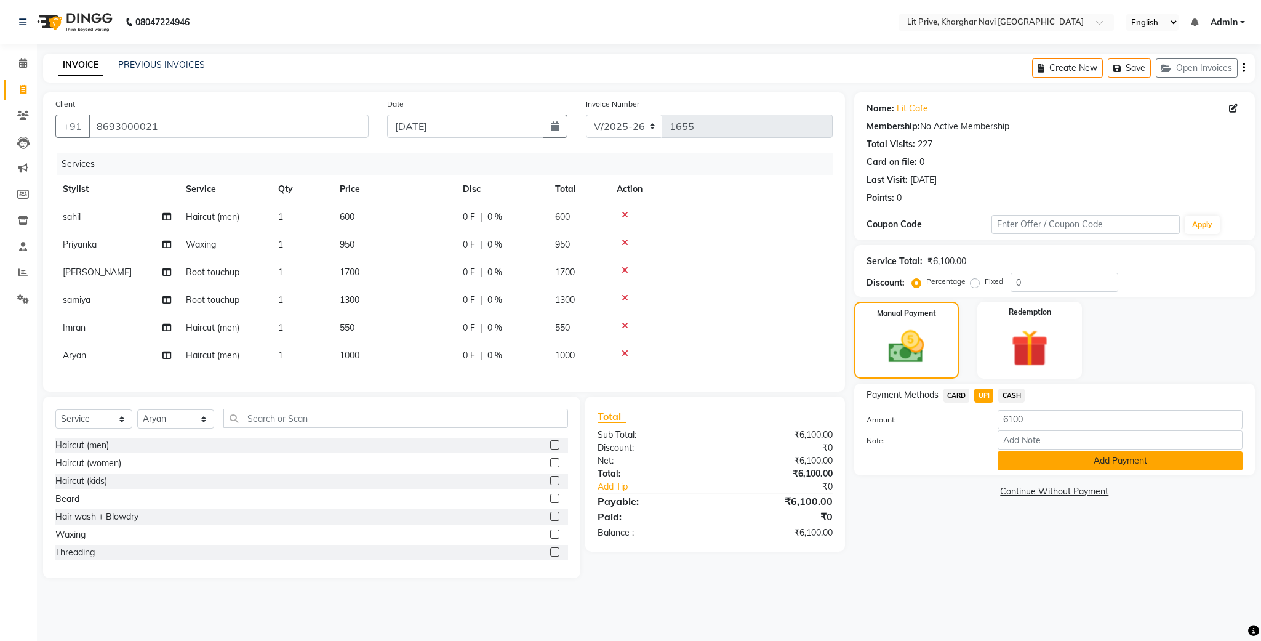
click at [1057, 465] on button "Add Payment" at bounding box center [1120, 460] width 245 height 19
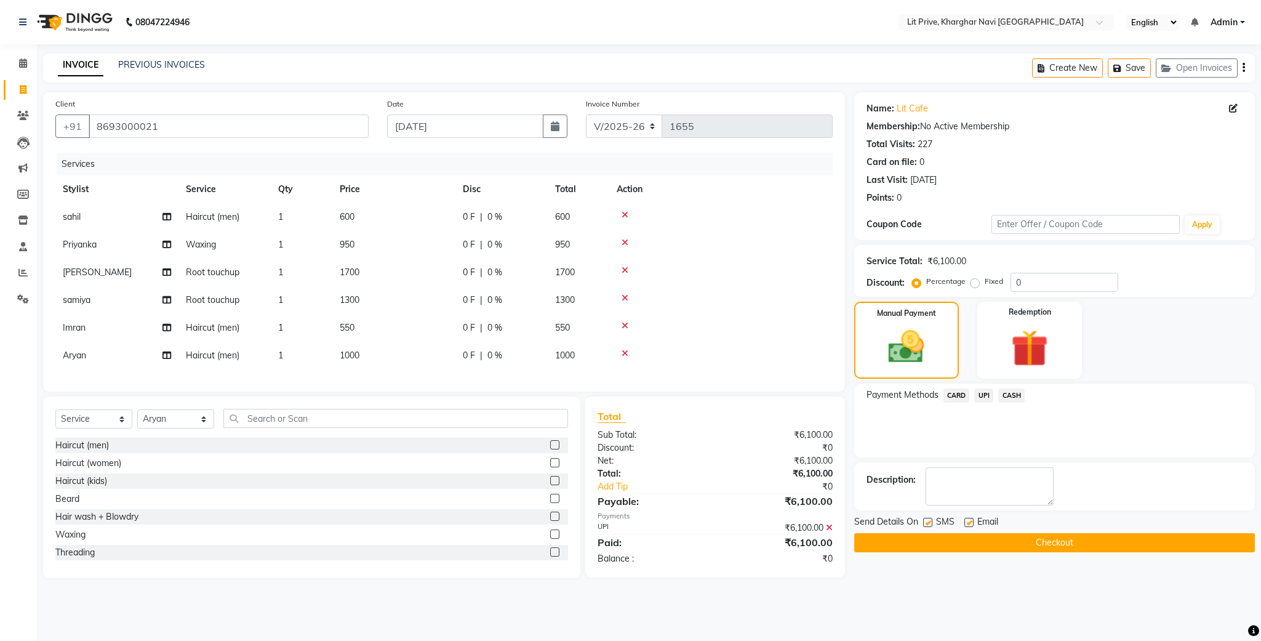
click at [933, 521] on div "SMS" at bounding box center [943, 522] width 41 height 15
click at [924, 521] on label at bounding box center [927, 522] width 9 height 9
click at [924, 521] on input "checkbox" at bounding box center [927, 523] width 8 height 8
checkbox input "false"
click at [968, 525] on label at bounding box center [969, 522] width 9 height 9
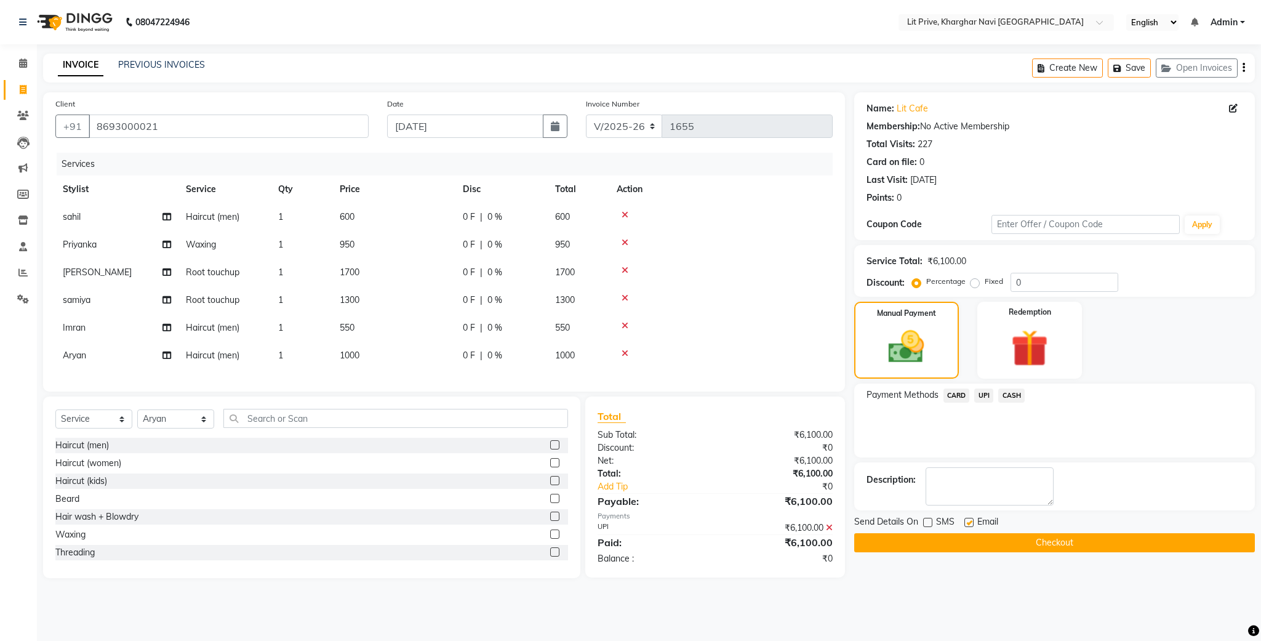
click at [968, 525] on input "checkbox" at bounding box center [969, 523] width 8 height 8
checkbox input "false"
click at [994, 538] on button "Checkout" at bounding box center [1055, 542] width 401 height 19
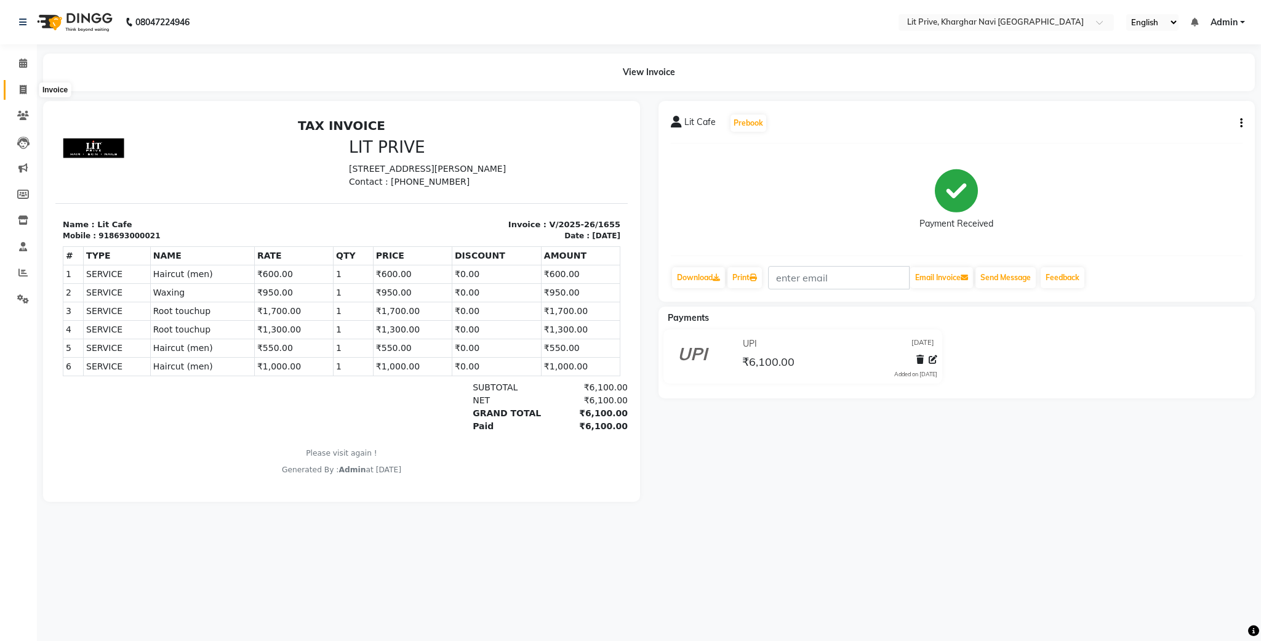
click at [20, 93] on icon at bounding box center [23, 89] width 7 height 9
select select "service"
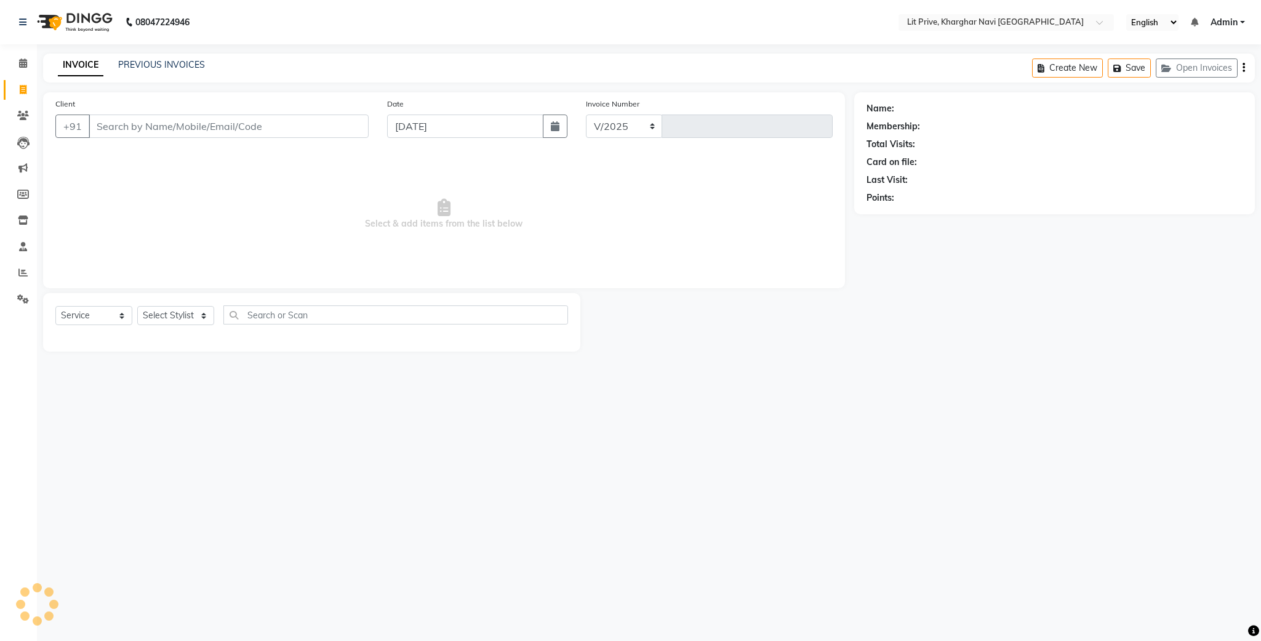
select select "5625"
type input "1656"
